Goal: Task Accomplishment & Management: Manage account settings

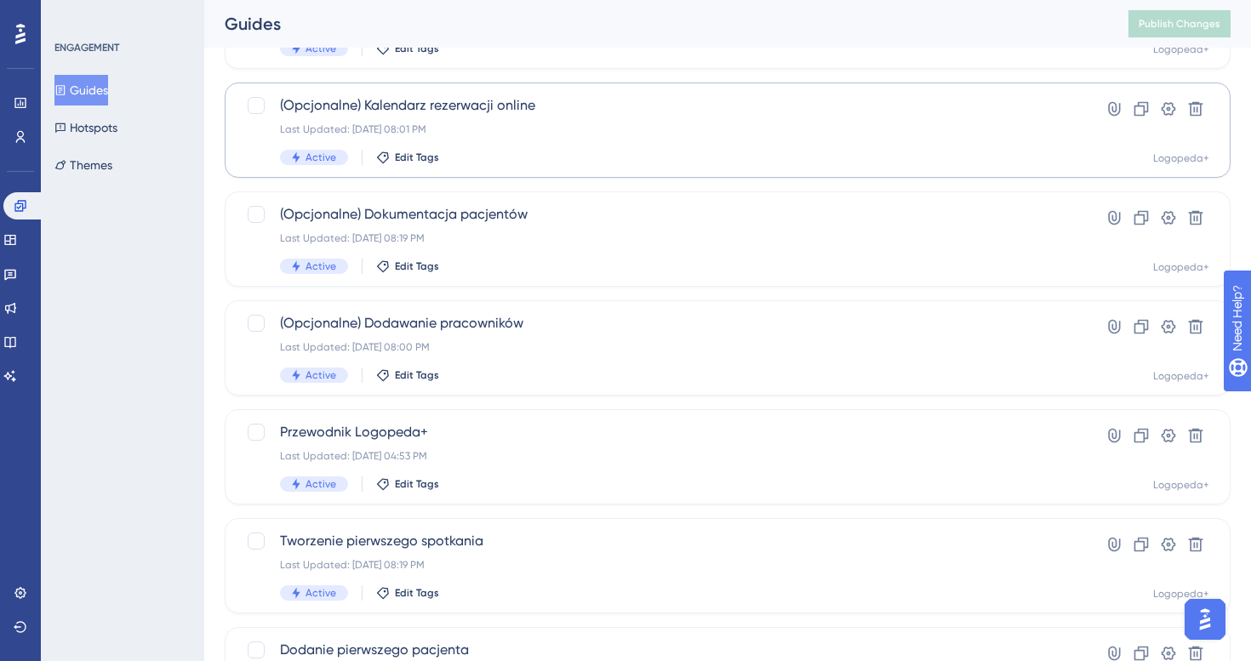
scroll to position [625, 0]
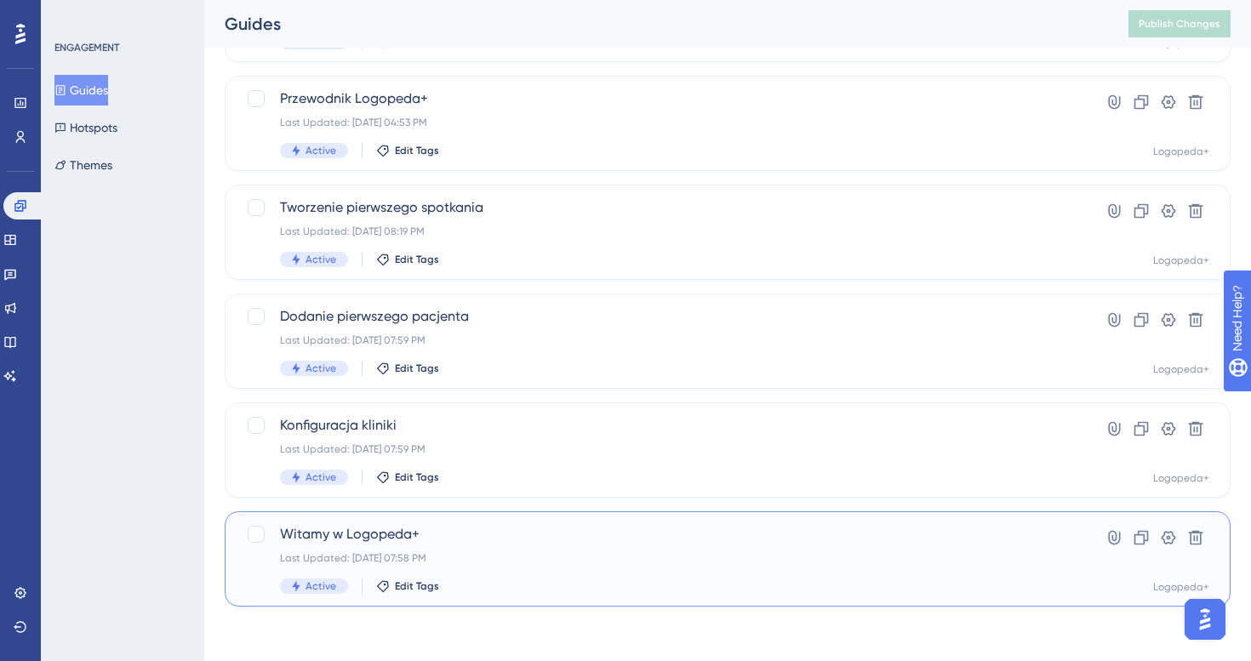
click at [542, 546] on div "Witamy w Logopeda+ Last Updated: [DATE] 07:58 PM Active Edit Tags" at bounding box center [659, 559] width 759 height 70
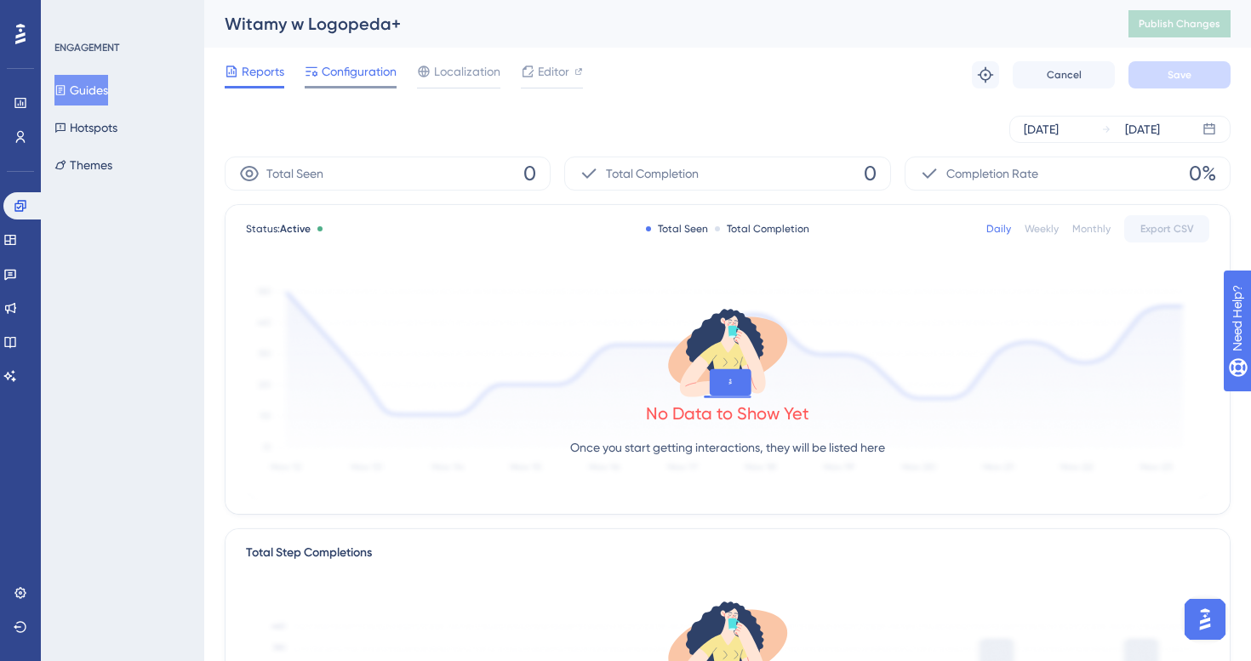
click at [374, 69] on span "Configuration" at bounding box center [359, 71] width 75 height 20
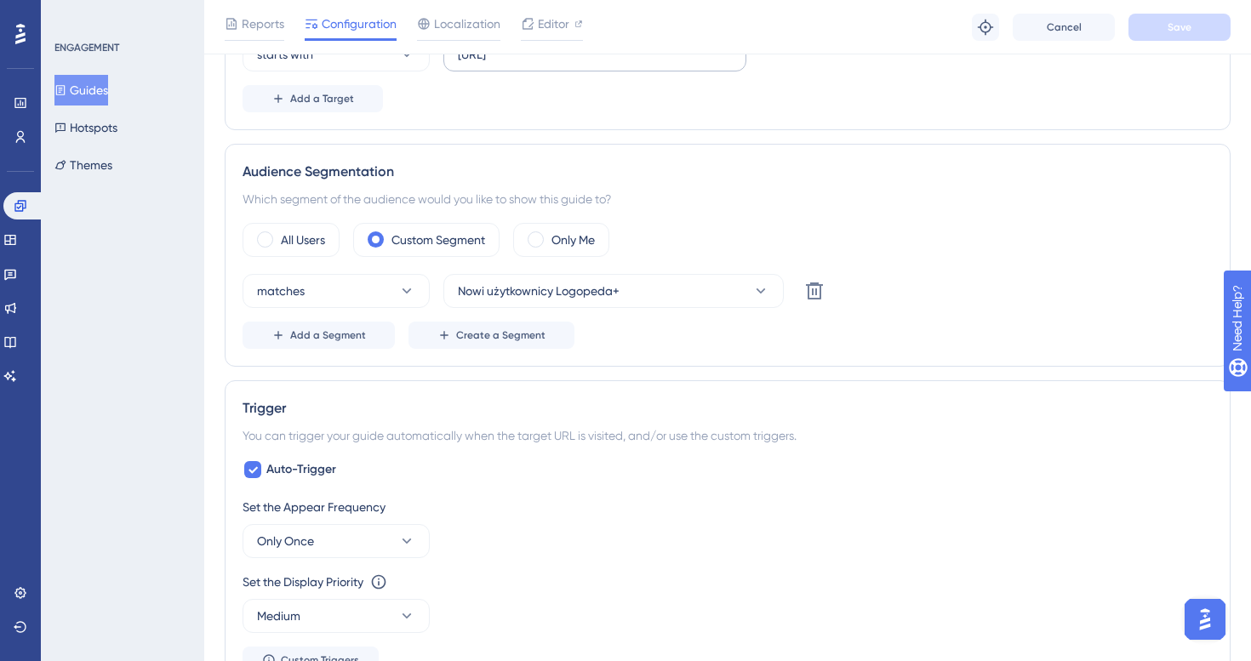
scroll to position [518, 0]
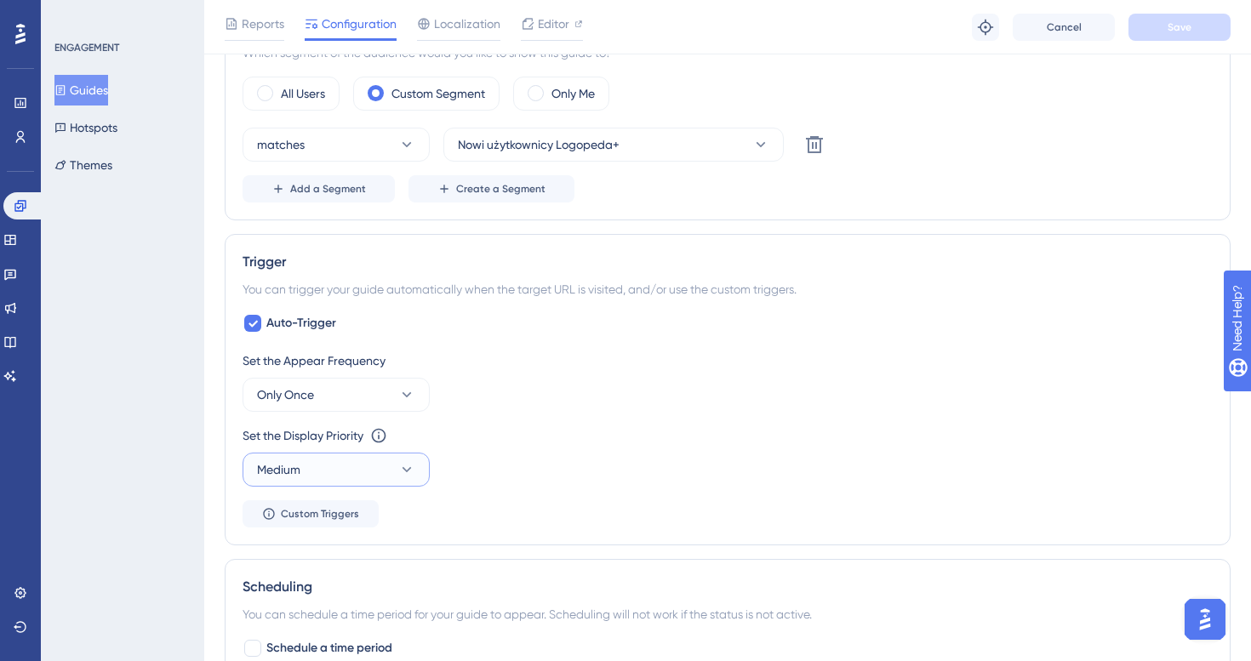
click at [368, 460] on button "Medium" at bounding box center [336, 470] width 187 height 34
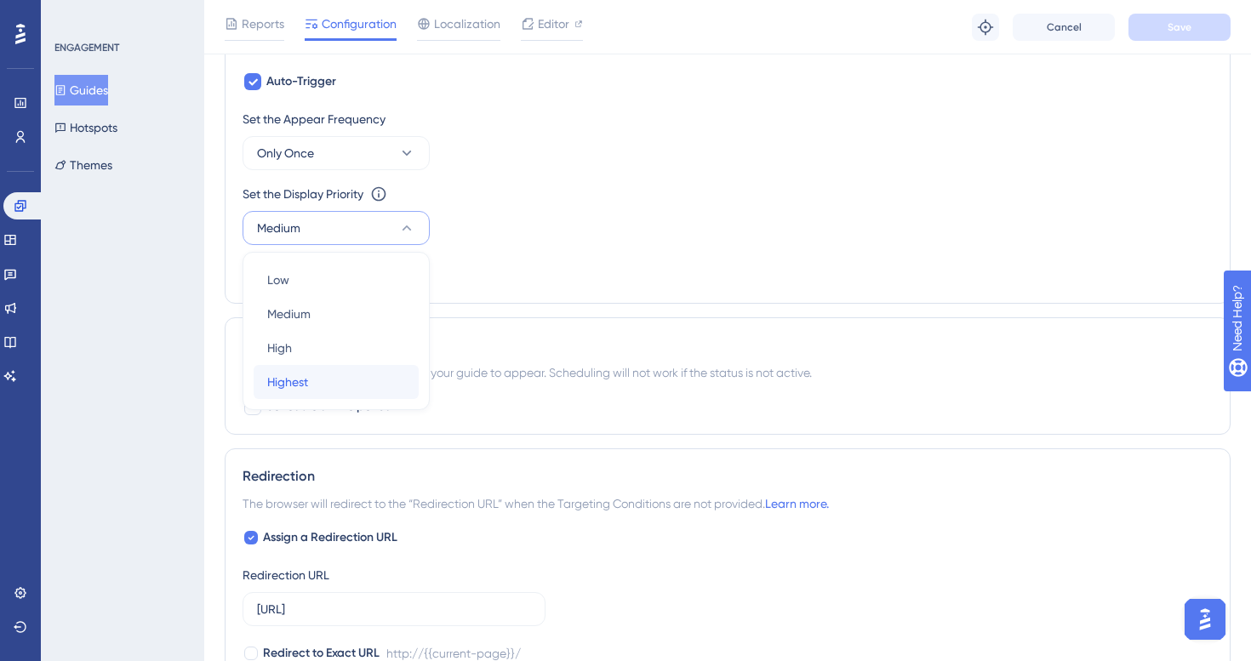
click at [351, 378] on div "Highest Highest" at bounding box center [336, 382] width 138 height 34
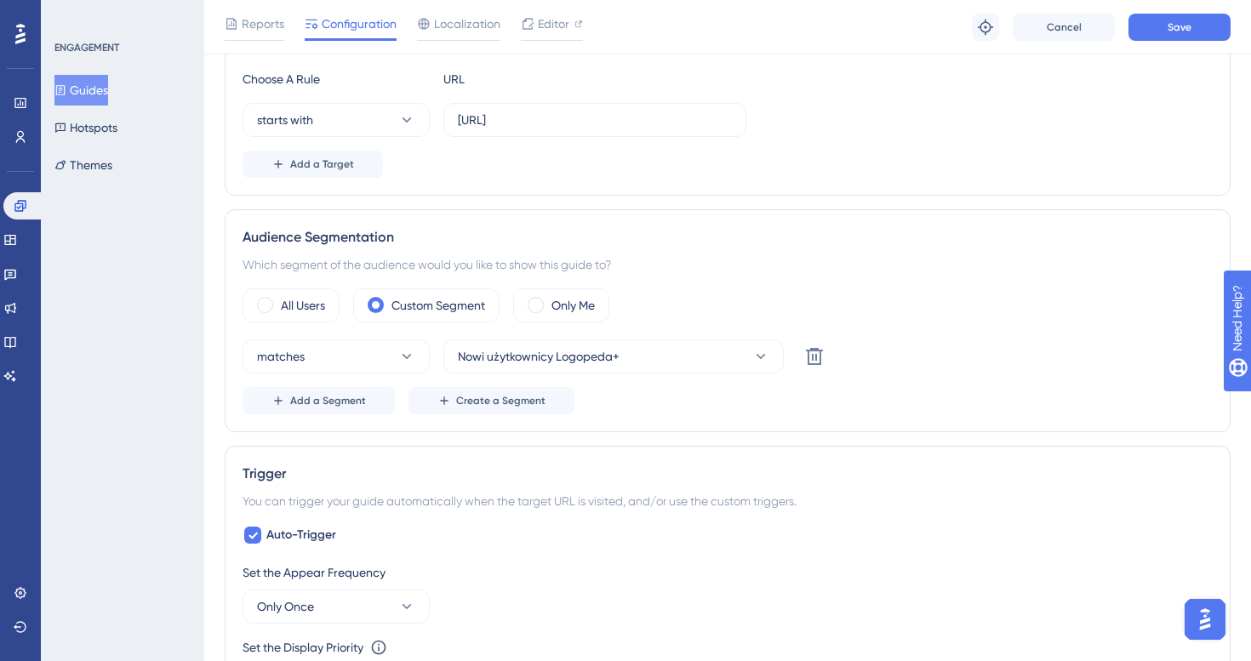
scroll to position [243, 0]
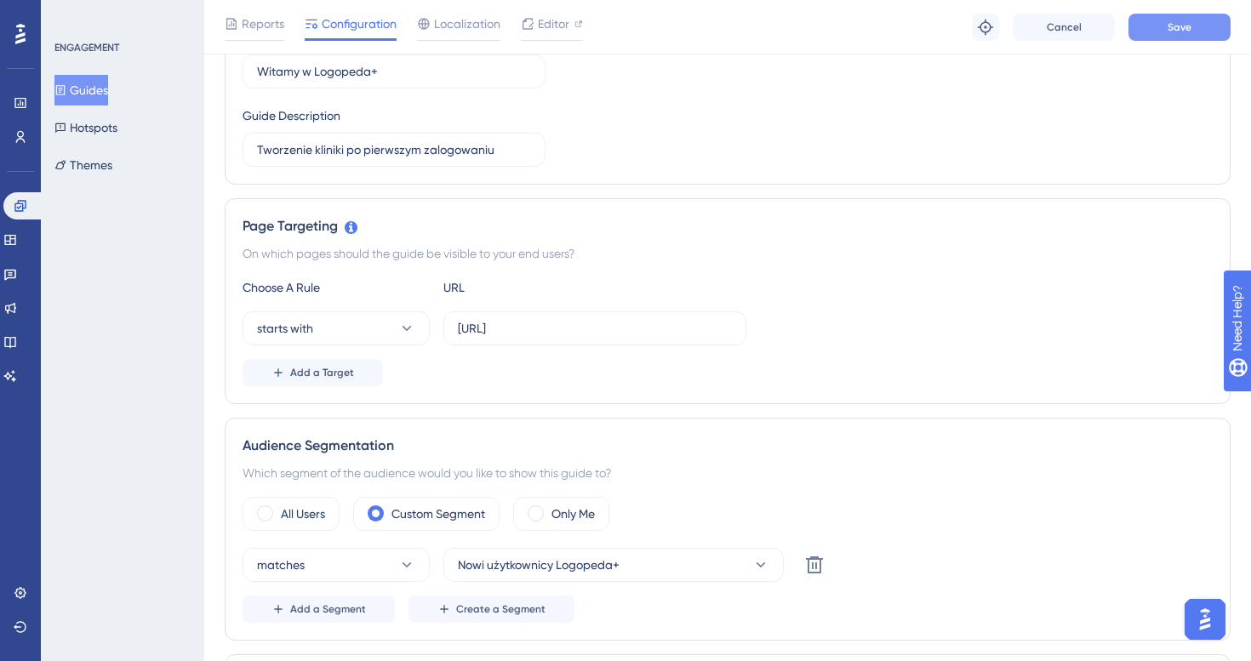
click at [1176, 30] on span "Save" at bounding box center [1180, 27] width 24 height 14
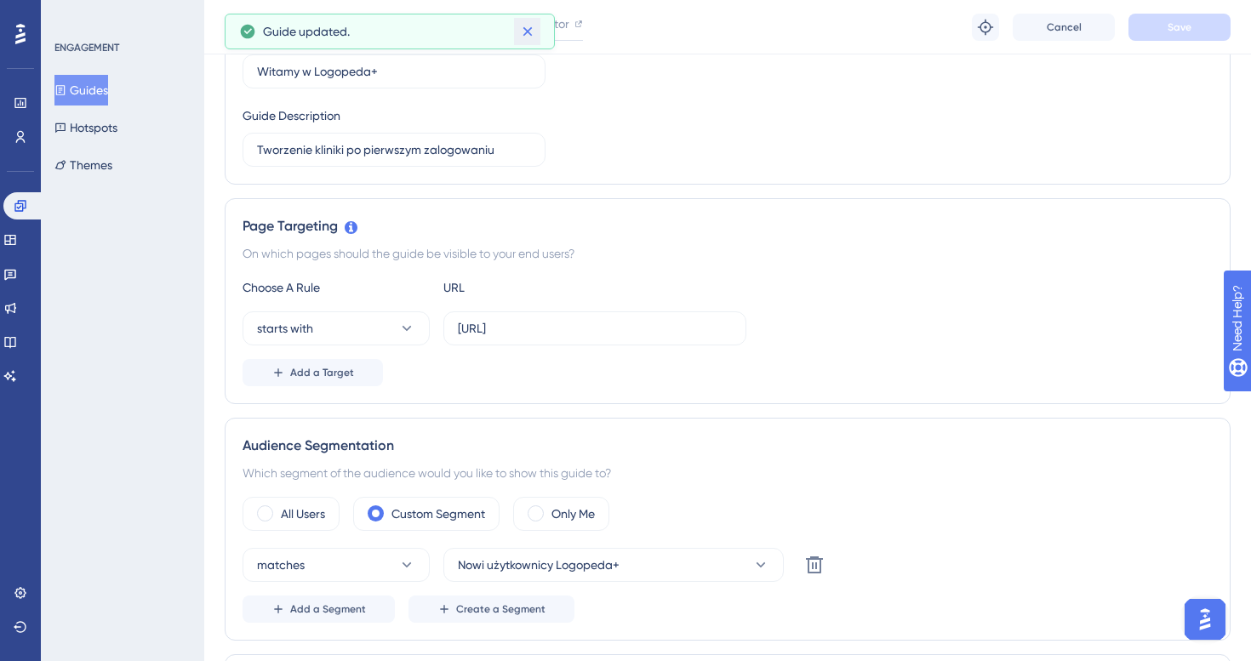
click at [536, 33] on button at bounding box center [527, 31] width 26 height 27
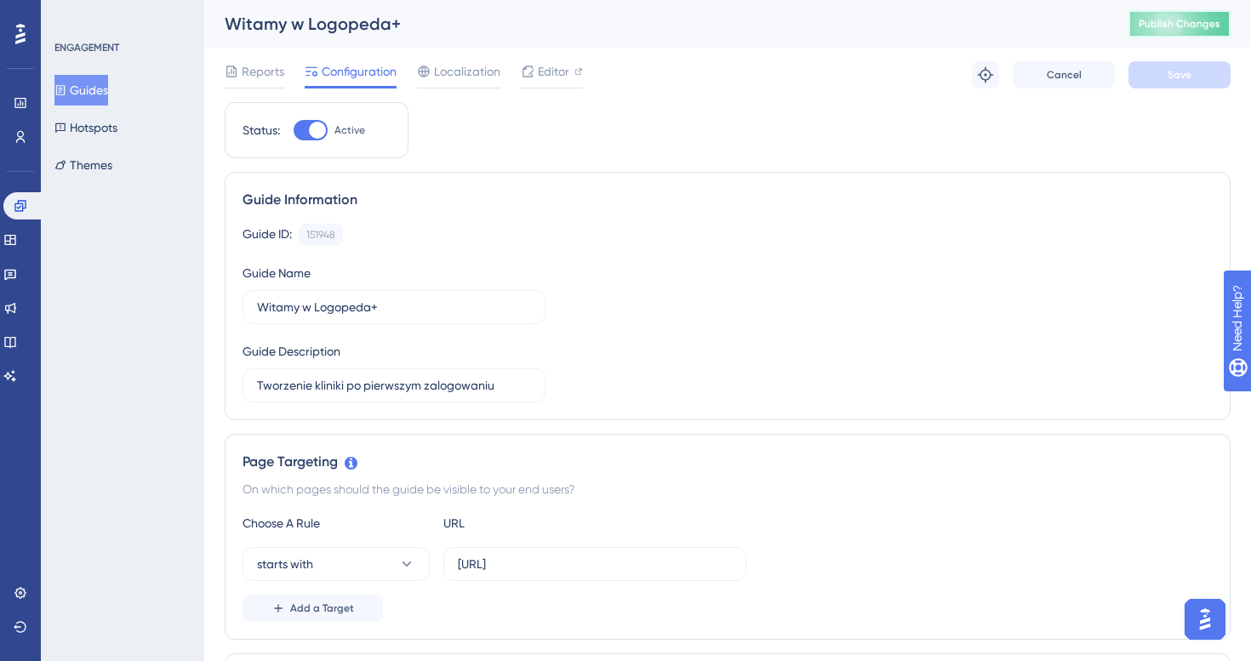
click at [1151, 22] on span "Publish Changes" at bounding box center [1180, 24] width 82 height 14
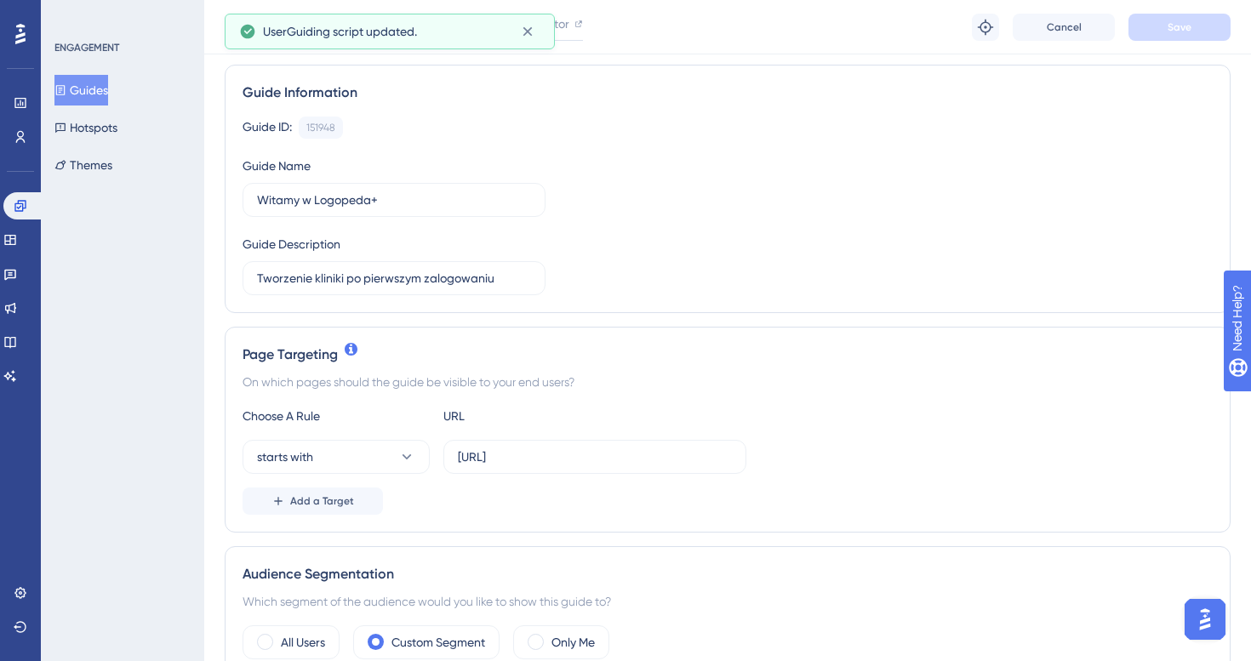
scroll to position [146, 0]
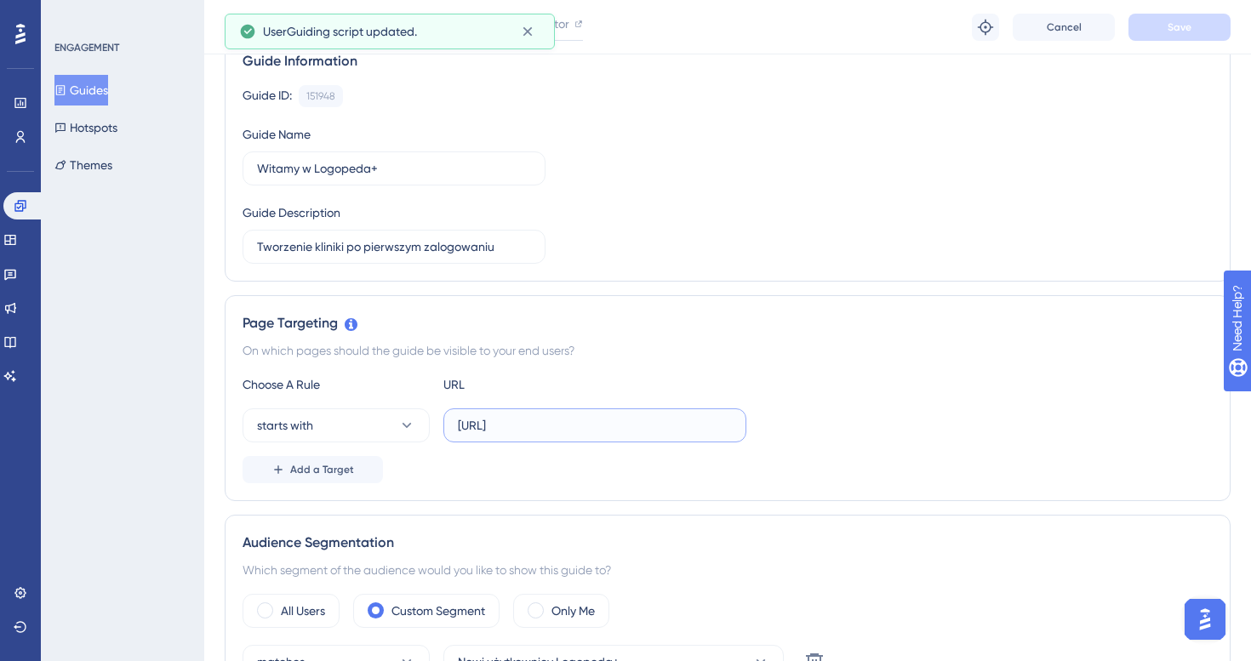
click at [606, 426] on input "[URL]" at bounding box center [595, 425] width 274 height 19
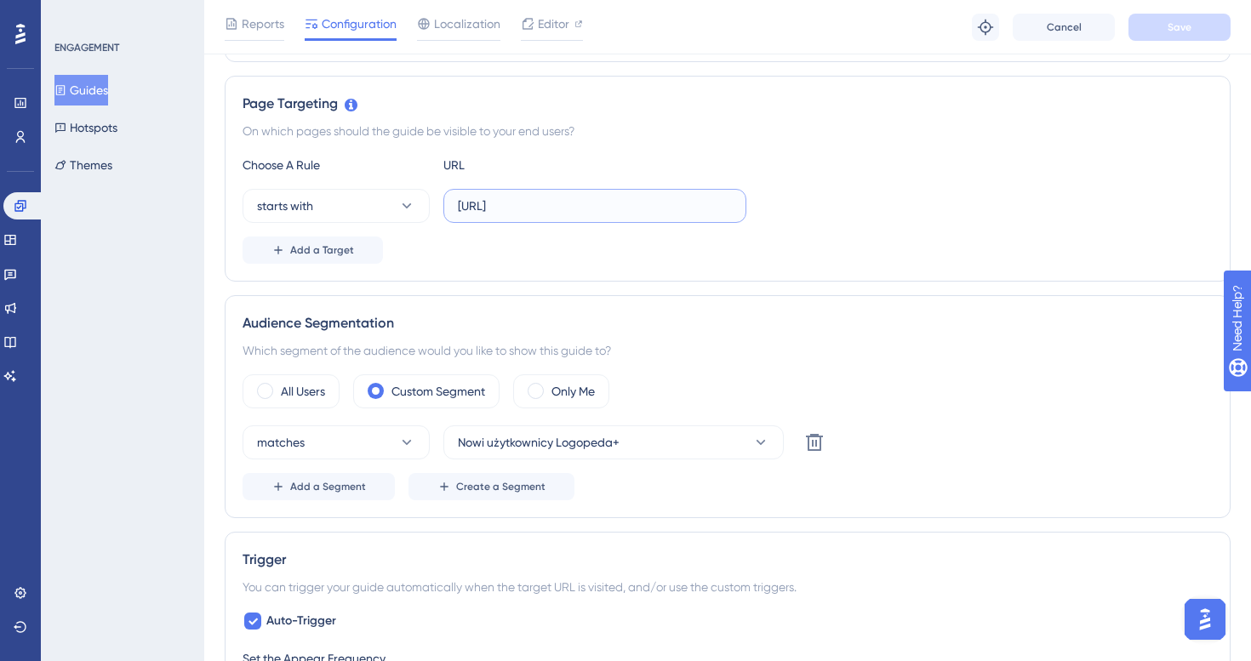
scroll to position [368, 0]
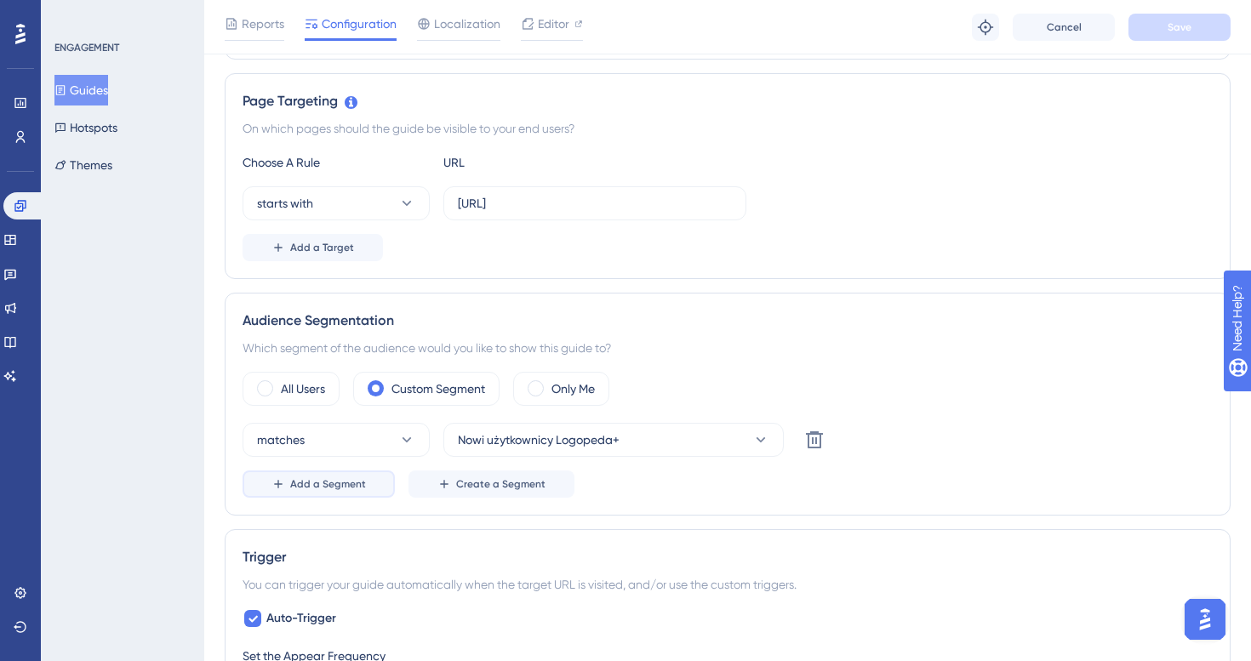
click at [310, 485] on span "Add a Segment" at bounding box center [328, 484] width 76 height 14
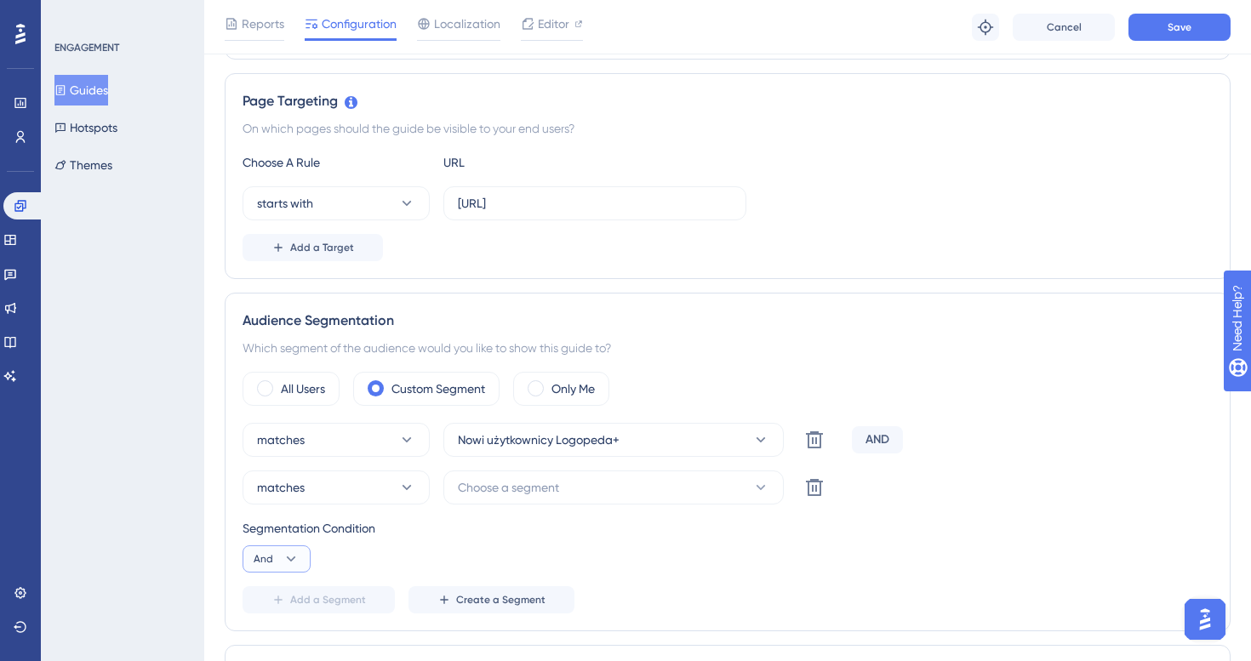
click at [276, 557] on button "And" at bounding box center [277, 558] width 68 height 27
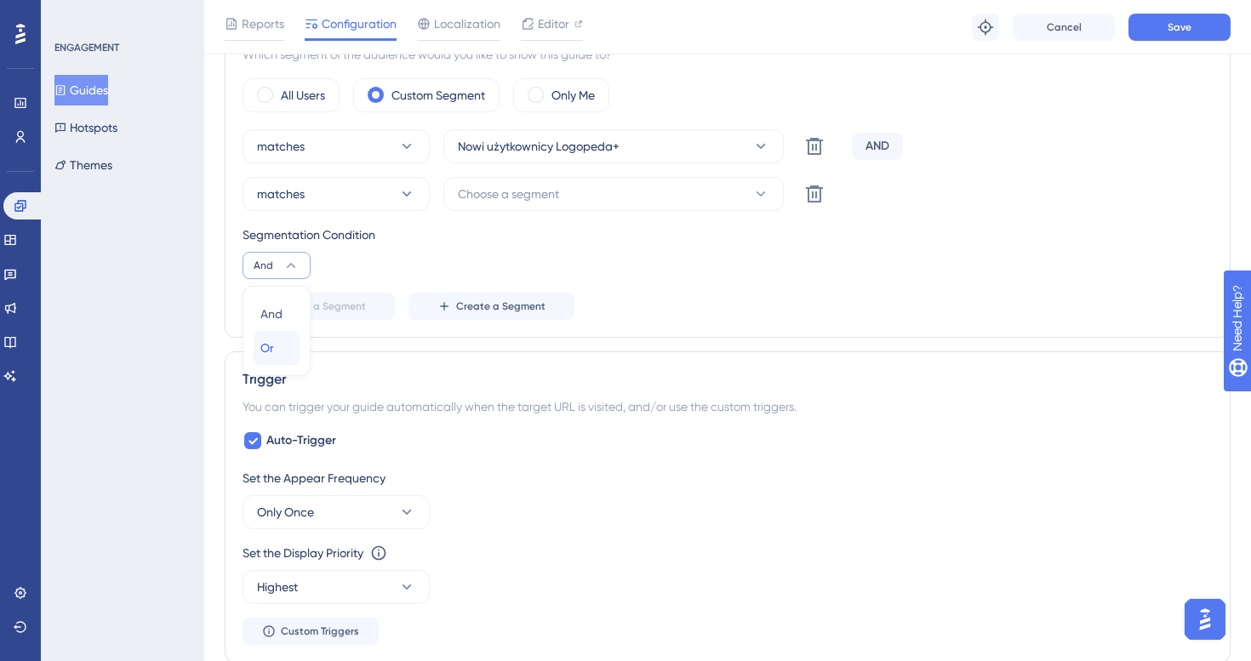
click at [284, 359] on div "Or Or" at bounding box center [276, 348] width 32 height 34
click at [807, 196] on icon at bounding box center [814, 194] width 20 height 20
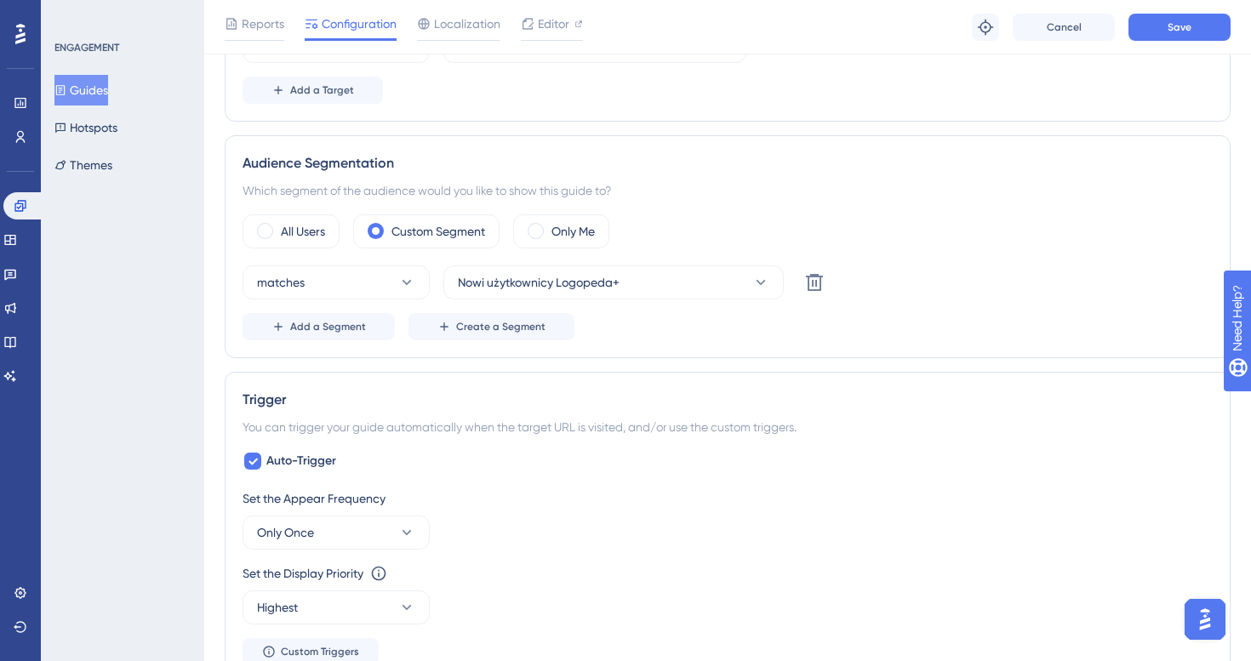
scroll to position [460, 0]
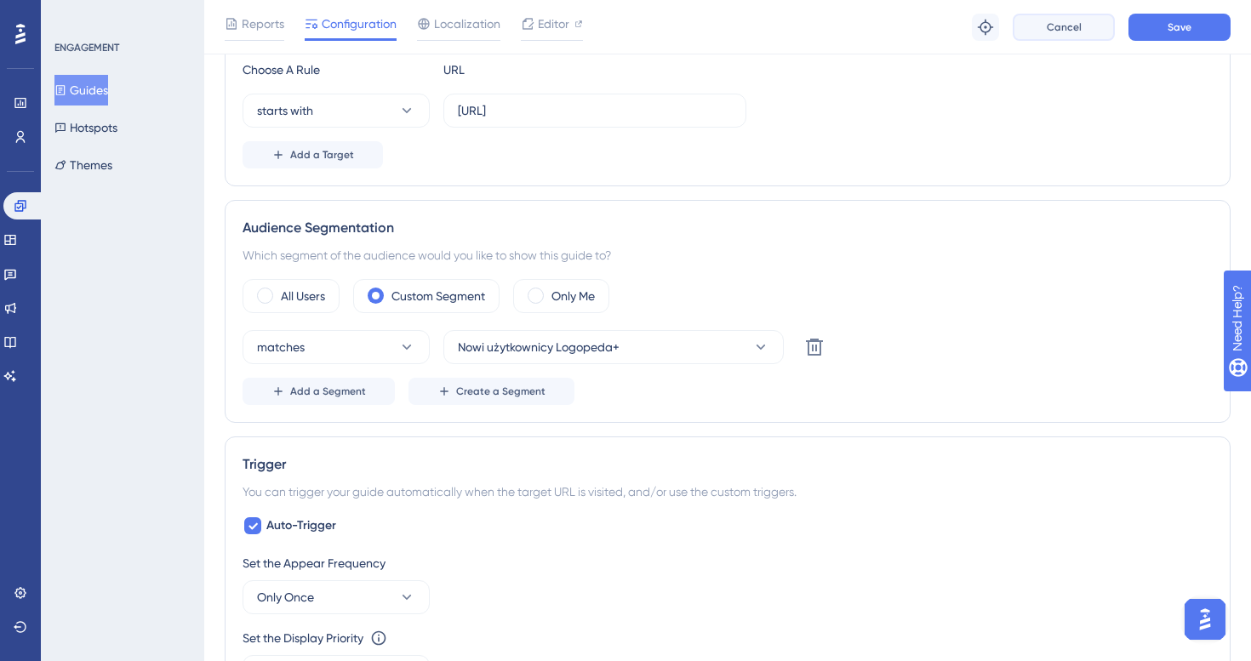
click at [1088, 34] on button "Cancel" at bounding box center [1064, 27] width 102 height 27
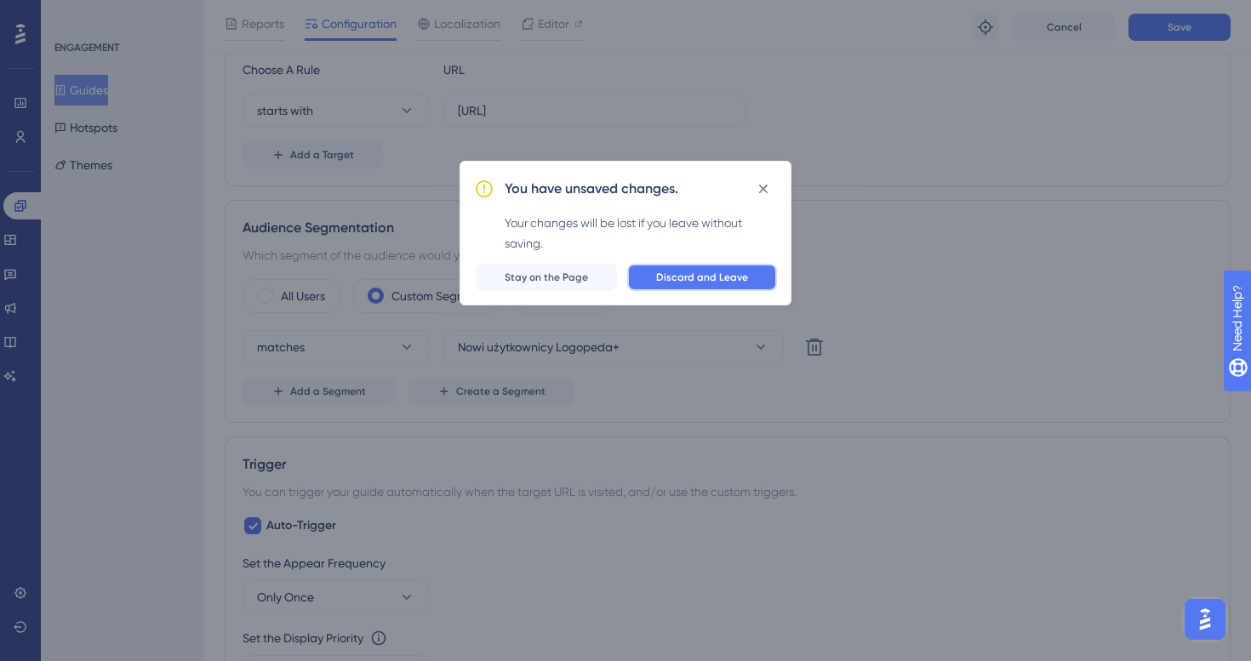
click at [683, 271] on span "Discard and Leave" at bounding box center [702, 278] width 92 height 14
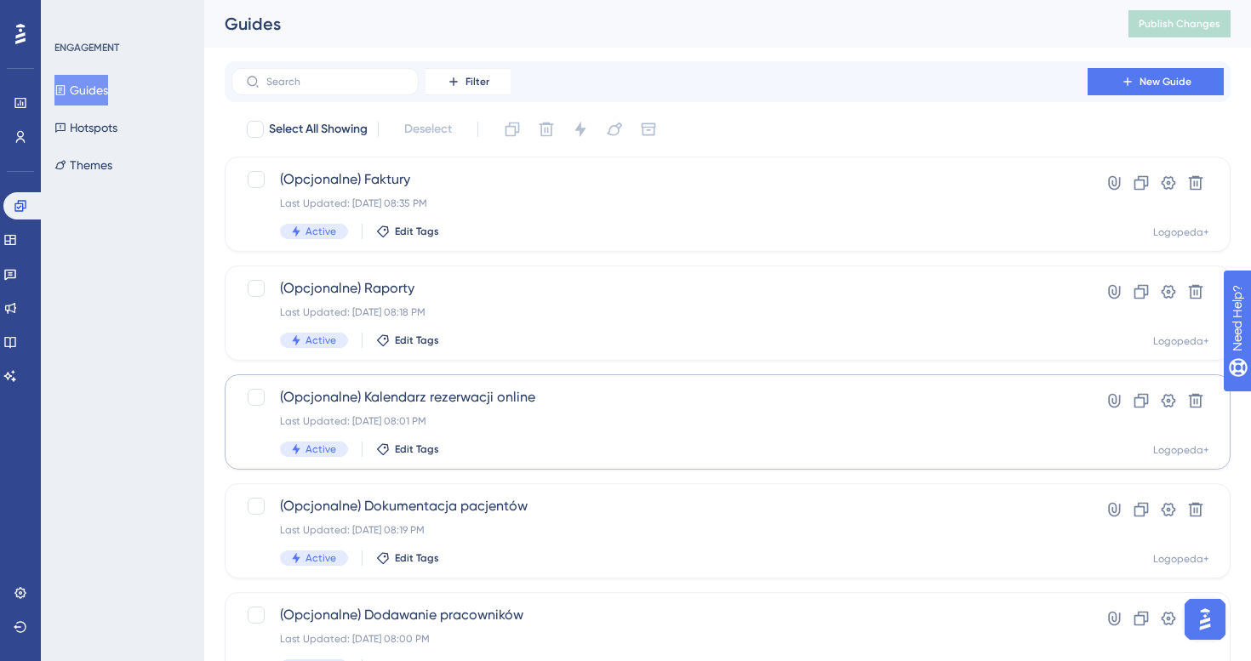
scroll to position [625, 0]
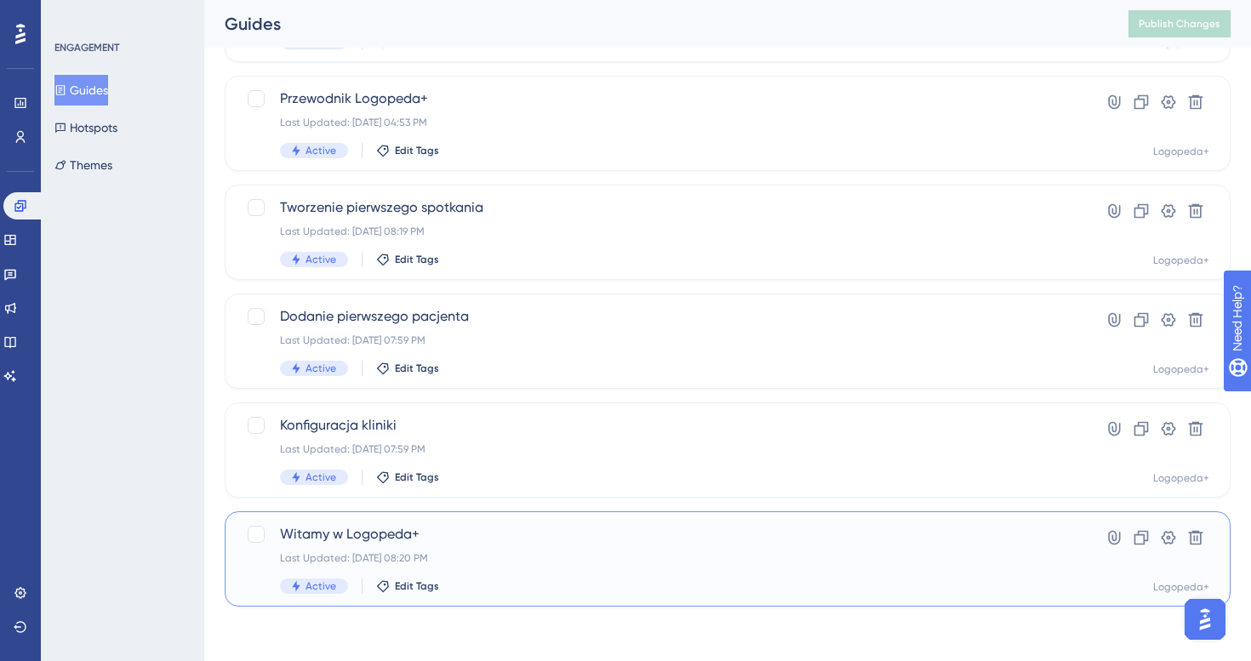
click at [581, 554] on div "Last Updated: [DATE] 08:20 PM" at bounding box center [659, 558] width 759 height 14
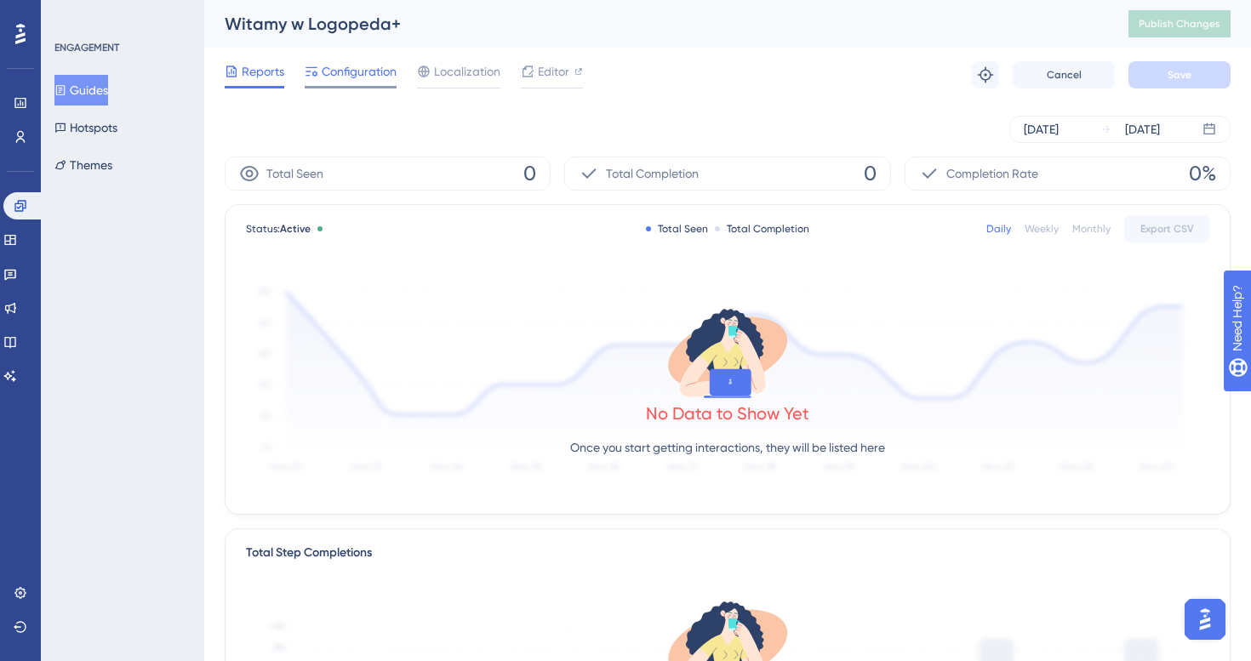
click at [376, 81] on span "Configuration" at bounding box center [359, 71] width 75 height 20
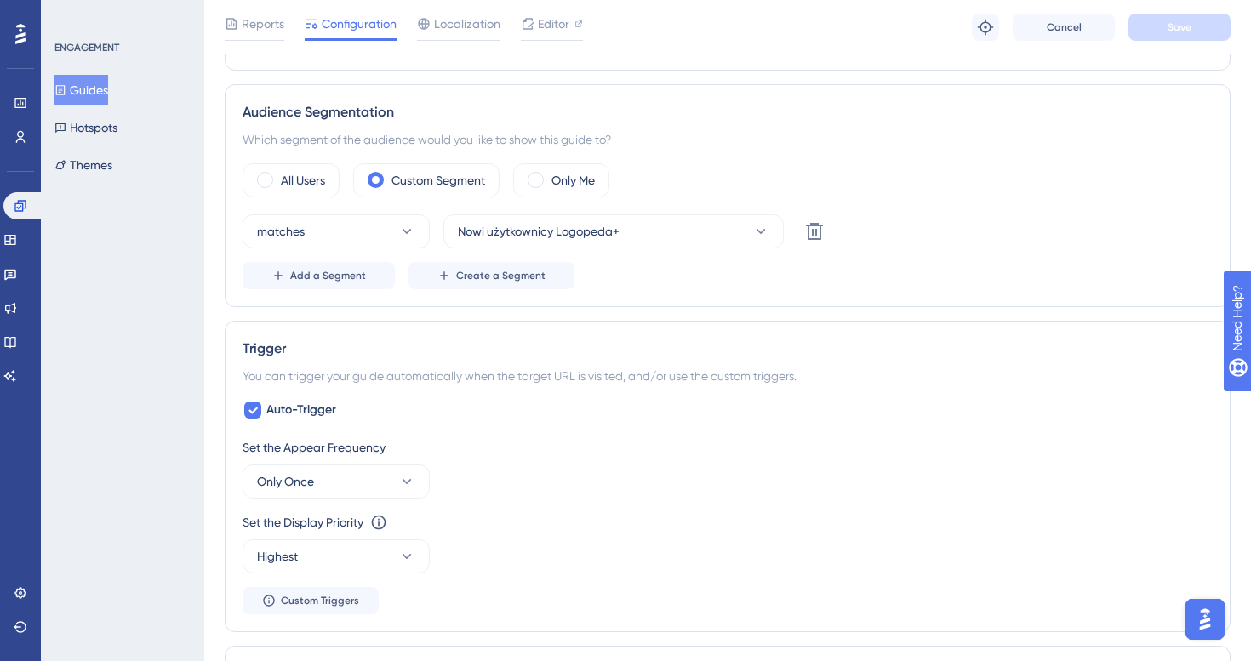
scroll to position [577, 0]
click at [14, 131] on icon at bounding box center [21, 137] width 14 height 14
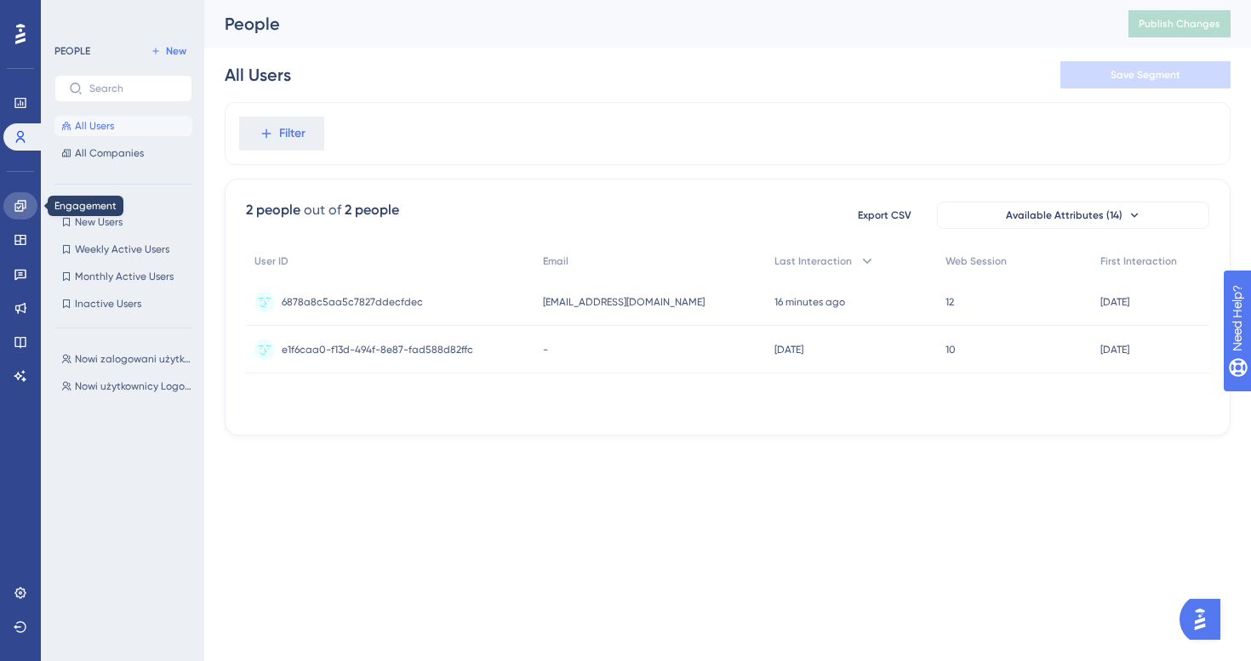
click at [19, 208] on icon at bounding box center [19, 205] width 11 height 11
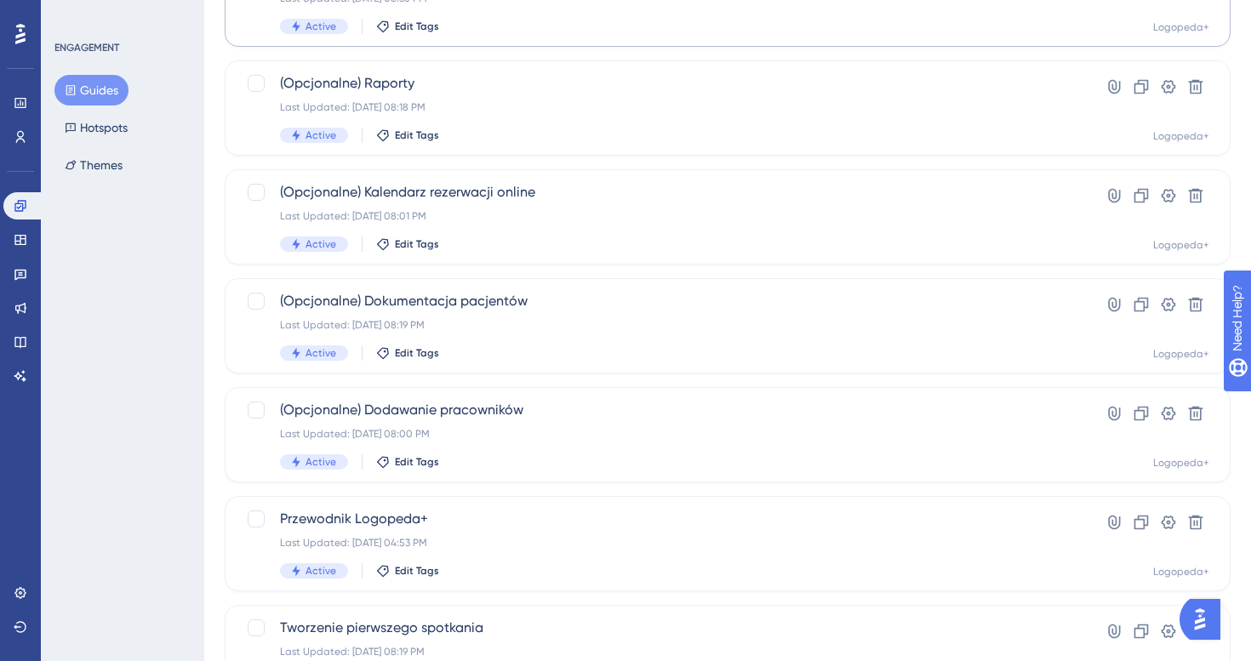
scroll to position [625, 0]
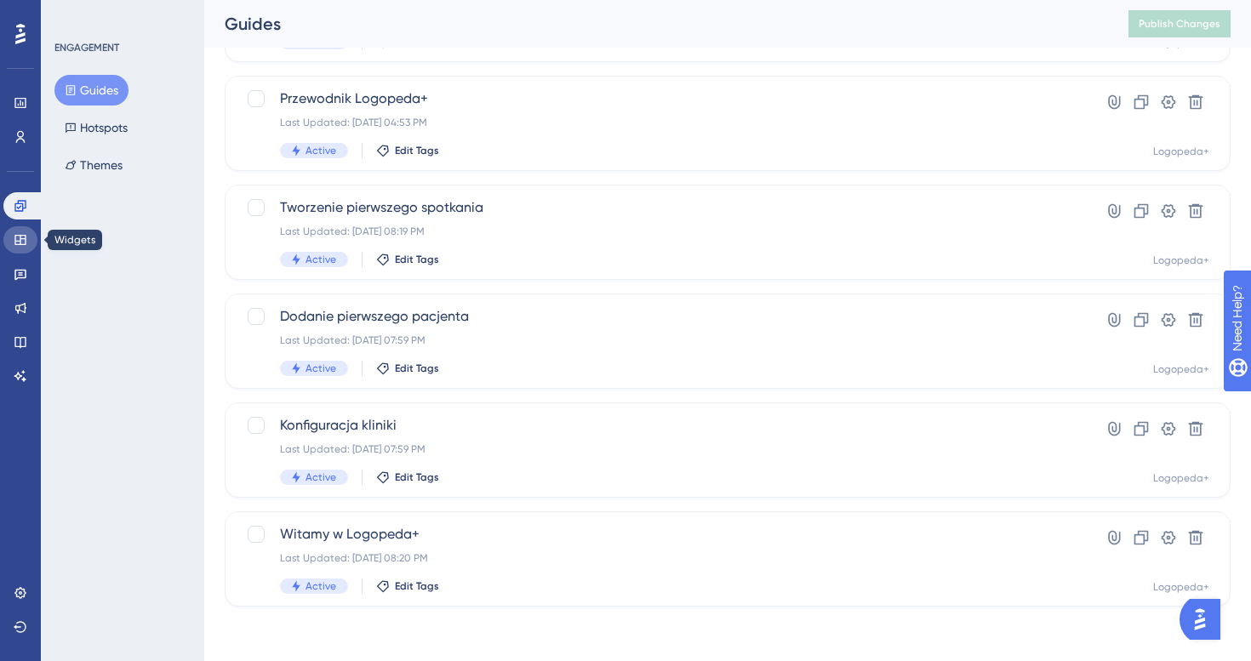
click at [17, 245] on icon at bounding box center [21, 240] width 14 height 14
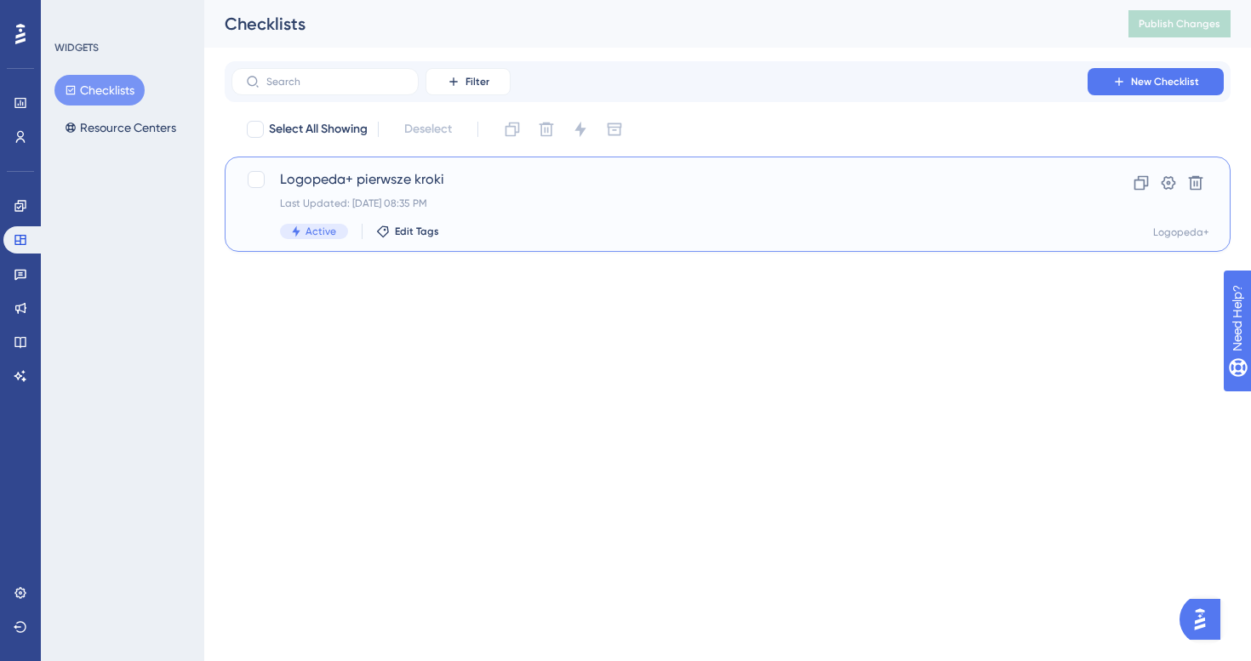
click at [403, 198] on div "Last Updated: [DATE] 08:35 PM" at bounding box center [659, 204] width 759 height 14
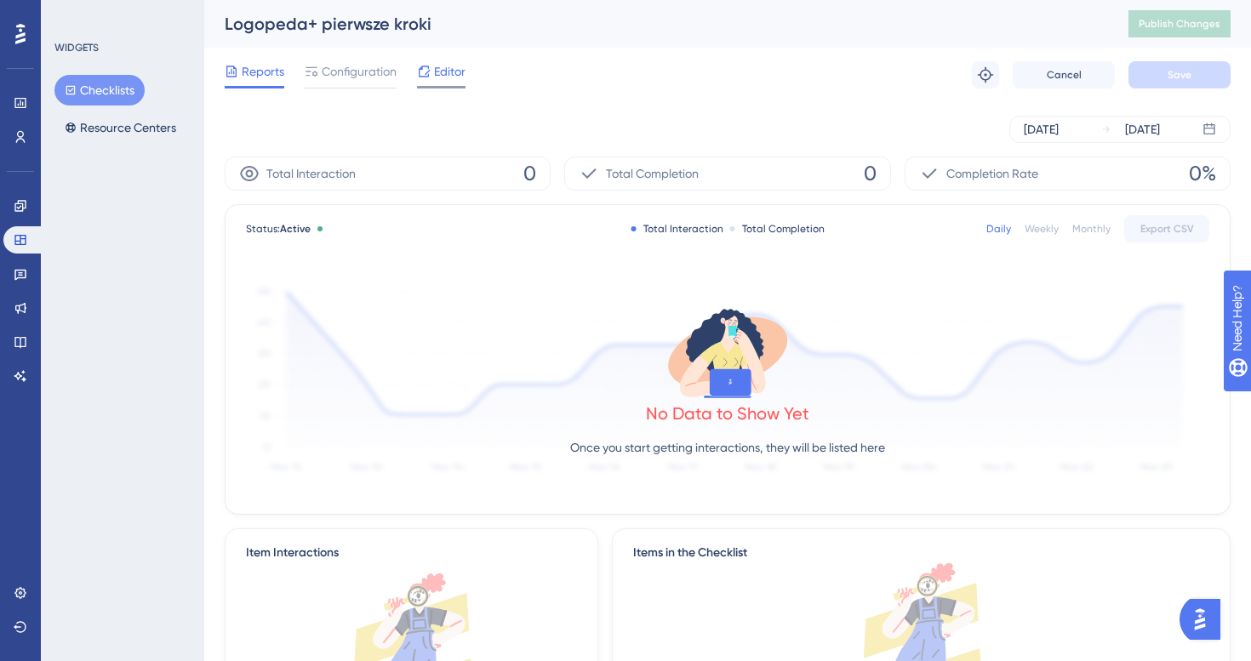
click at [447, 74] on span "Editor" at bounding box center [449, 71] width 31 height 20
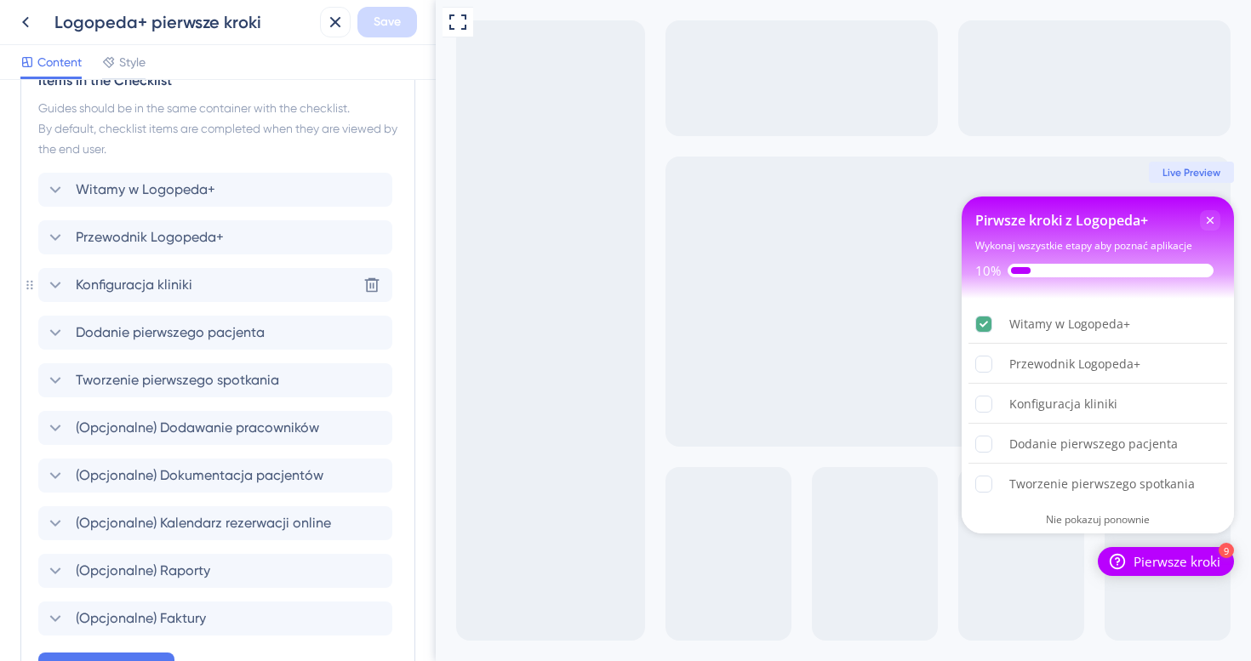
scroll to position [884, 0]
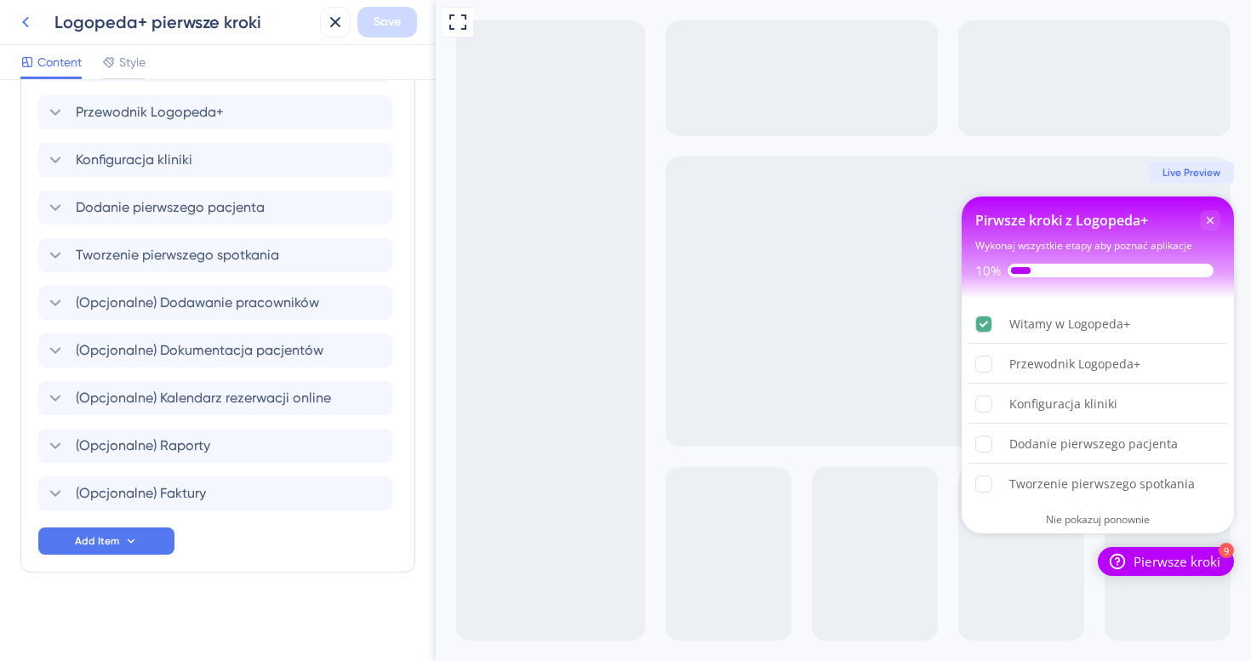
click at [26, 18] on icon at bounding box center [25, 22] width 7 height 11
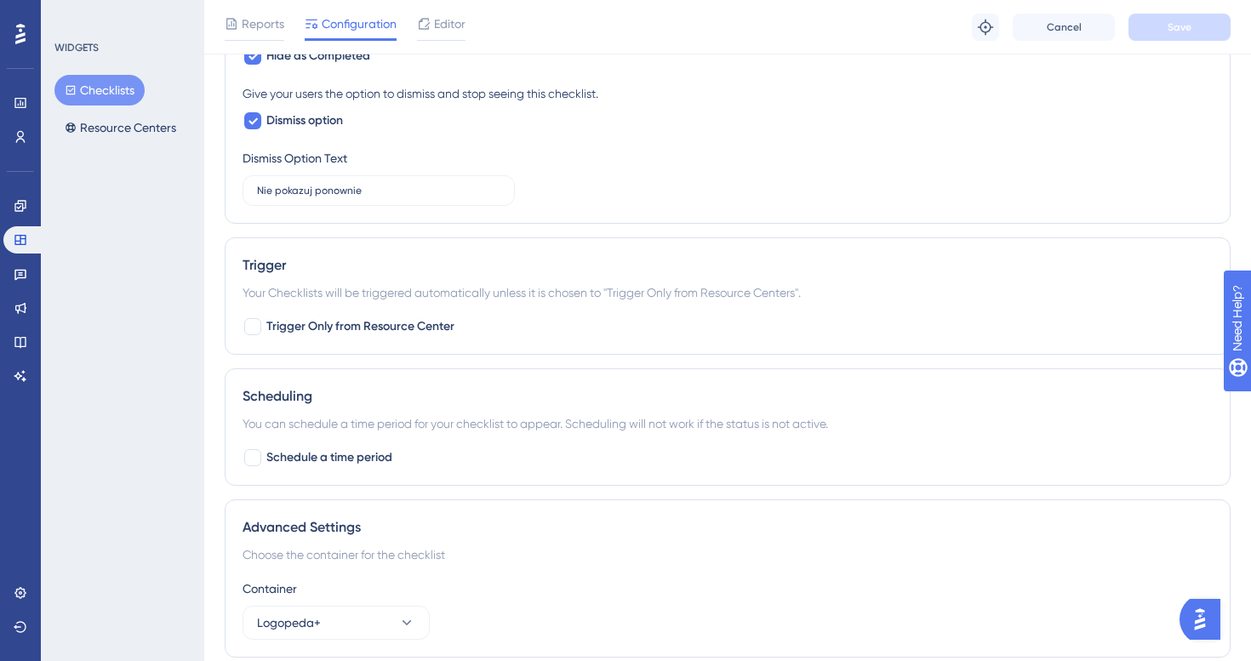
scroll to position [1097, 0]
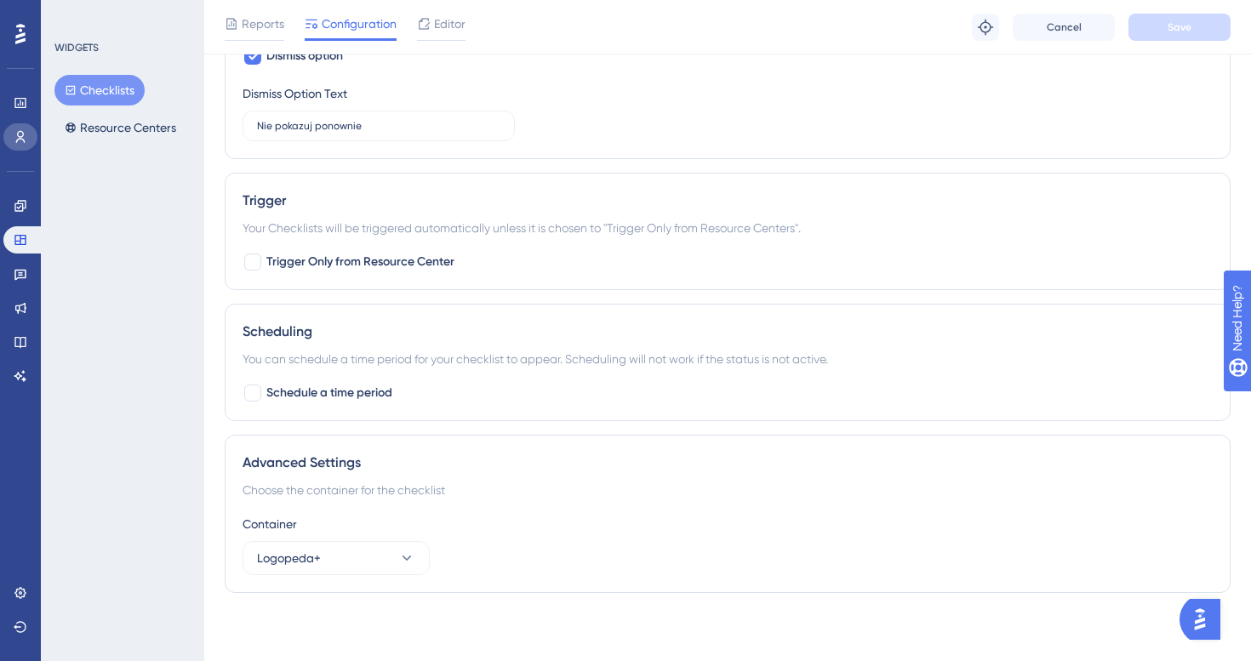
click at [16, 144] on link at bounding box center [20, 136] width 34 height 27
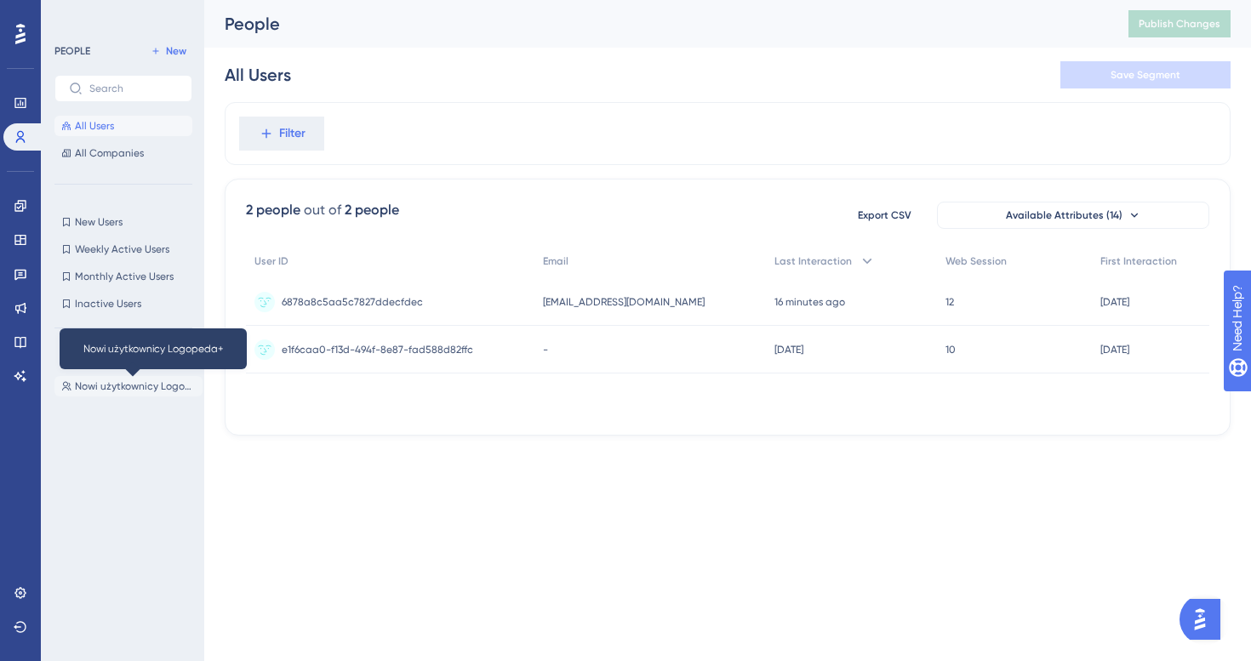
click at [138, 385] on span "Nowi użytkownicy Logopeda+" at bounding box center [135, 387] width 121 height 14
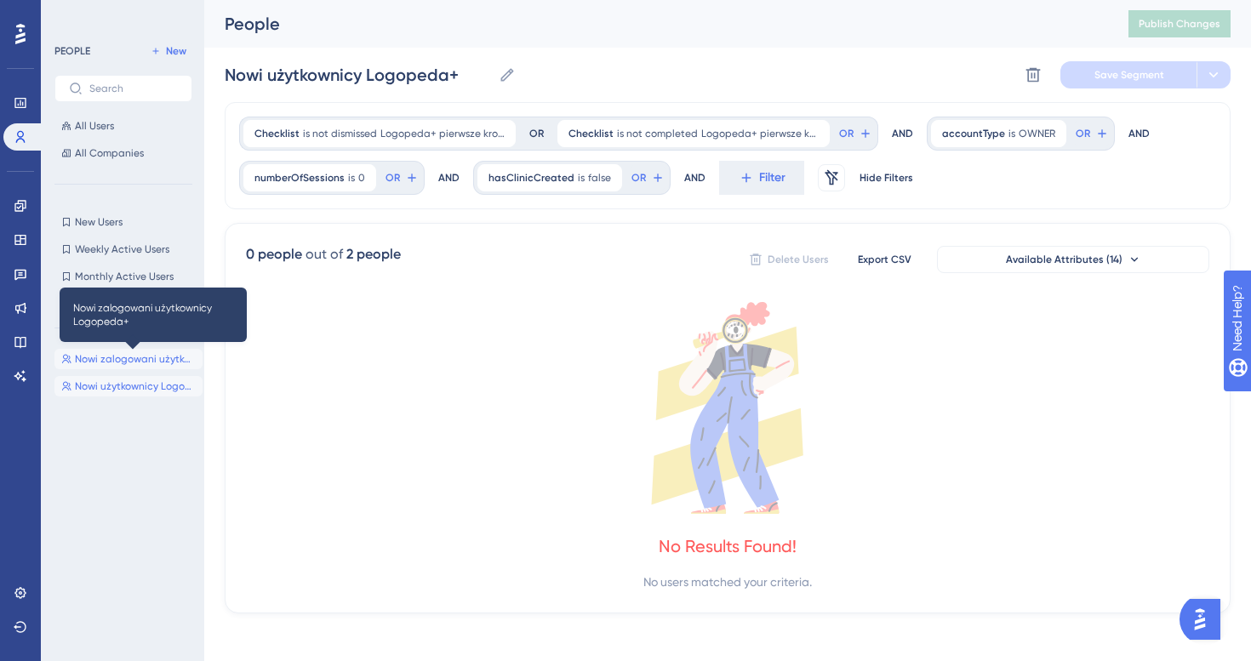
click at [134, 359] on span "Nowi zalogowani użytkownicy Logopeda+" at bounding box center [135, 359] width 121 height 14
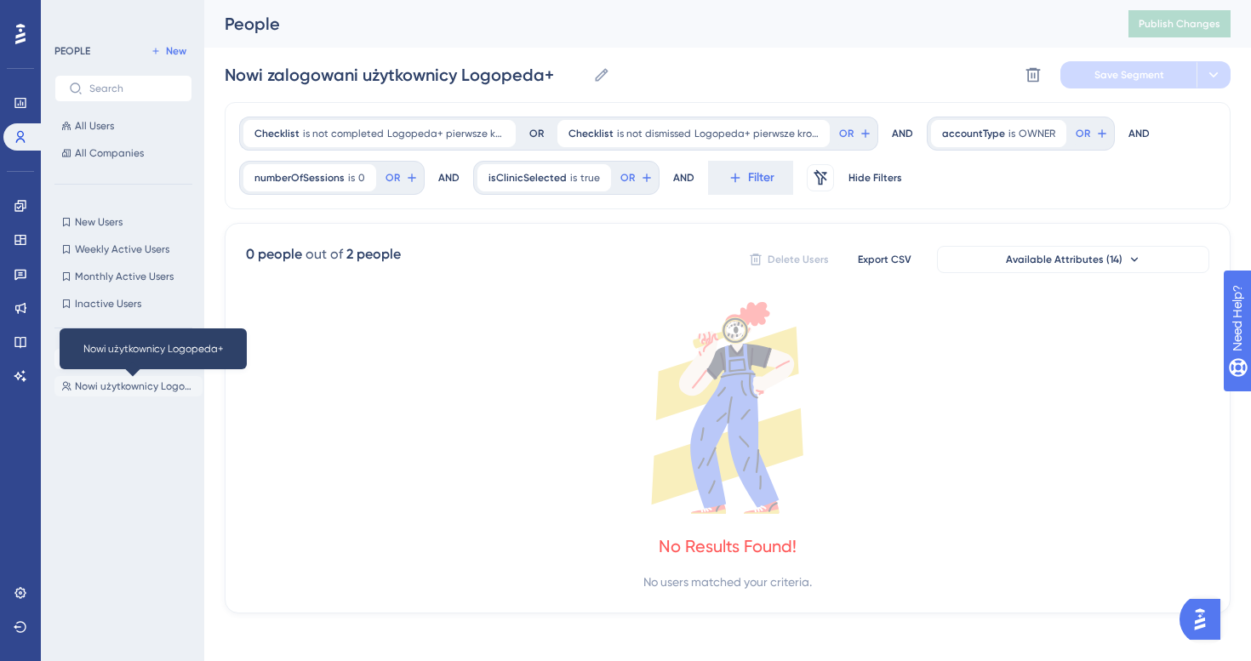
click at [104, 388] on span "Nowi użytkownicy Logopeda+" at bounding box center [135, 387] width 121 height 14
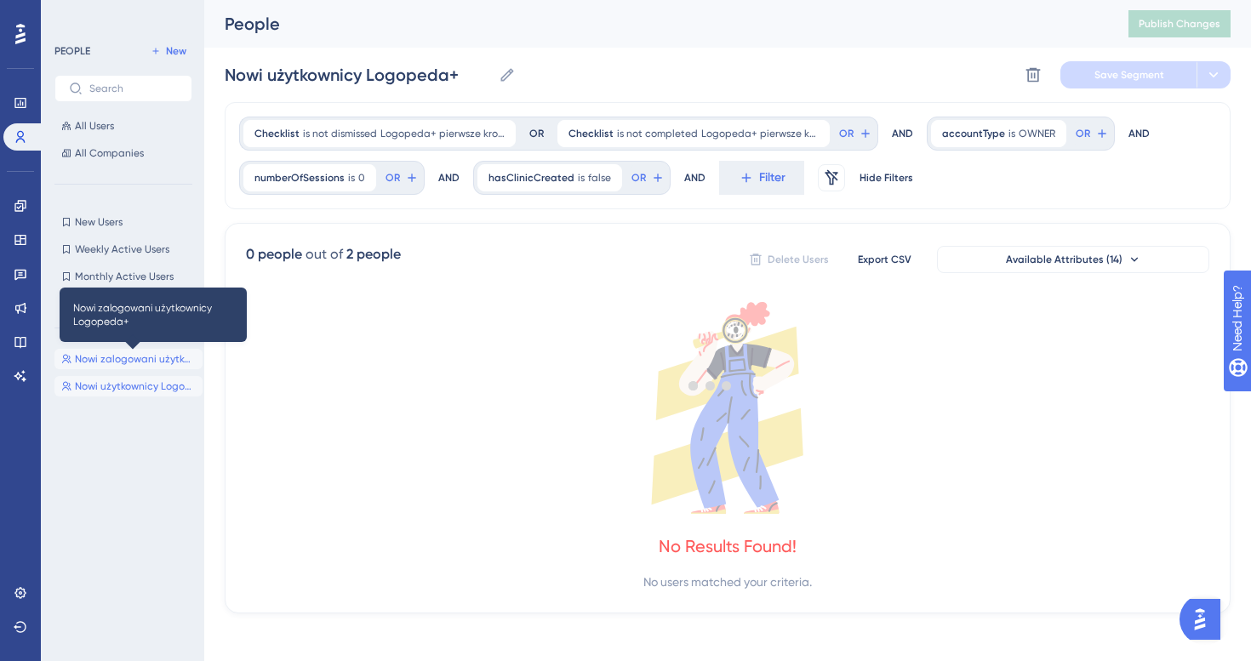
click at [97, 360] on span "Nowi zalogowani użytkownicy Logopeda+" at bounding box center [135, 359] width 121 height 14
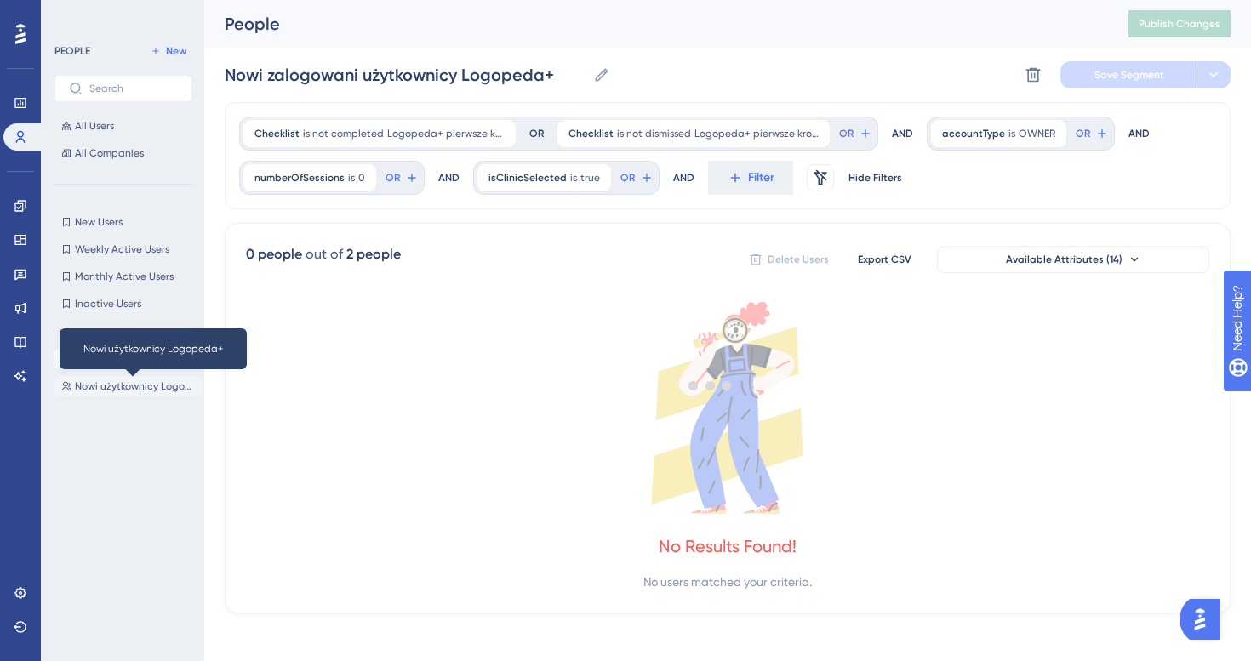
click at [104, 380] on span "Nowi użytkownicy Logopeda+" at bounding box center [135, 387] width 121 height 14
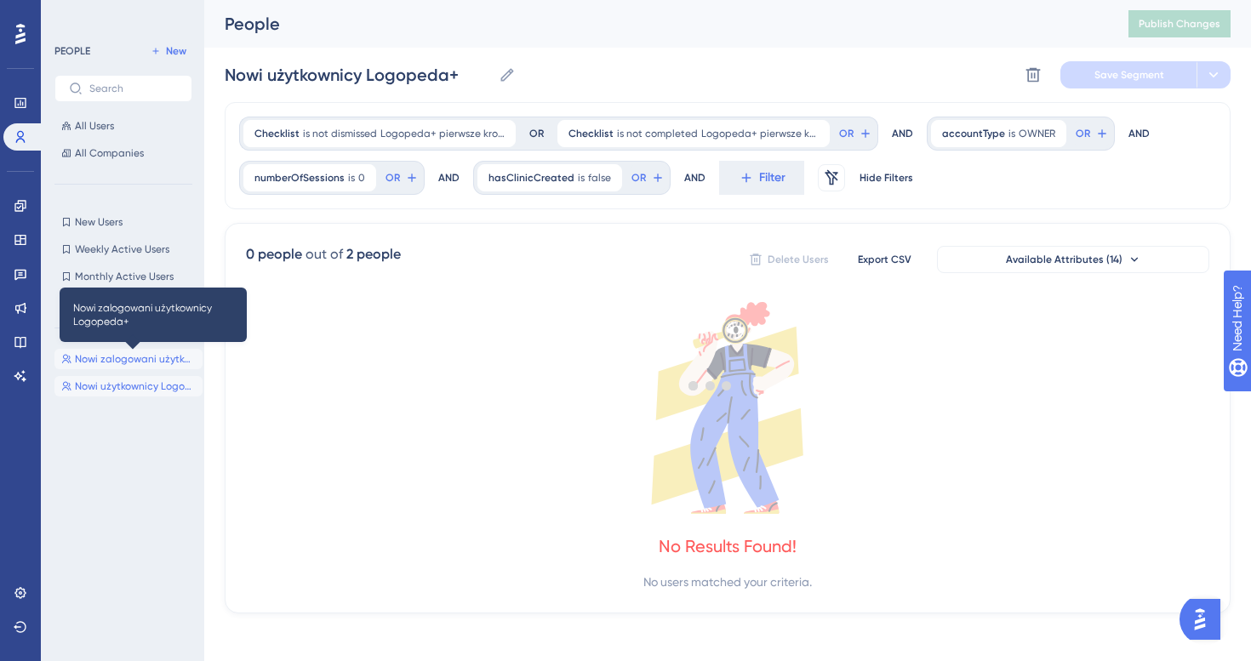
click at [104, 362] on span "Nowi zalogowani użytkownicy Logopeda+" at bounding box center [135, 359] width 121 height 14
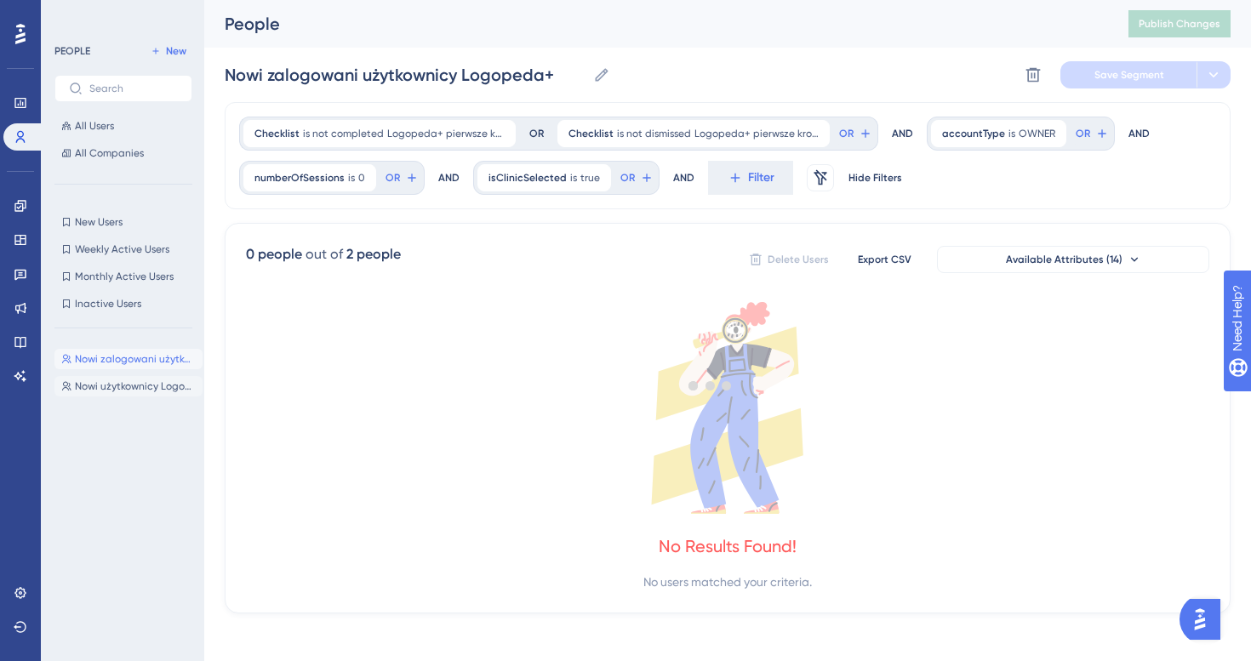
click at [106, 377] on button "Nowi użytkownicy Logopeda+ Nowi użytkownicy Logopeda+" at bounding box center [128, 386] width 148 height 20
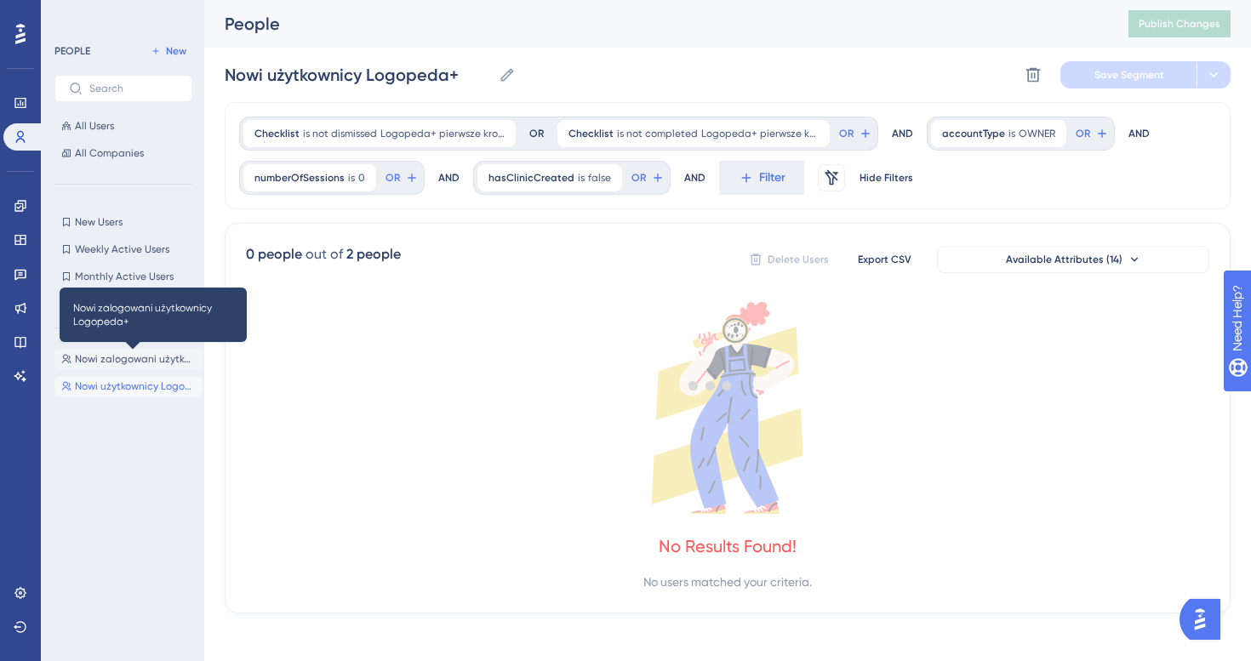
click at [106, 364] on span "Nowi zalogowani użytkownicy Logopeda+" at bounding box center [135, 359] width 121 height 14
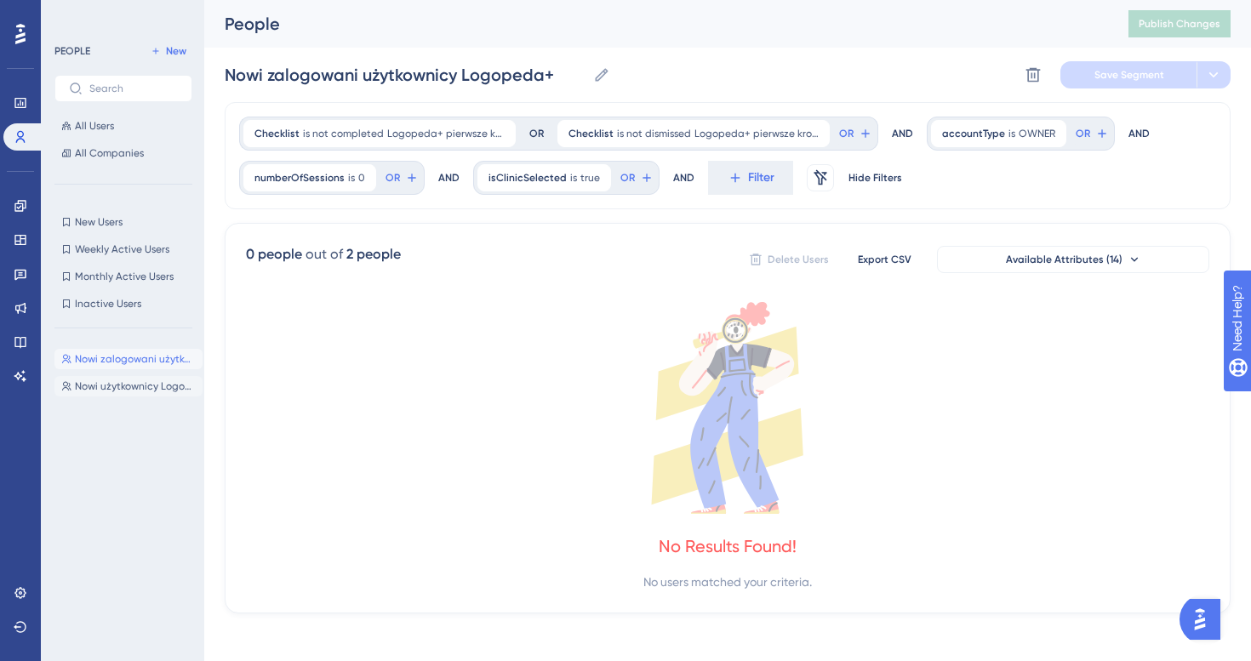
click at [106, 379] on button "Nowi użytkownicy Logopeda+ Nowi użytkownicy Logopeda+" at bounding box center [128, 386] width 148 height 20
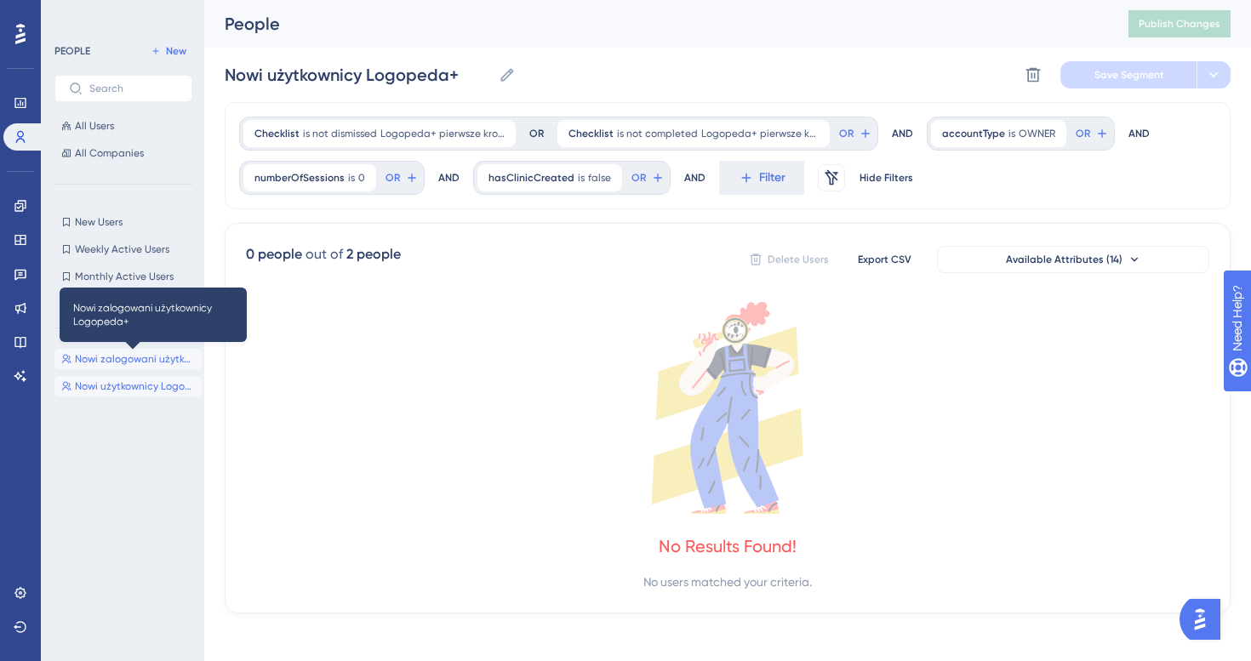
click at [110, 362] on span "Nowi zalogowani użytkownicy Logopeda+" at bounding box center [135, 359] width 121 height 14
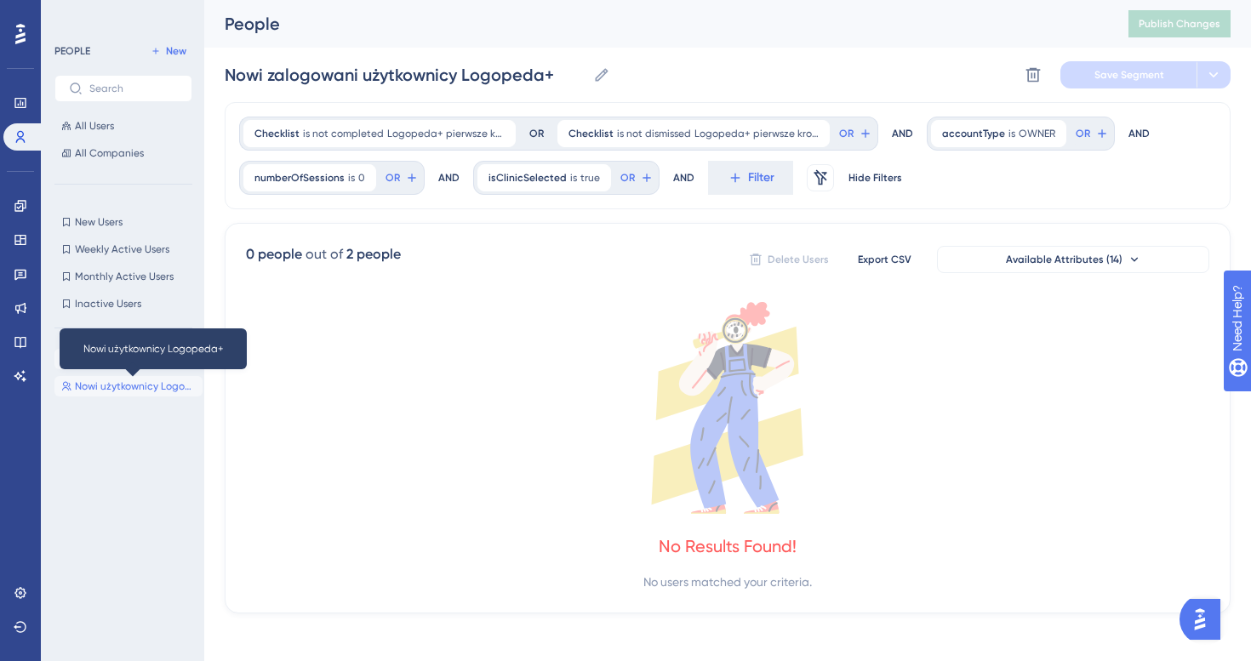
click at [109, 380] on span "Nowi użytkownicy Logopeda+" at bounding box center [135, 387] width 121 height 14
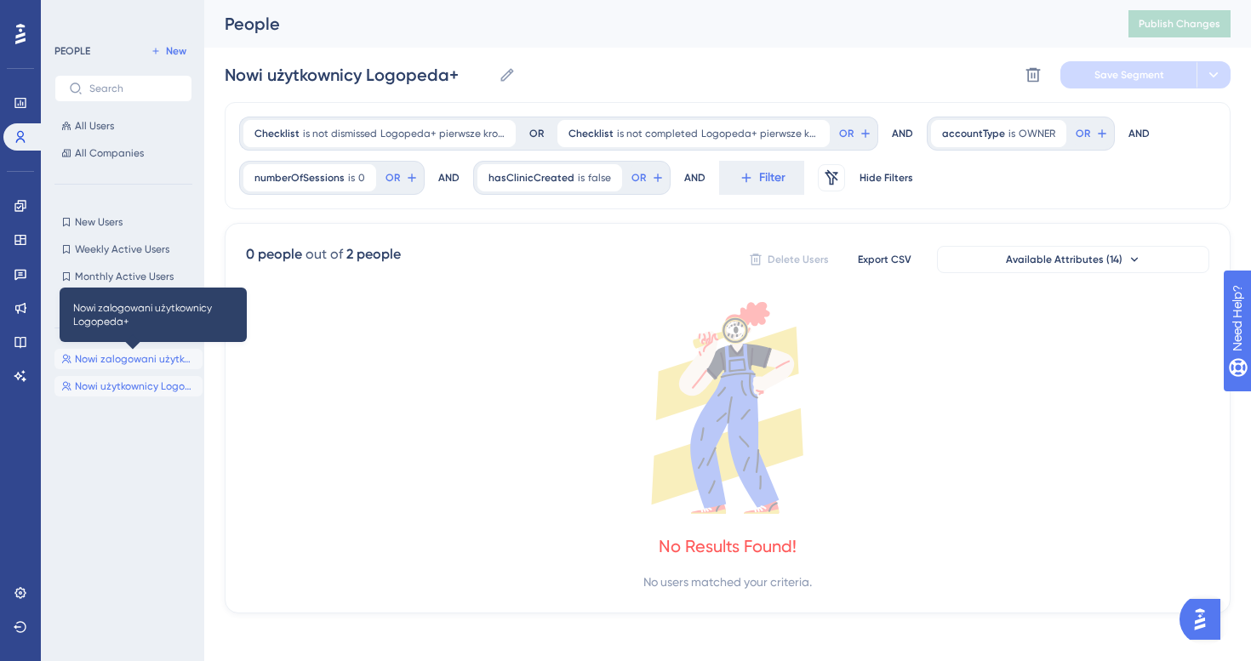
click at [112, 363] on span "Nowi zalogowani użytkownicy Logopeda+" at bounding box center [135, 359] width 121 height 14
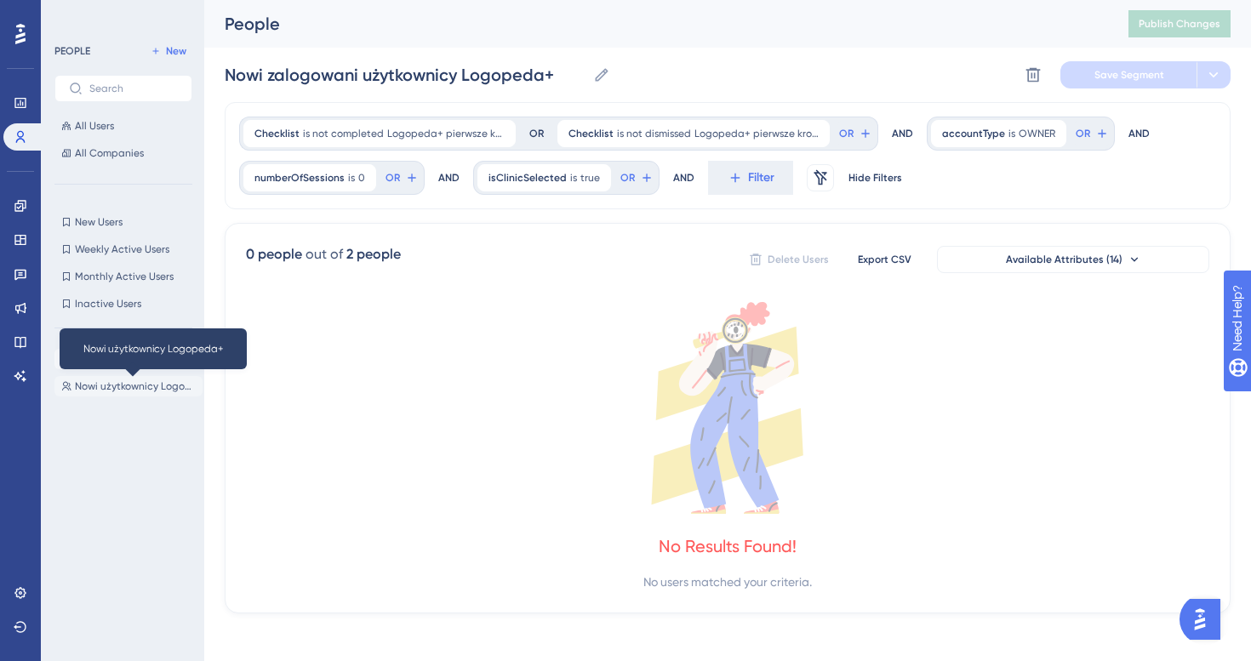
click at [111, 382] on span "Nowi użytkownicy Logopeda+" at bounding box center [135, 387] width 121 height 14
type input "Nowi użytkownicy Logopeda+"
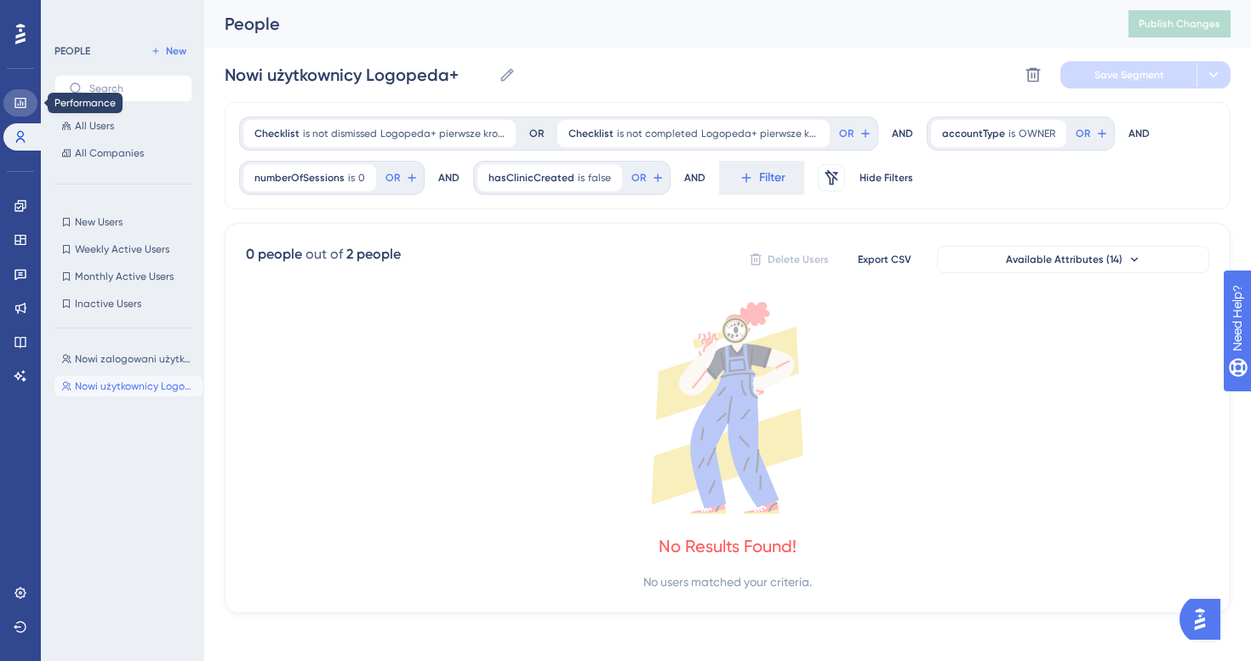
click at [28, 110] on link at bounding box center [20, 102] width 34 height 27
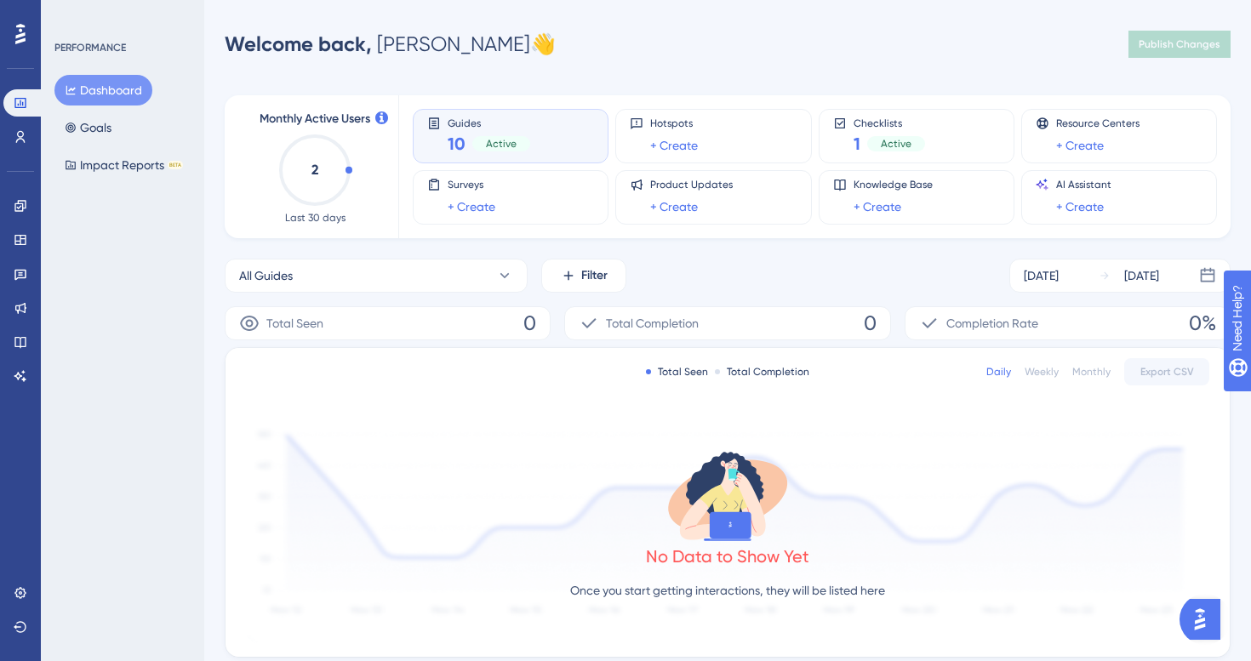
click at [20, 579] on div "Performance Users Engagement Widgets Feedback Product Updates Knowledge Base AI…" at bounding box center [20, 330] width 41 height 661
click at [21, 592] on icon at bounding box center [19, 592] width 11 height 11
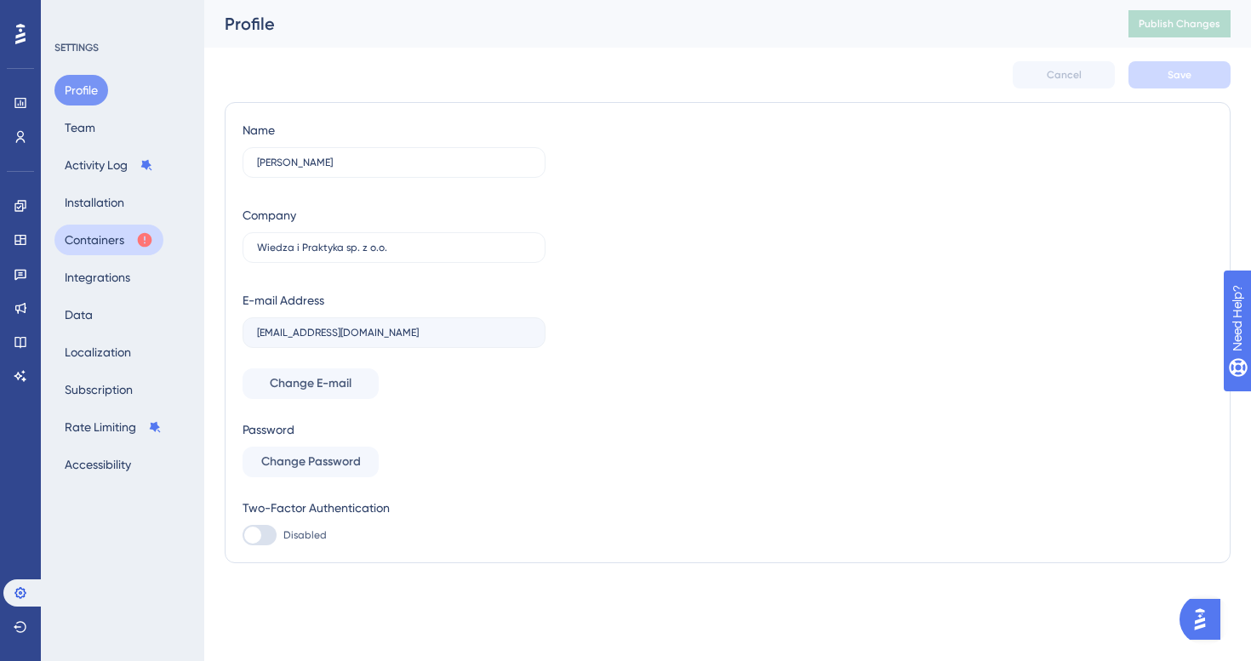
click at [103, 232] on button "Containers" at bounding box center [108, 240] width 109 height 31
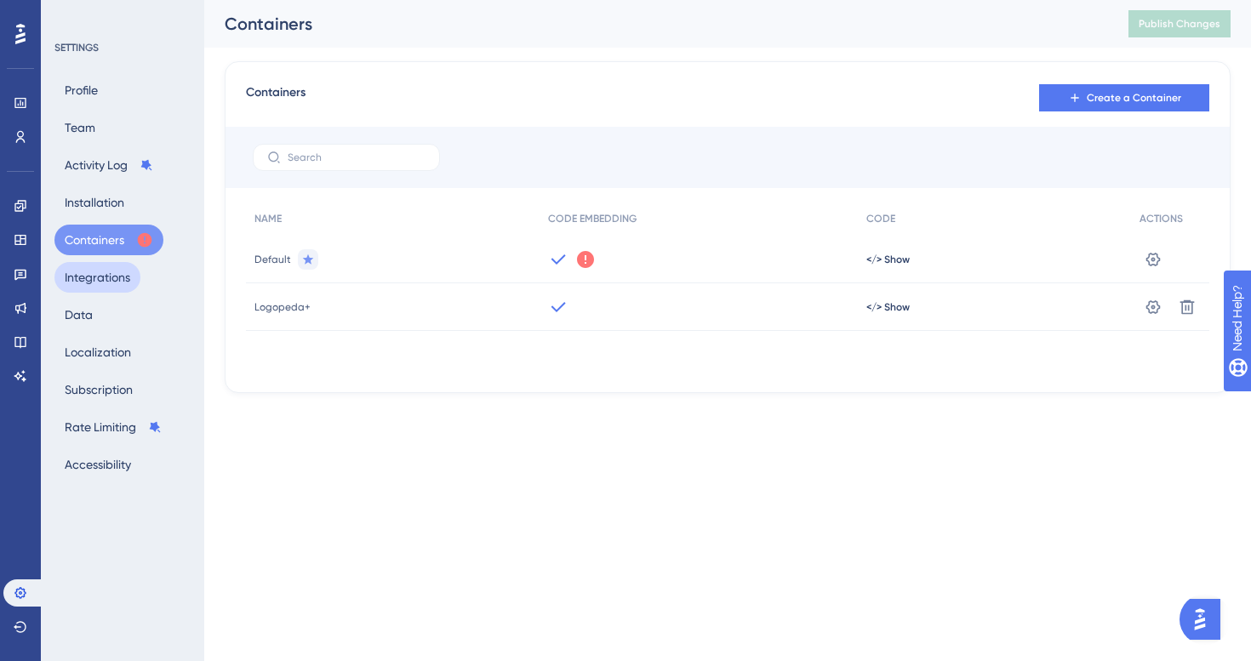
click at [102, 273] on button "Integrations" at bounding box center [97, 277] width 86 height 31
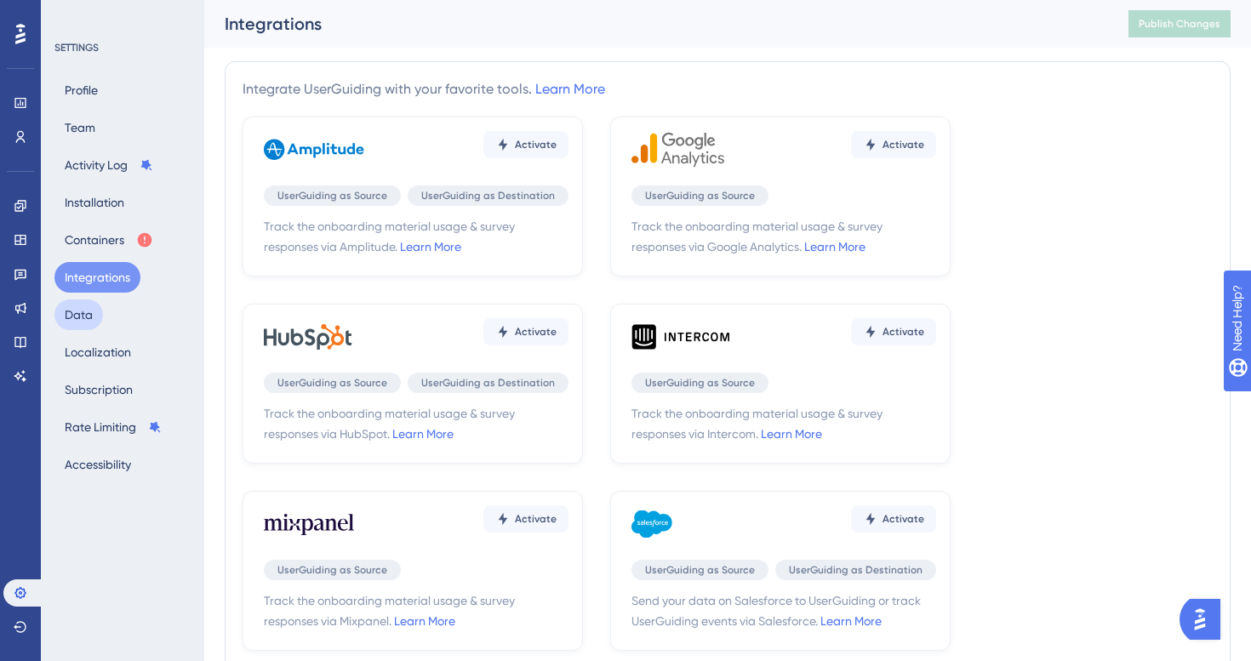
click at [96, 313] on button "Data" at bounding box center [78, 315] width 49 height 31
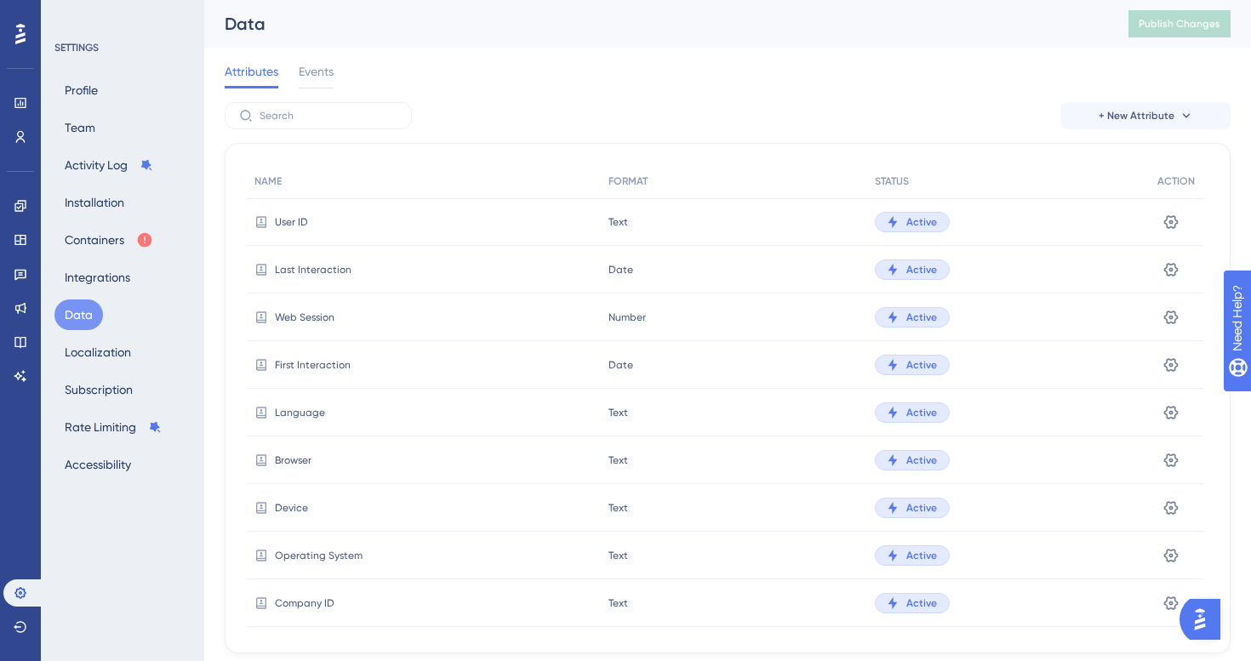
scroll to position [444, 0]
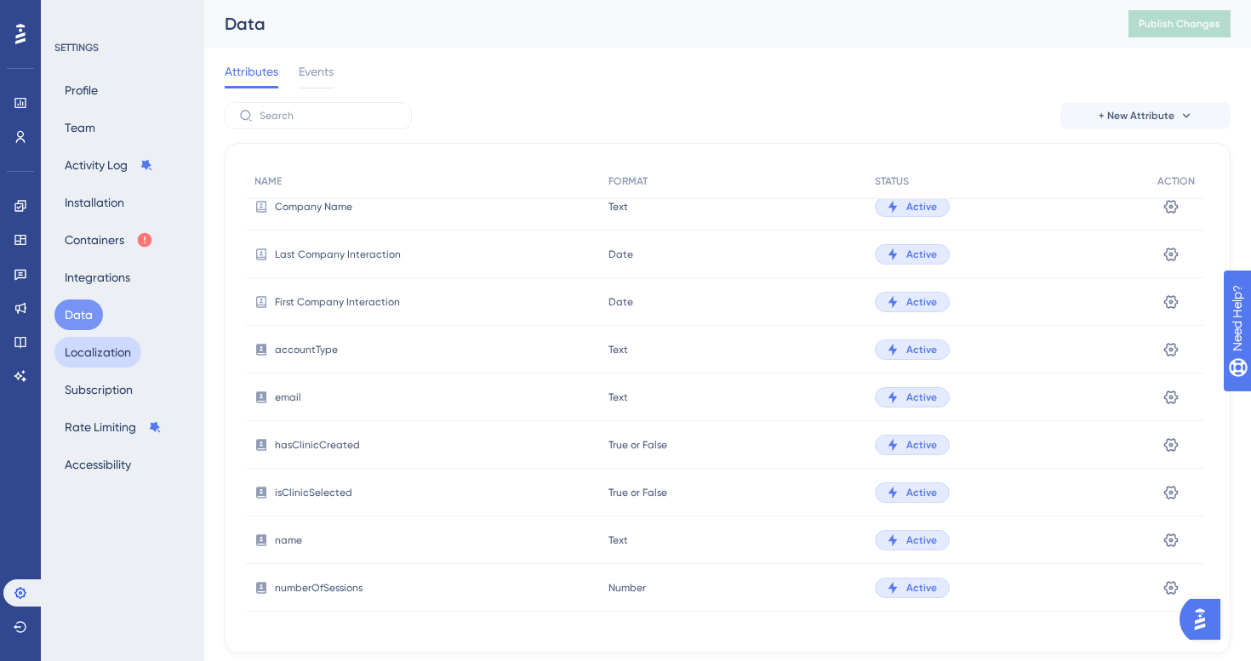
click at [116, 357] on button "Localization" at bounding box center [97, 352] width 87 height 31
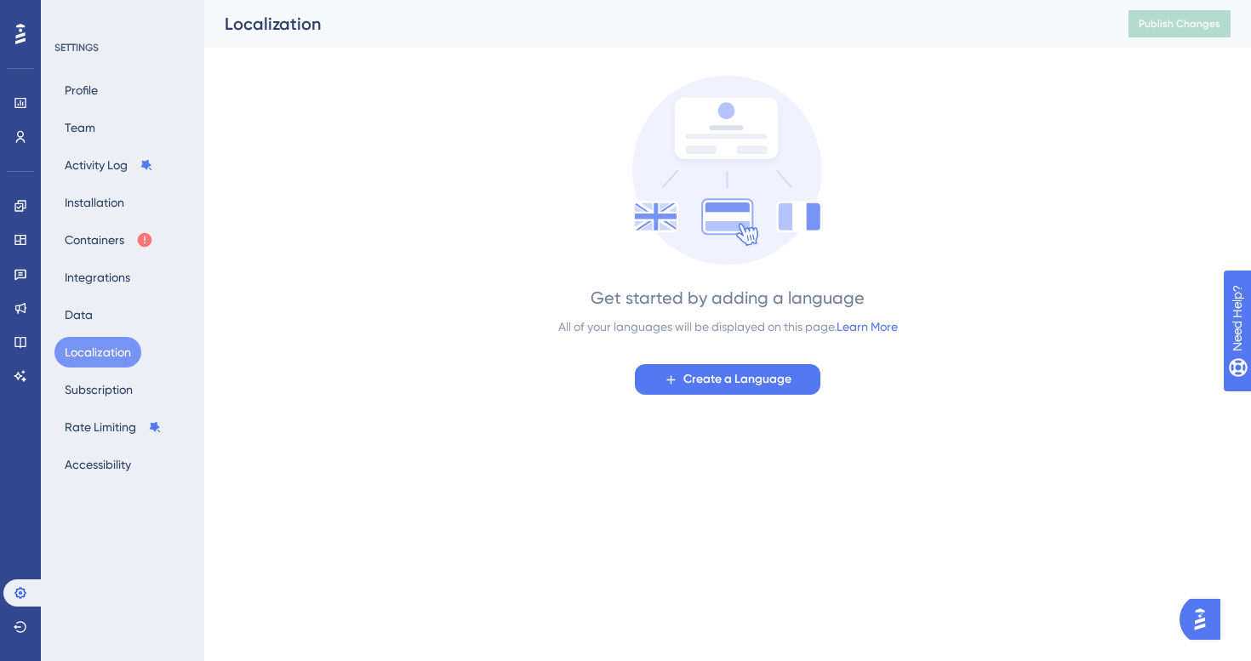
click at [106, 409] on div "Profile Team Activity Log Installation Containers Integrations Data Localizatio…" at bounding box center [123, 277] width 138 height 405
click at [117, 381] on button "Subscription" at bounding box center [98, 389] width 89 height 31
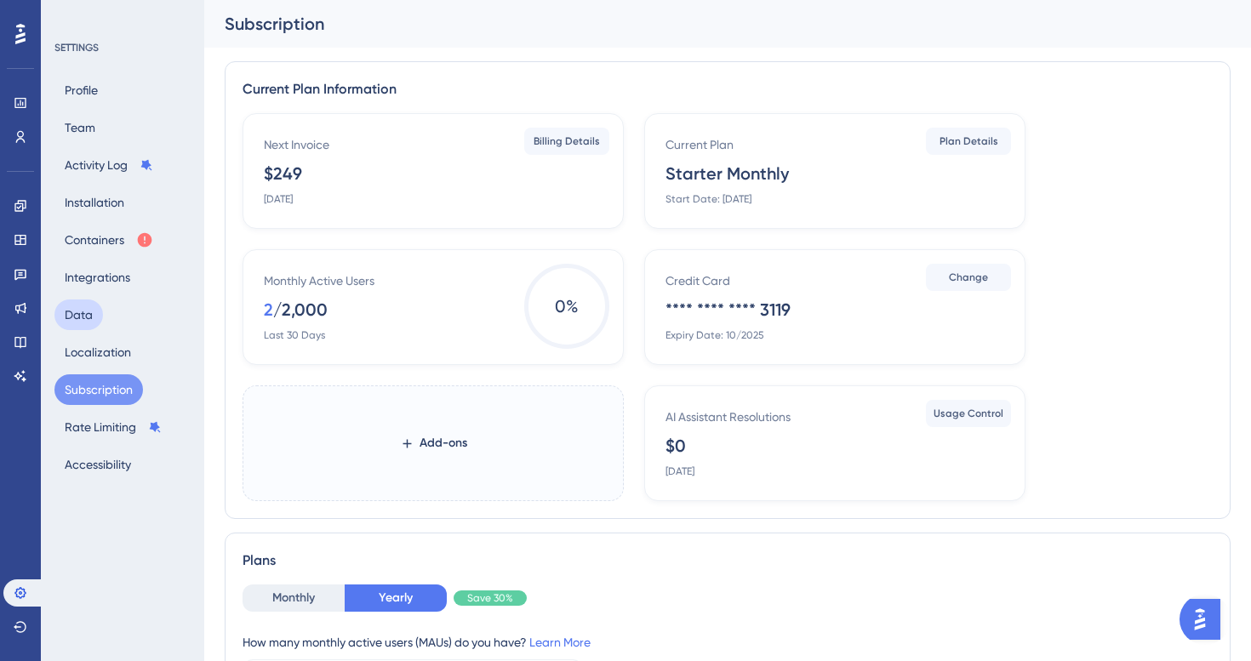
click at [86, 310] on button "Data" at bounding box center [78, 315] width 49 height 31
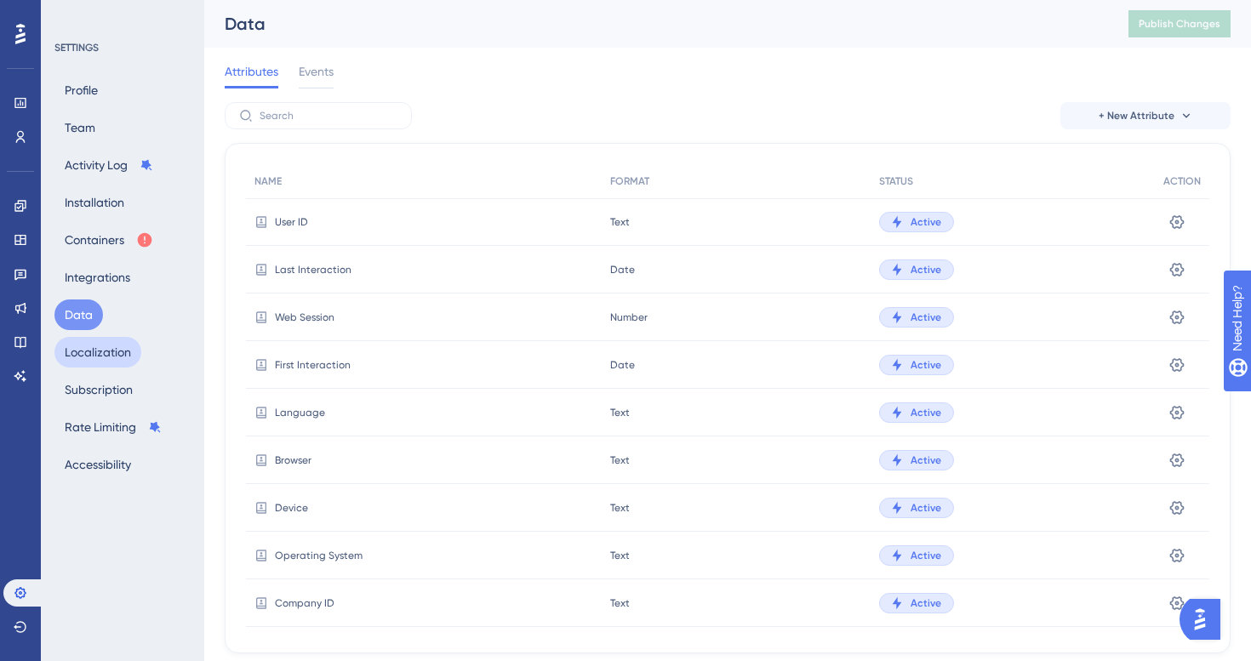
click at [100, 352] on button "Localization" at bounding box center [97, 352] width 87 height 31
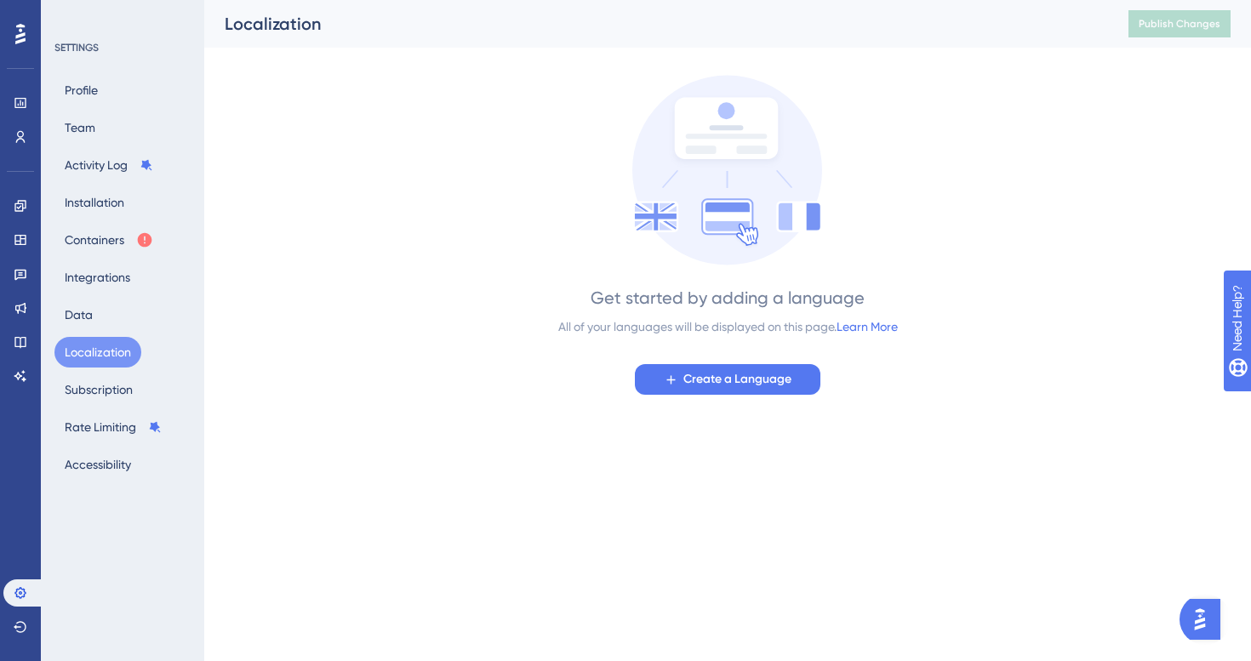
click at [100, 324] on div "Profile Team Activity Log Installation Containers Integrations Data Localizatio…" at bounding box center [123, 277] width 138 height 405
click at [80, 311] on button "Data" at bounding box center [78, 315] width 49 height 31
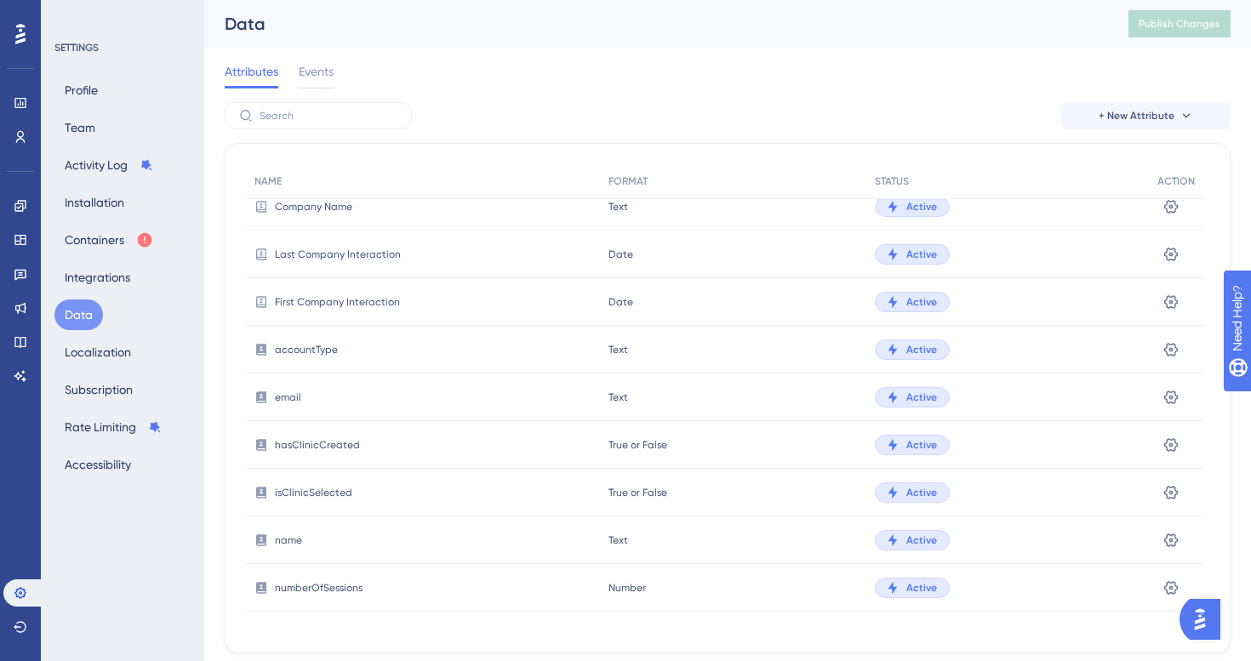
scroll to position [47, 0]
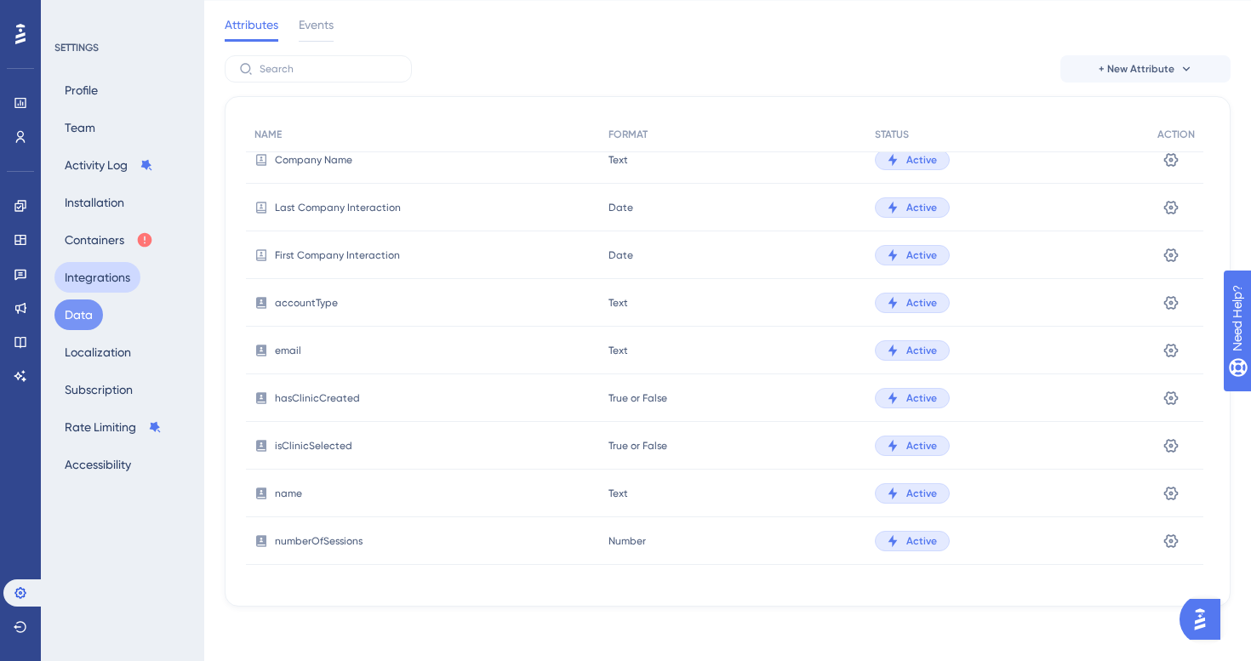
click at [106, 271] on button "Integrations" at bounding box center [97, 277] width 86 height 31
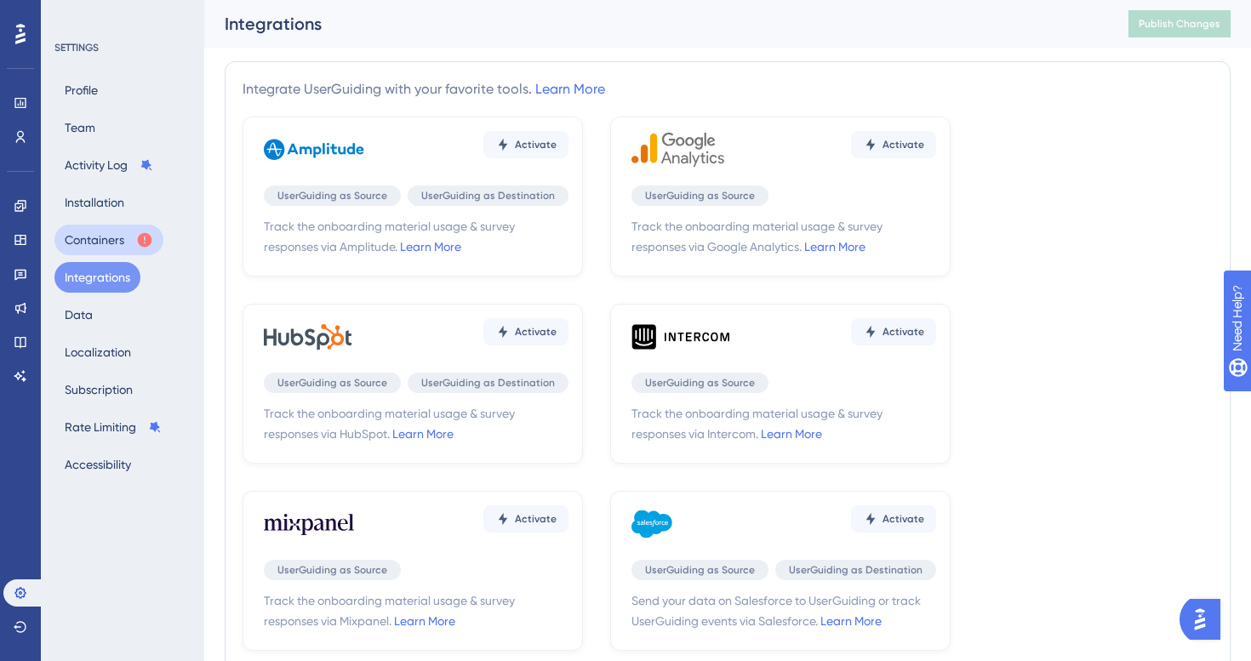
click at [89, 254] on button "Containers" at bounding box center [108, 240] width 109 height 31
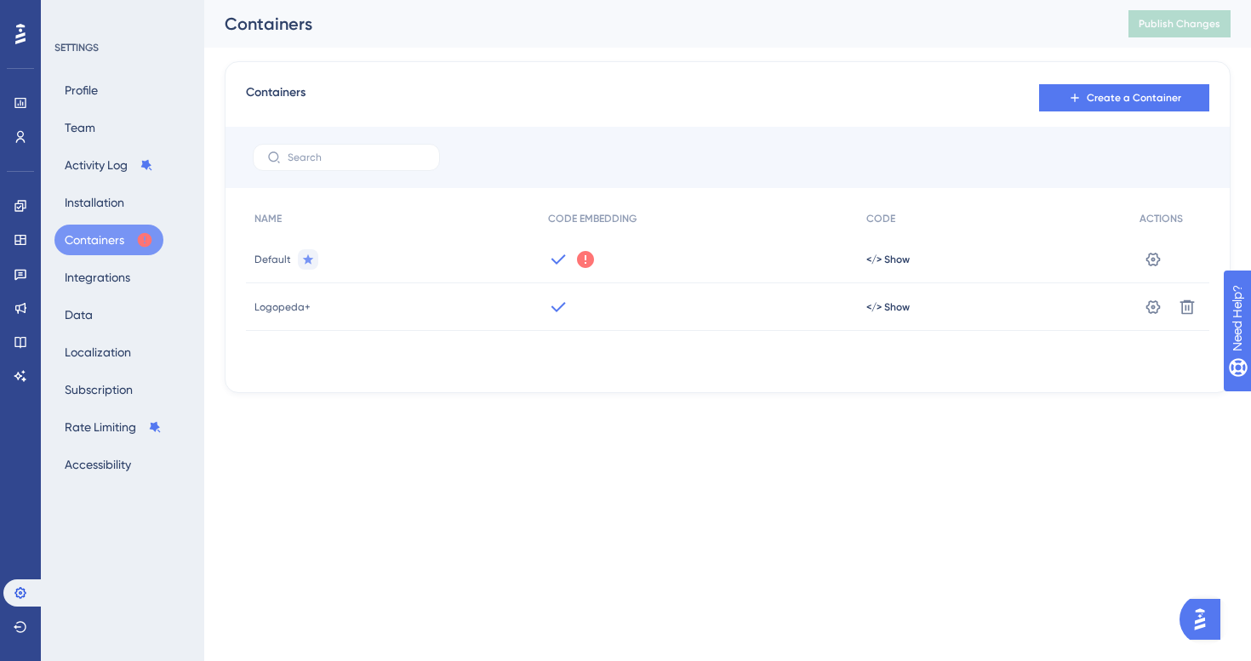
click at [292, 311] on span "Logopeda+" at bounding box center [282, 307] width 56 height 14
click at [297, 297] on div "Logopeda+" at bounding box center [393, 307] width 294 height 48
click at [357, 313] on div "Logopeda+" at bounding box center [393, 307] width 294 height 48
click at [551, 307] on icon at bounding box center [558, 306] width 14 height 10
click at [1163, 310] on button at bounding box center [1152, 307] width 27 height 27
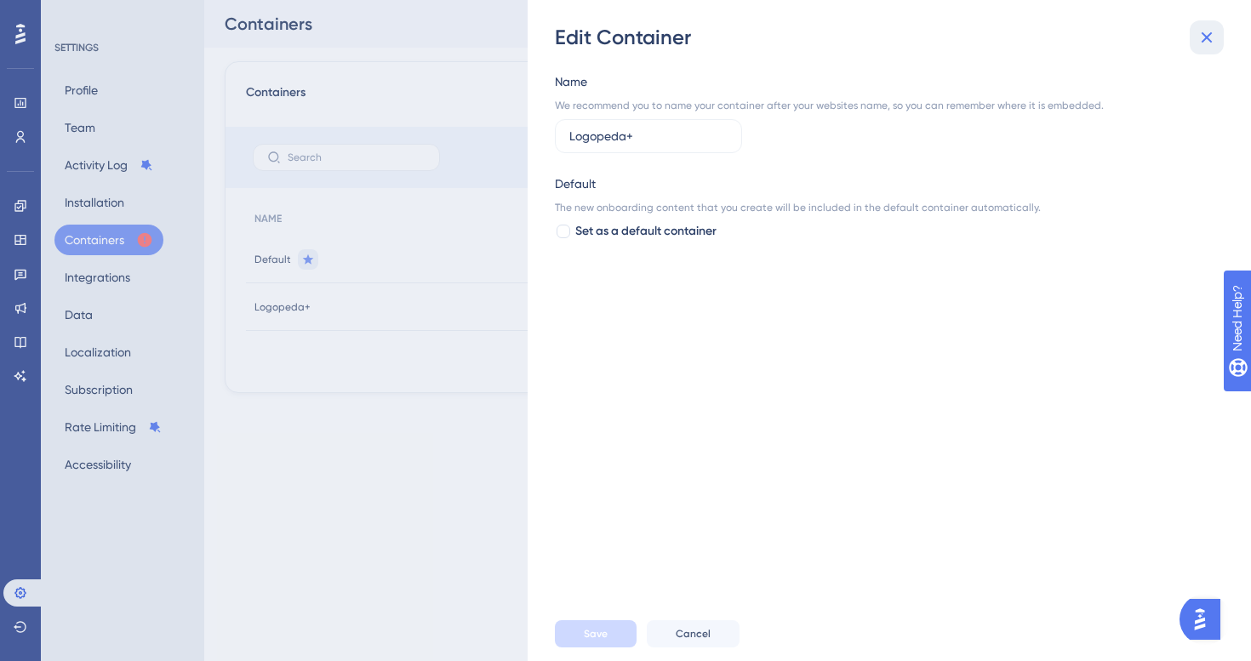
click at [1218, 38] on button at bounding box center [1207, 37] width 34 height 34
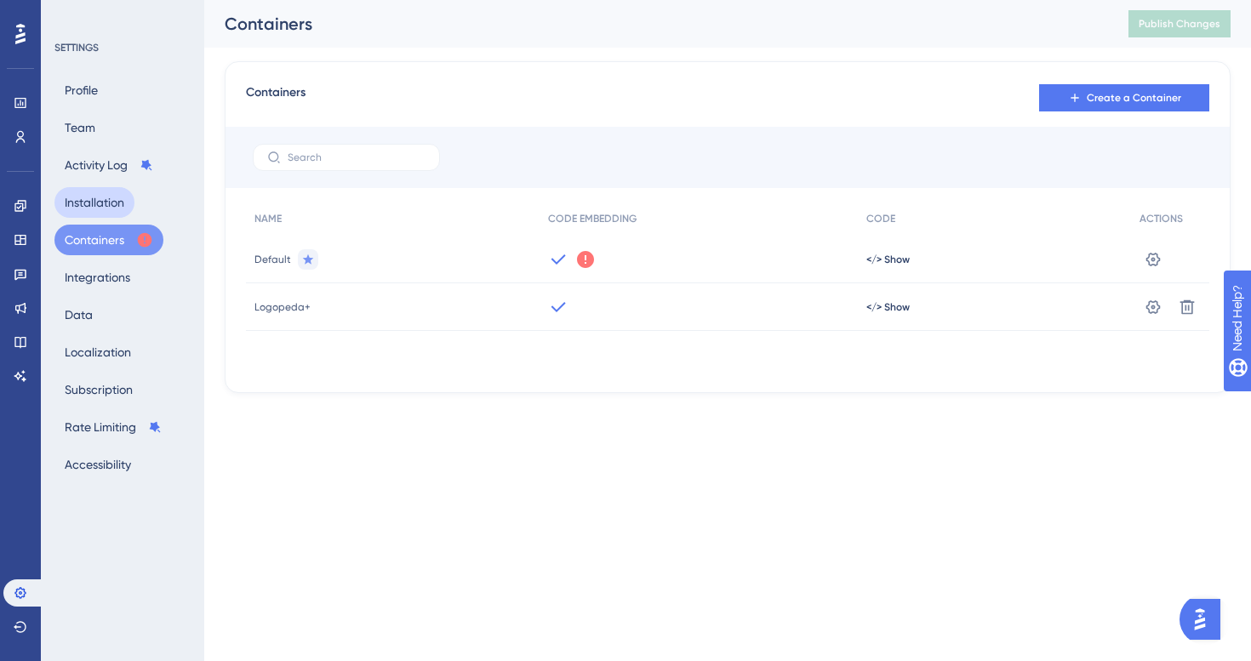
click at [118, 204] on button "Installation" at bounding box center [94, 202] width 80 height 31
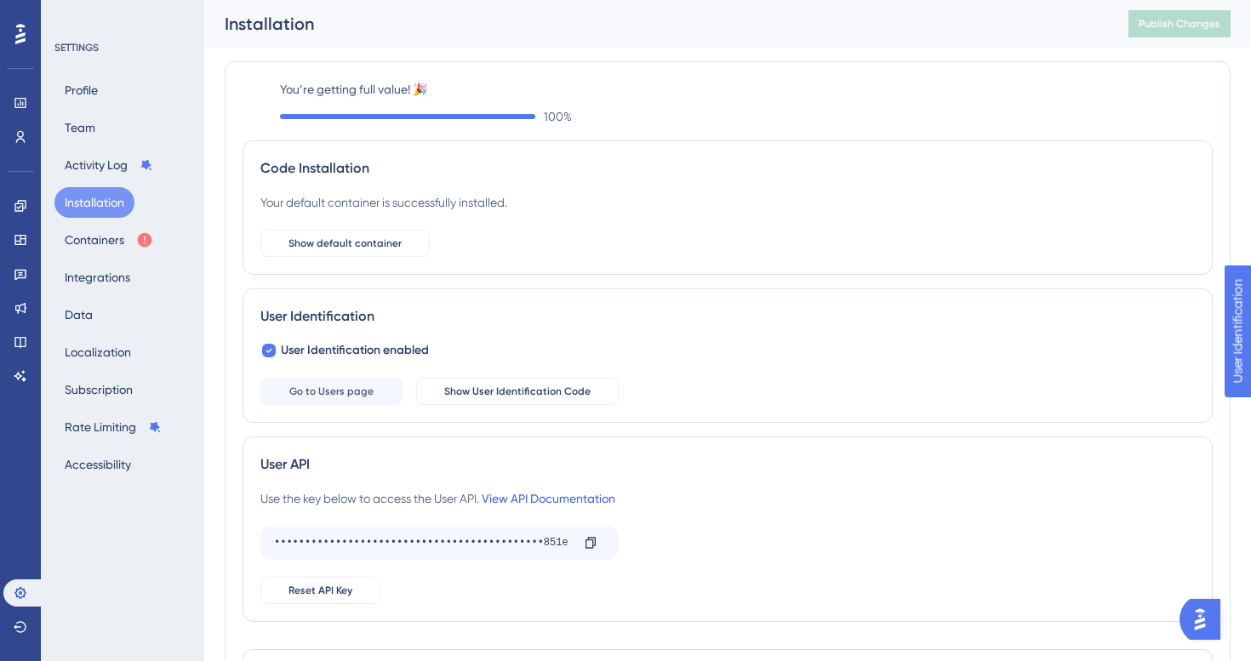
click at [576, 501] on link "View API Documentation" at bounding box center [549, 499] width 134 height 14
click at [369, 235] on button "Show default container" at bounding box center [344, 243] width 169 height 27
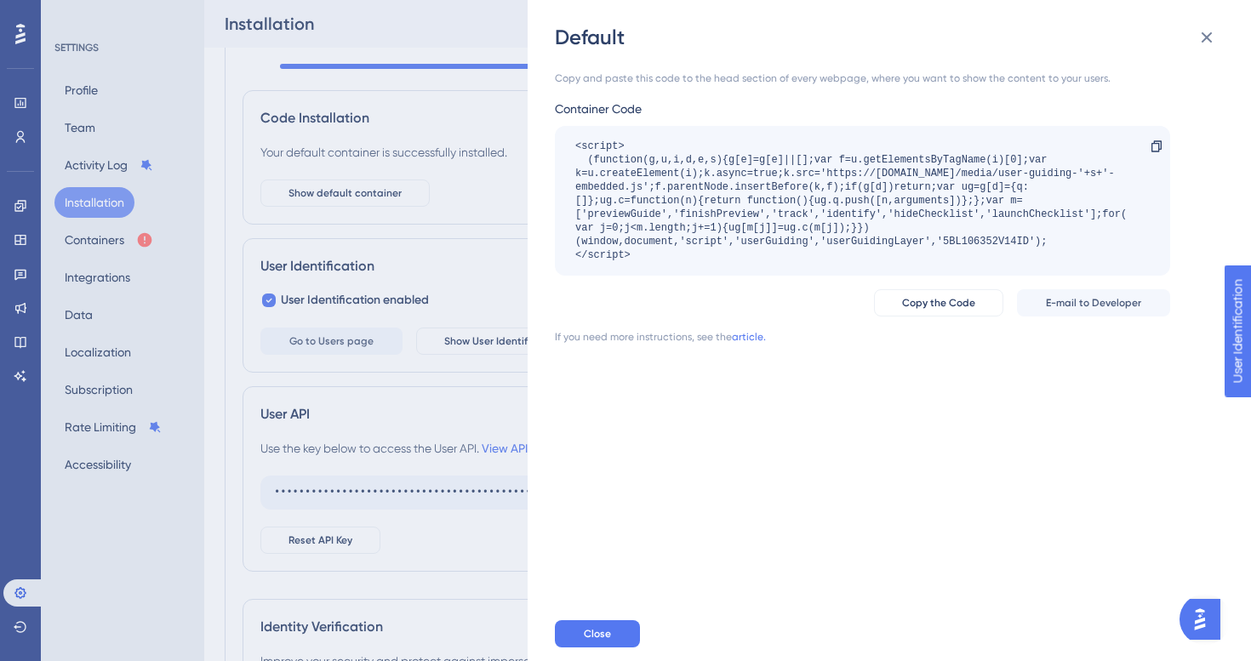
scroll to position [66, 0]
click at [1204, 34] on icon at bounding box center [1207, 37] width 11 height 11
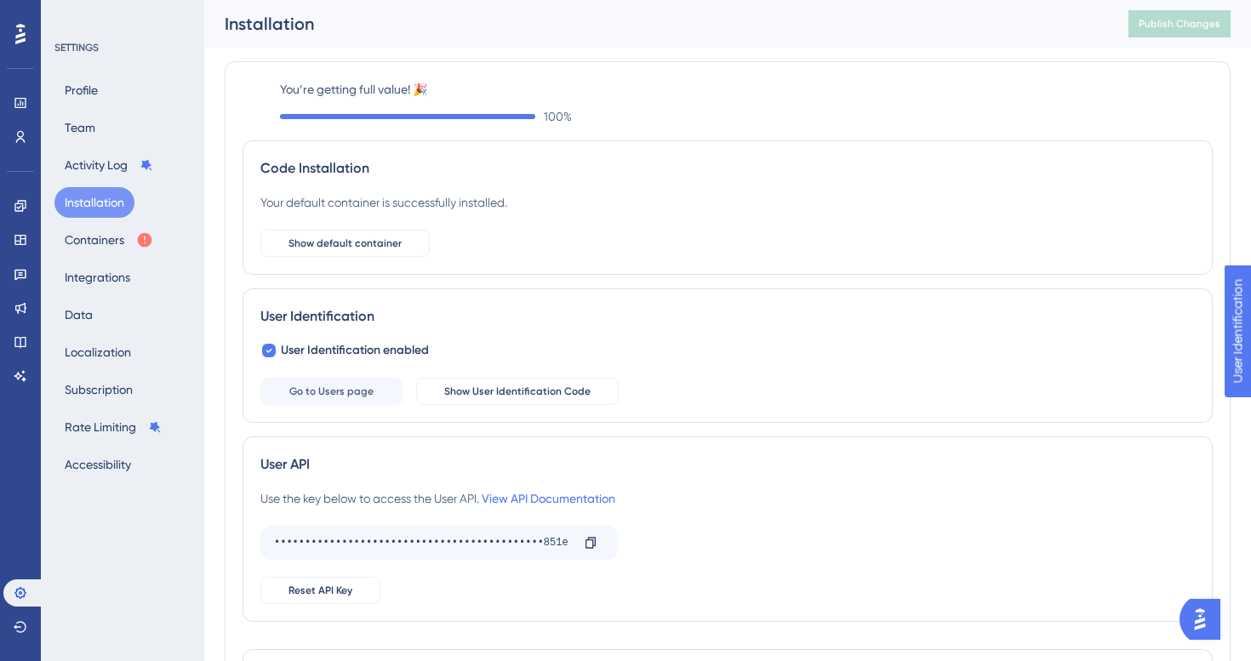
scroll to position [2, 0]
click at [317, 107] on div "100 %" at bounding box center [746, 115] width 933 height 20
click at [285, 115] on icon at bounding box center [407, 115] width 245 height 0
click at [420, 226] on div "Your default container is successfully installed. Show default container" at bounding box center [727, 223] width 934 height 65
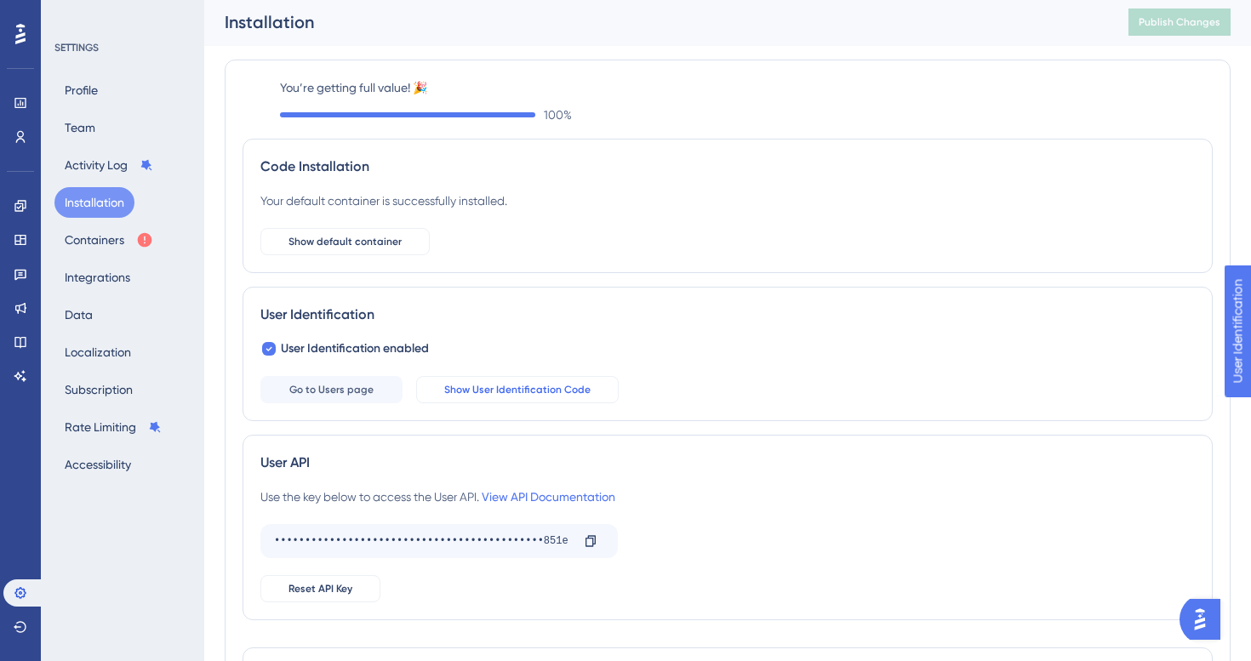
click at [521, 396] on span "Show User Identification Code" at bounding box center [517, 390] width 146 height 14
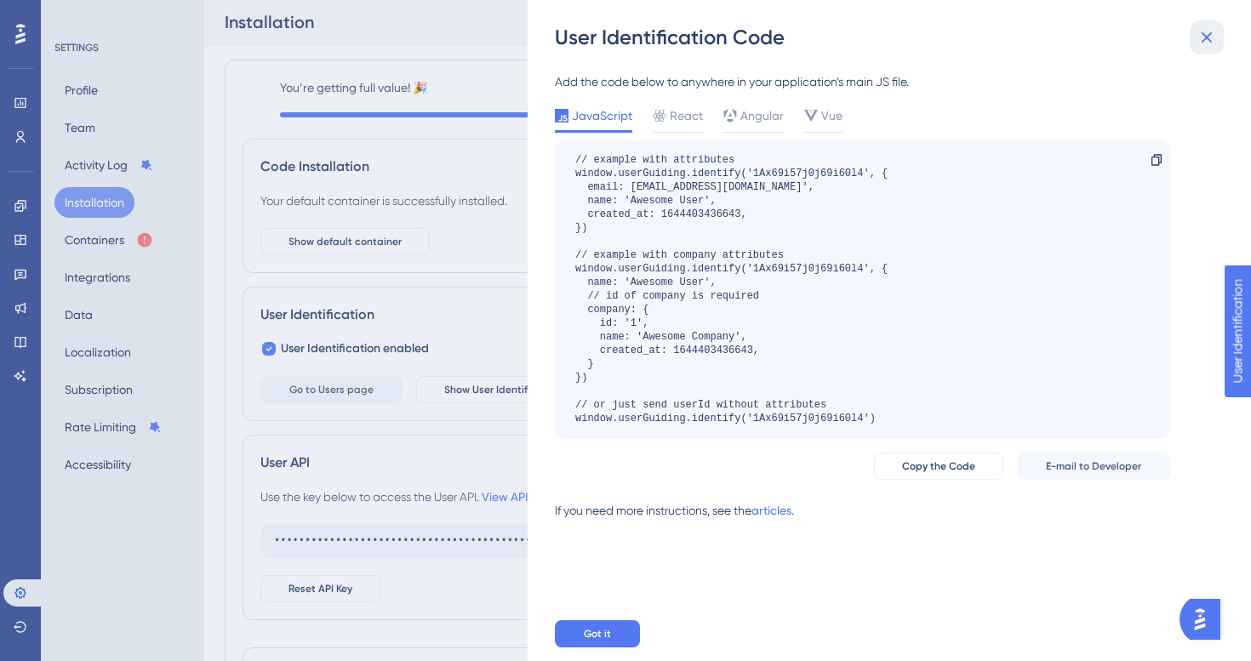
click at [1196, 41] on button at bounding box center [1207, 37] width 34 height 34
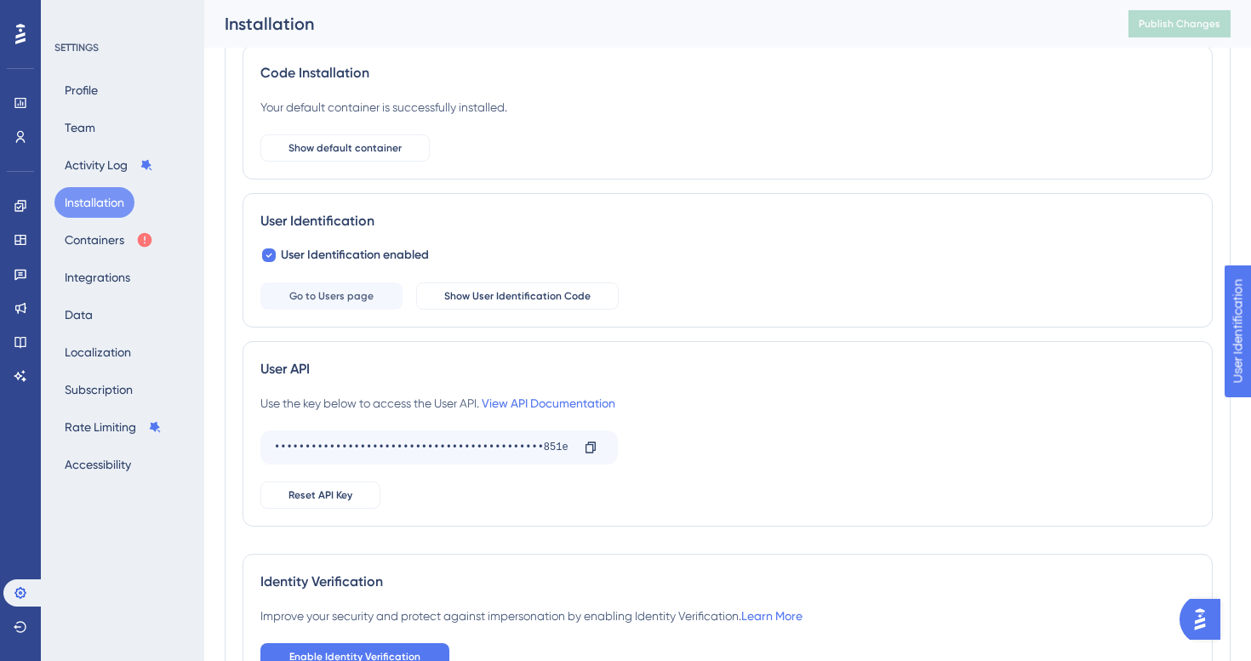
scroll to position [197, 0]
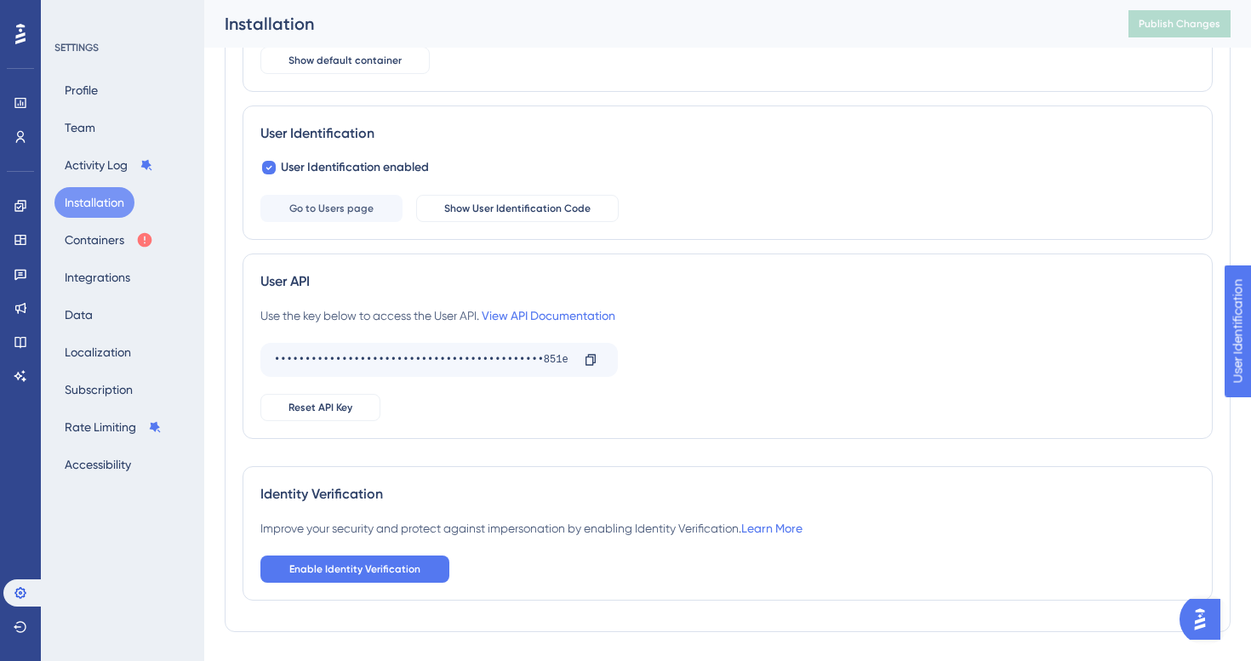
click at [511, 304] on div "User API Use the key below to access the User API. View API Documentation •••••…" at bounding box center [728, 347] width 970 height 186
click at [511, 311] on link "View API Documentation" at bounding box center [549, 316] width 134 height 14
click at [14, 225] on div "Engagement Widgets Feedback Product Updates Knowledge Base AI Assistant" at bounding box center [20, 290] width 34 height 197
click at [19, 195] on link at bounding box center [20, 205] width 34 height 27
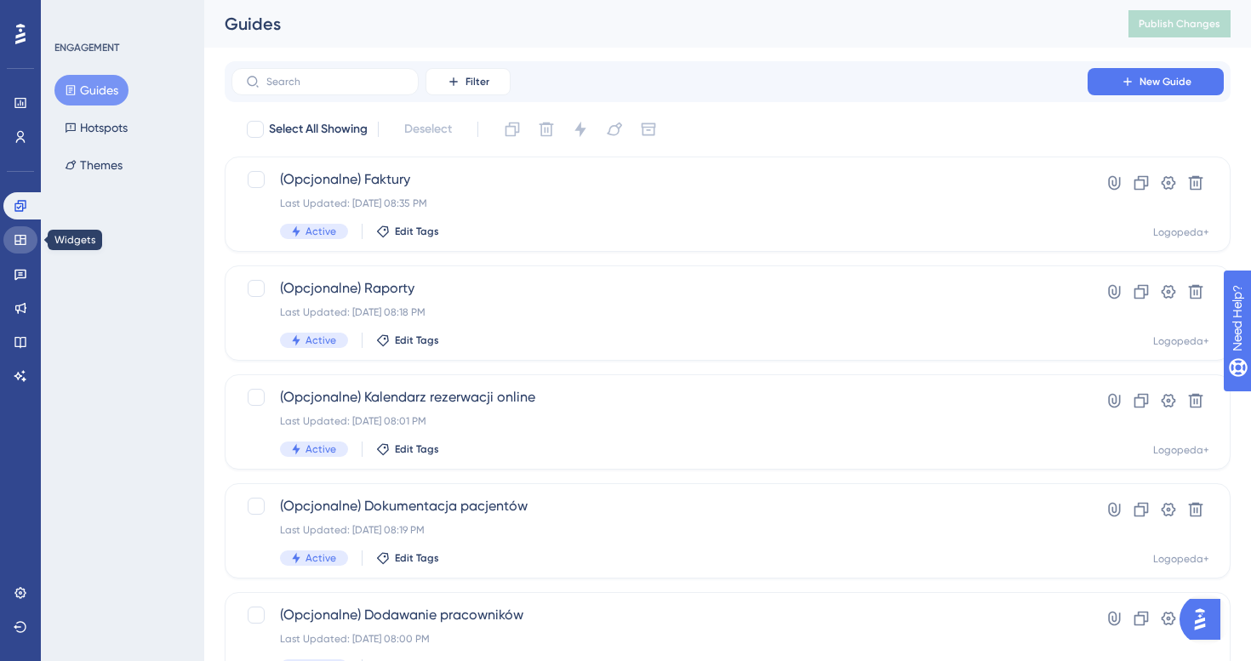
click at [12, 240] on link at bounding box center [20, 239] width 34 height 27
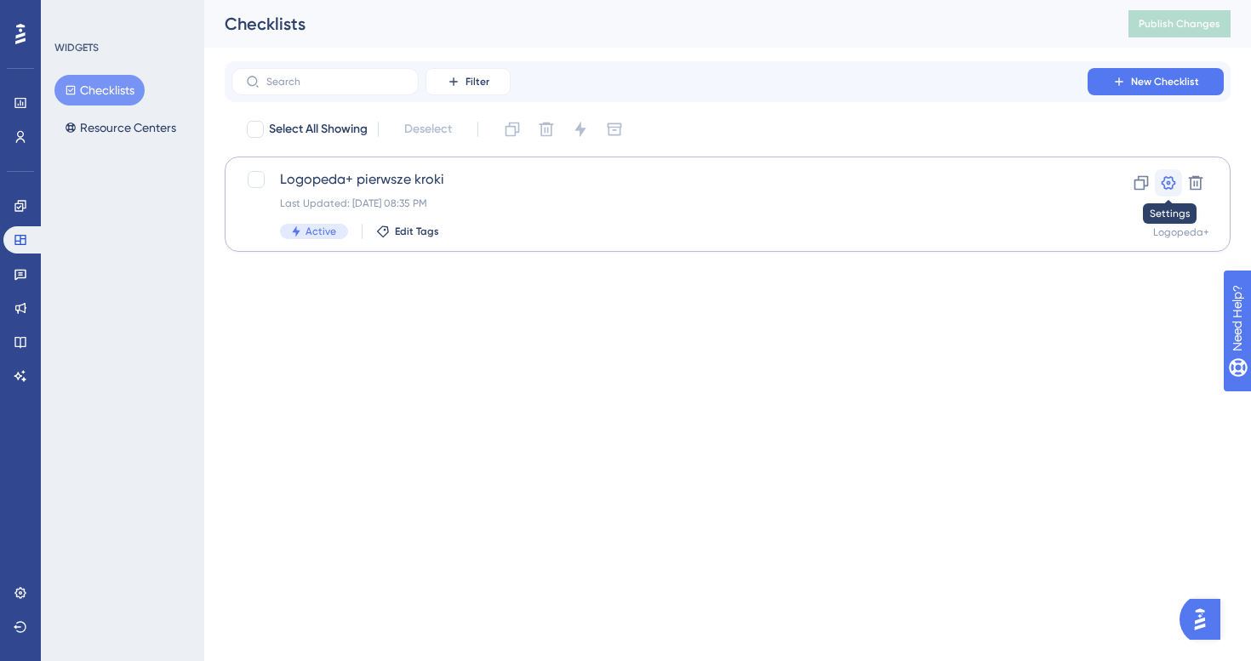
click at [1161, 182] on icon at bounding box center [1168, 182] width 17 height 17
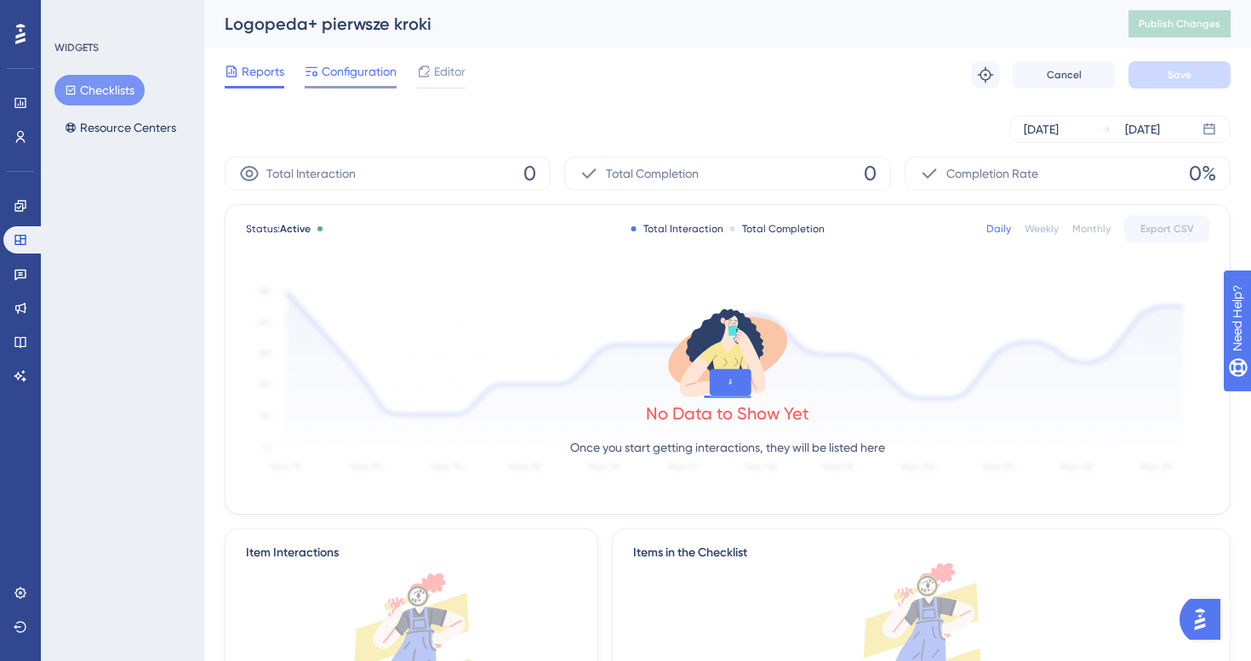
click at [376, 78] on span "Configuration" at bounding box center [359, 71] width 75 height 20
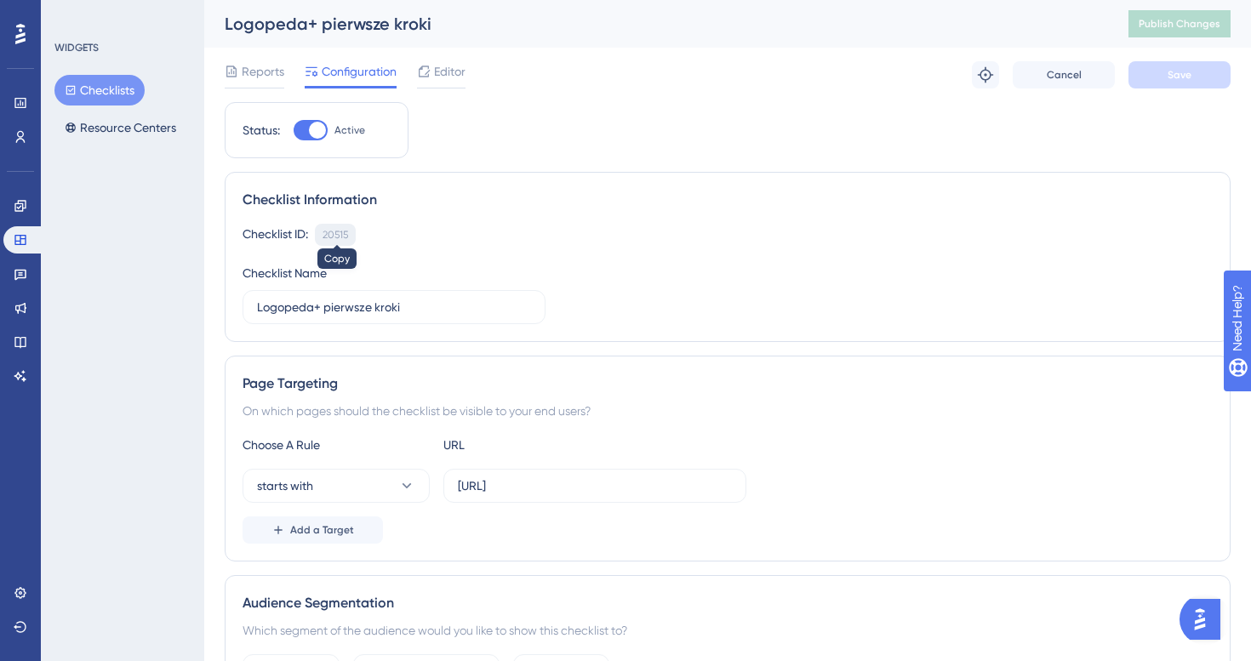
click at [342, 234] on div "20515" at bounding box center [336, 235] width 26 height 14
click at [19, 594] on icon at bounding box center [19, 592] width 11 height 11
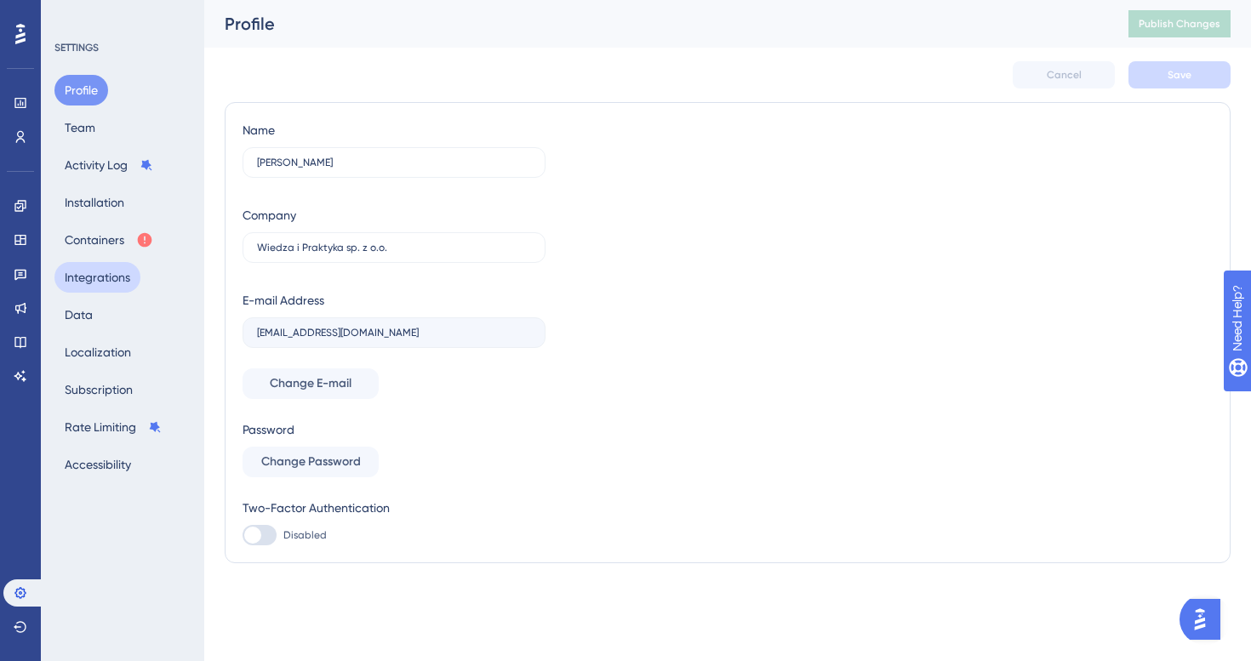
click at [118, 277] on button "Integrations" at bounding box center [97, 277] width 86 height 31
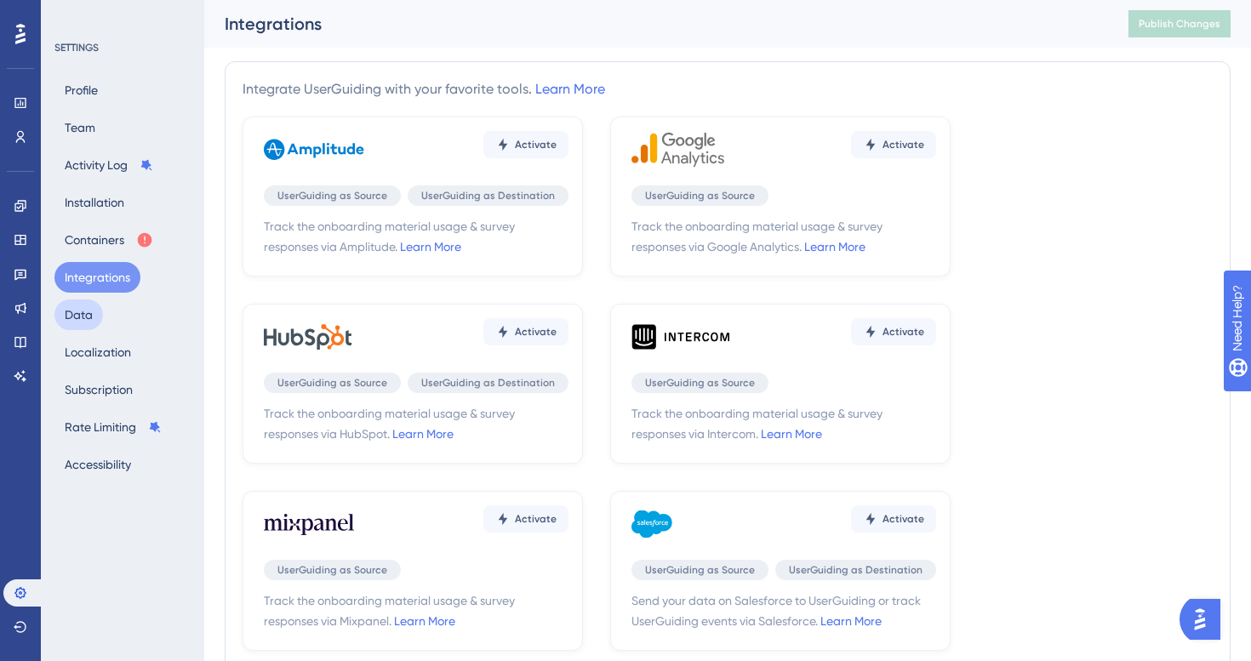
click at [99, 316] on button "Data" at bounding box center [78, 315] width 49 height 31
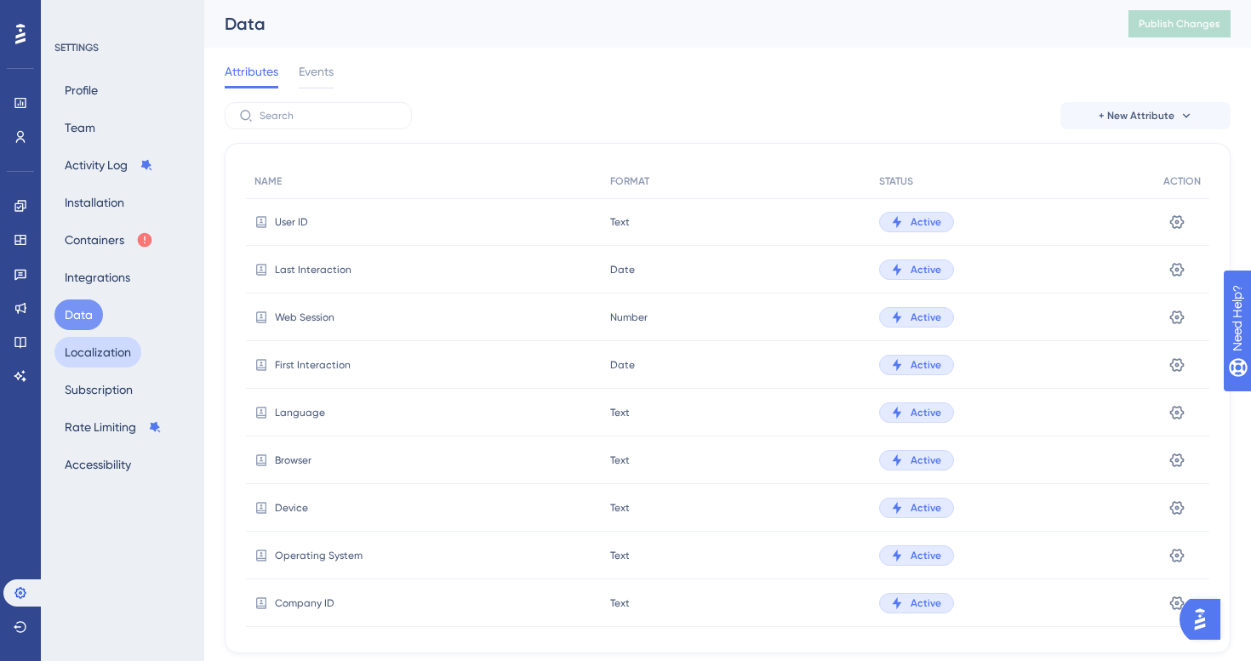
click at [134, 358] on button "Localization" at bounding box center [97, 352] width 87 height 31
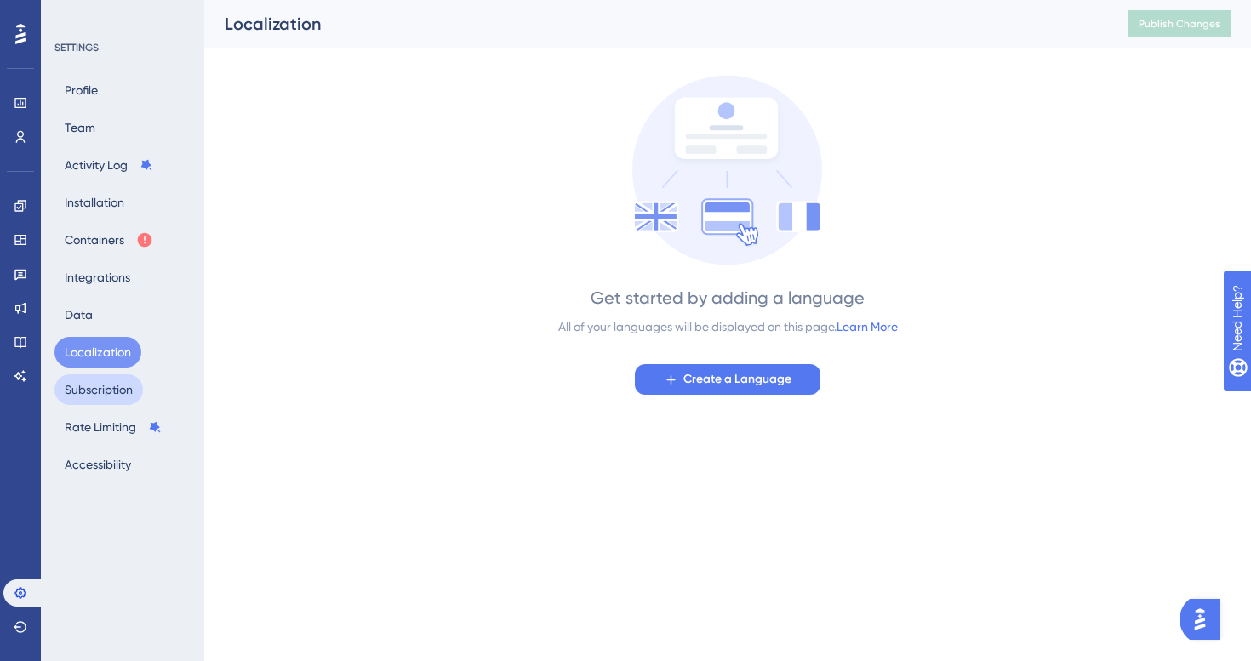
click at [118, 386] on button "Subscription" at bounding box center [98, 389] width 89 height 31
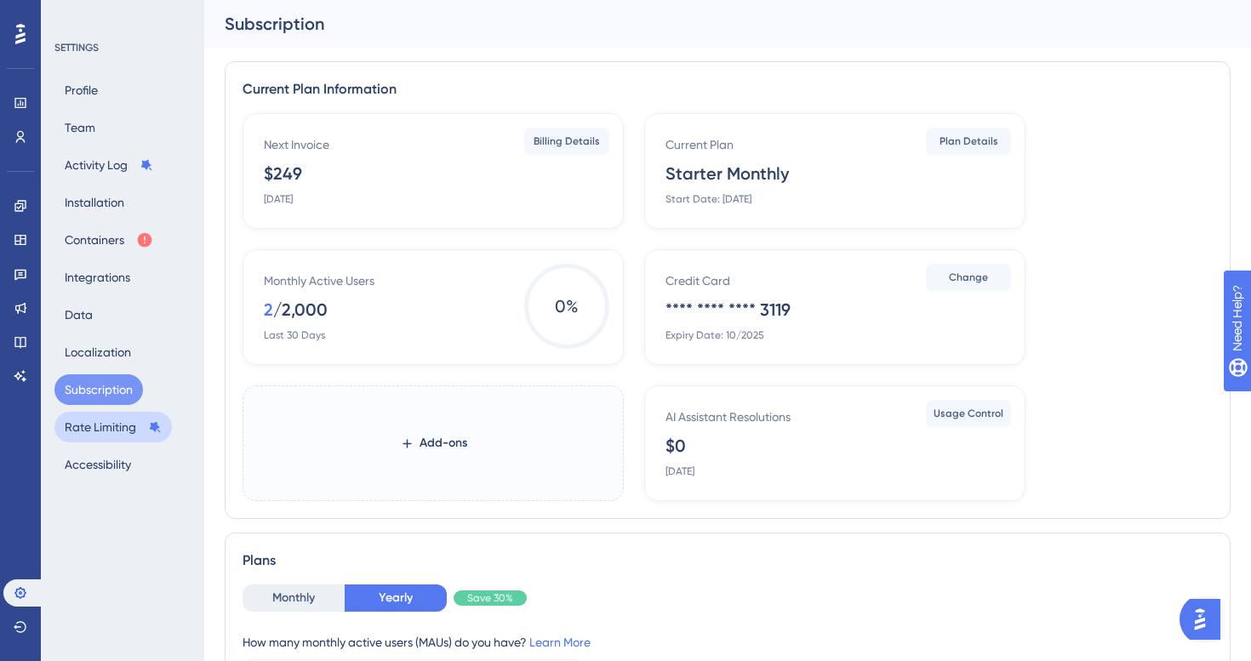
click at [111, 429] on button "Rate Limiting" at bounding box center [112, 427] width 117 height 31
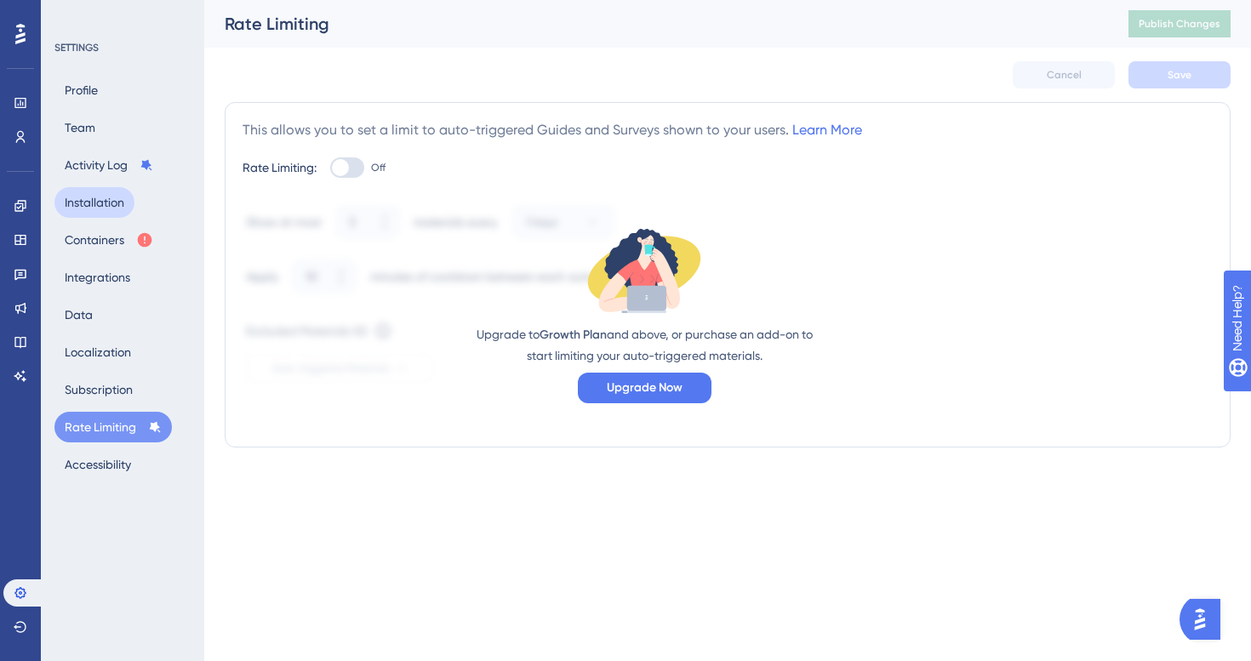
click at [106, 202] on button "Installation" at bounding box center [94, 202] width 80 height 31
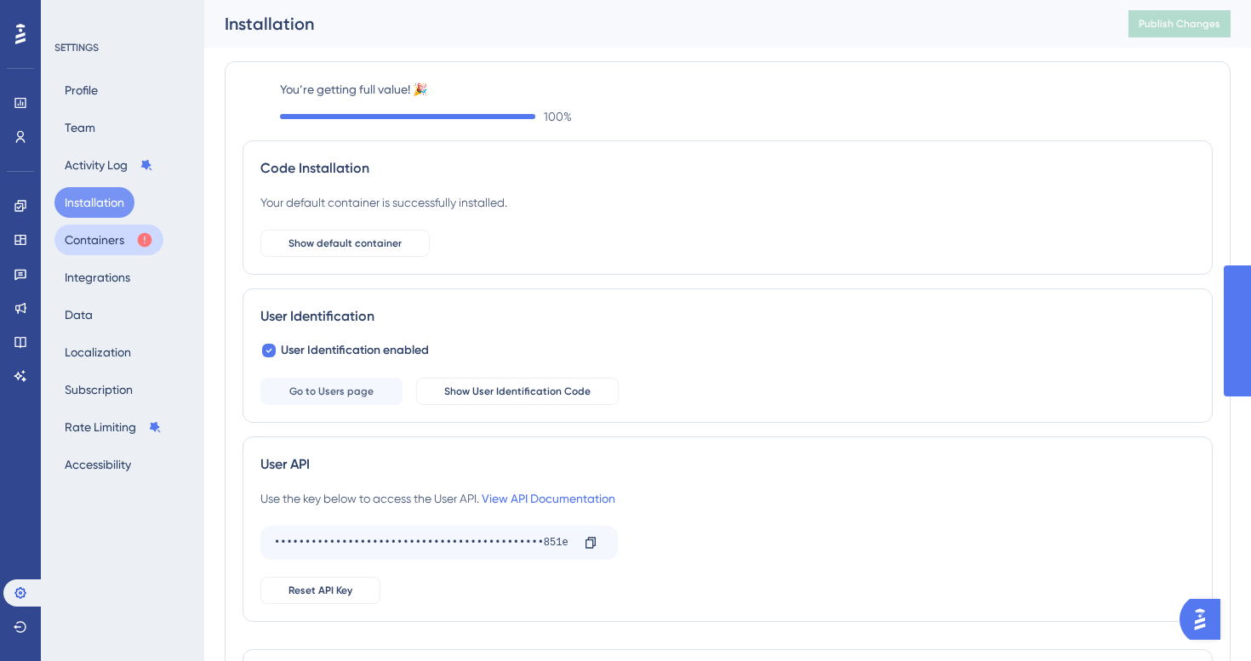
click at [113, 239] on button "Containers" at bounding box center [108, 240] width 109 height 31
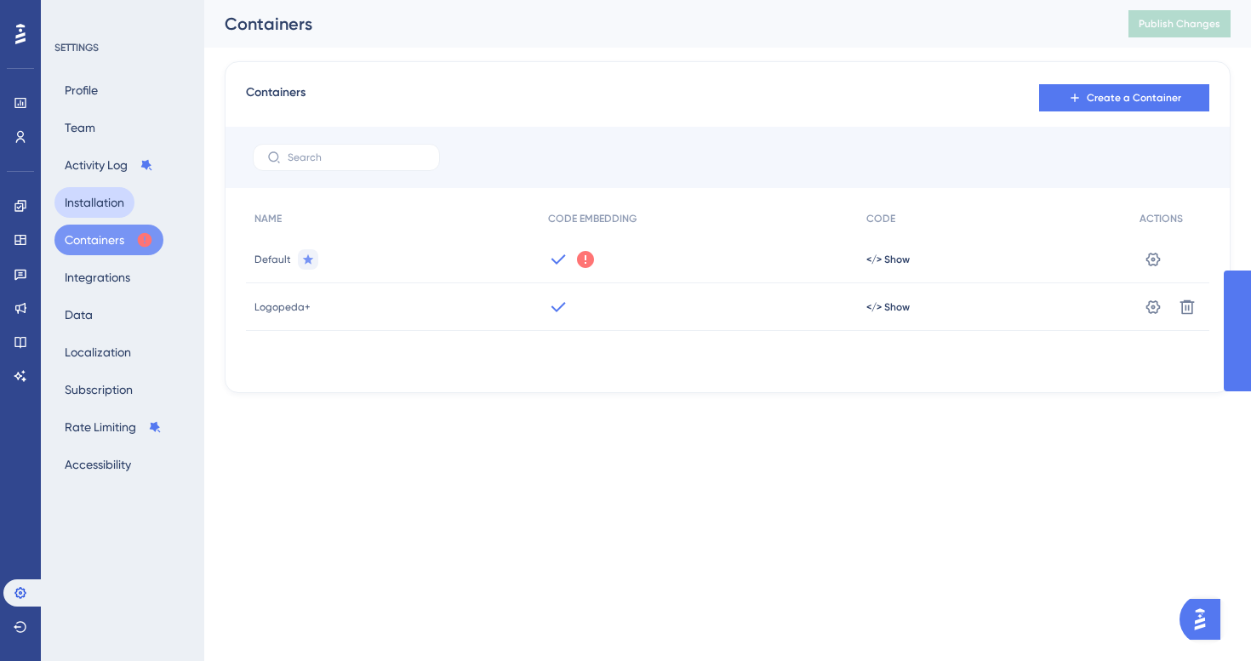
click at [102, 204] on button "Installation" at bounding box center [94, 202] width 80 height 31
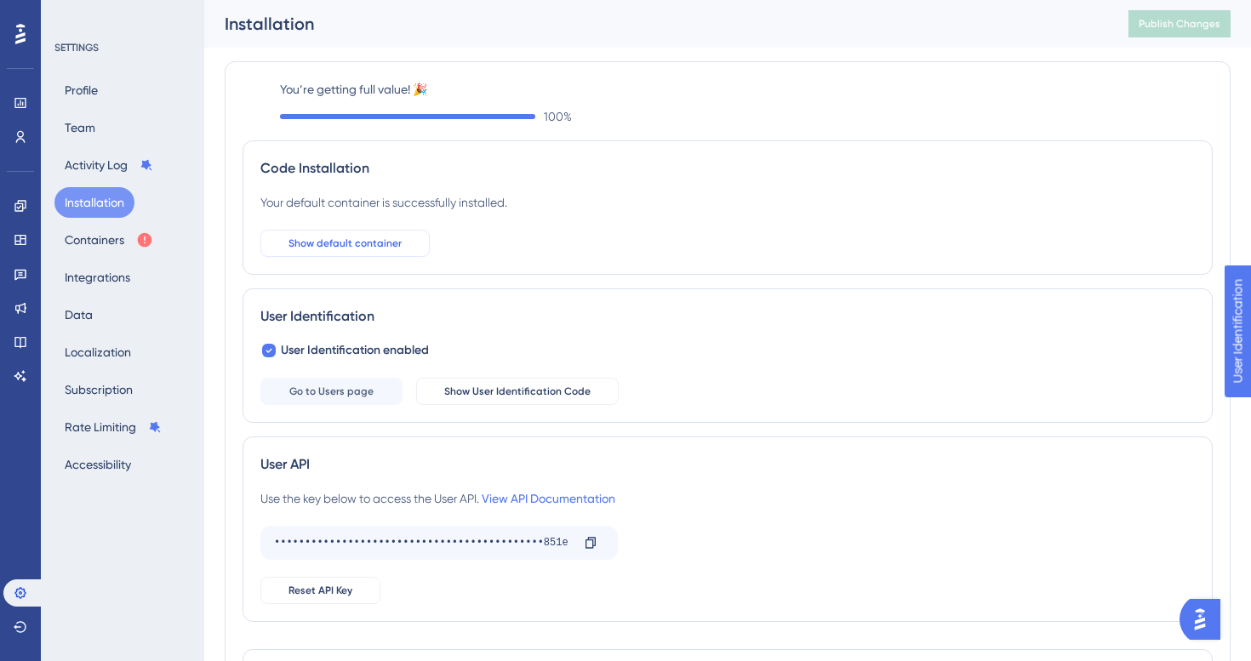
click at [395, 250] on button "Show default container" at bounding box center [344, 243] width 169 height 27
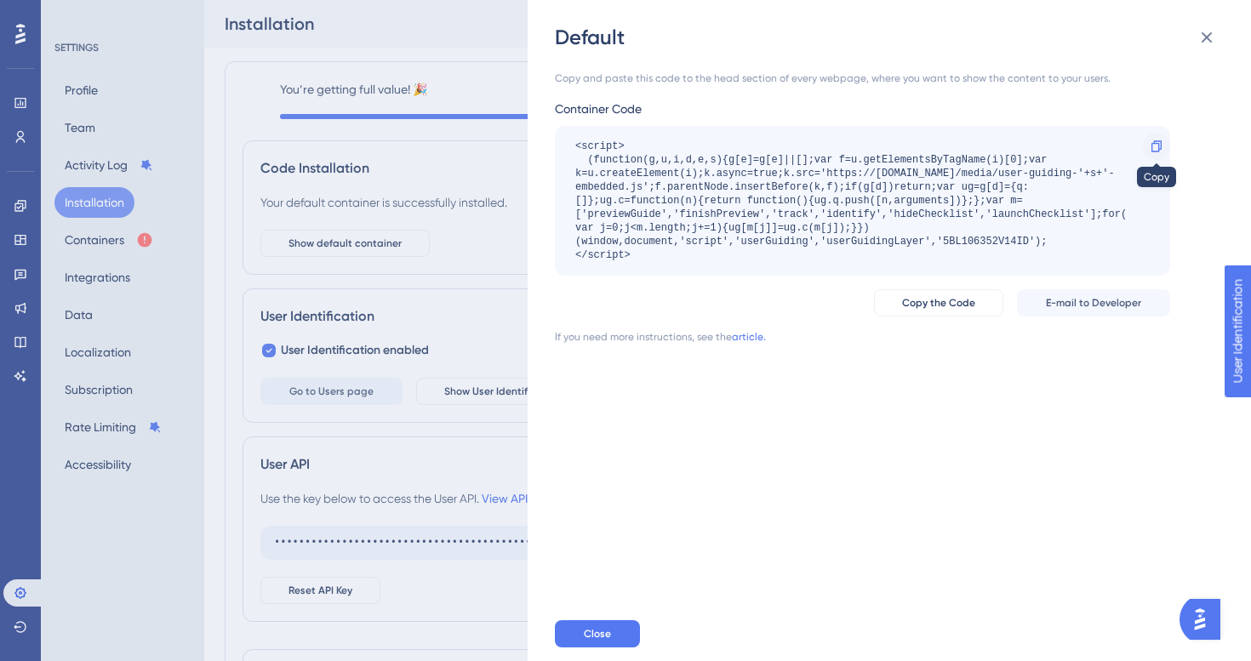
click at [1153, 141] on icon at bounding box center [1157, 147] width 14 height 14
